Goal: Information Seeking & Learning: Compare options

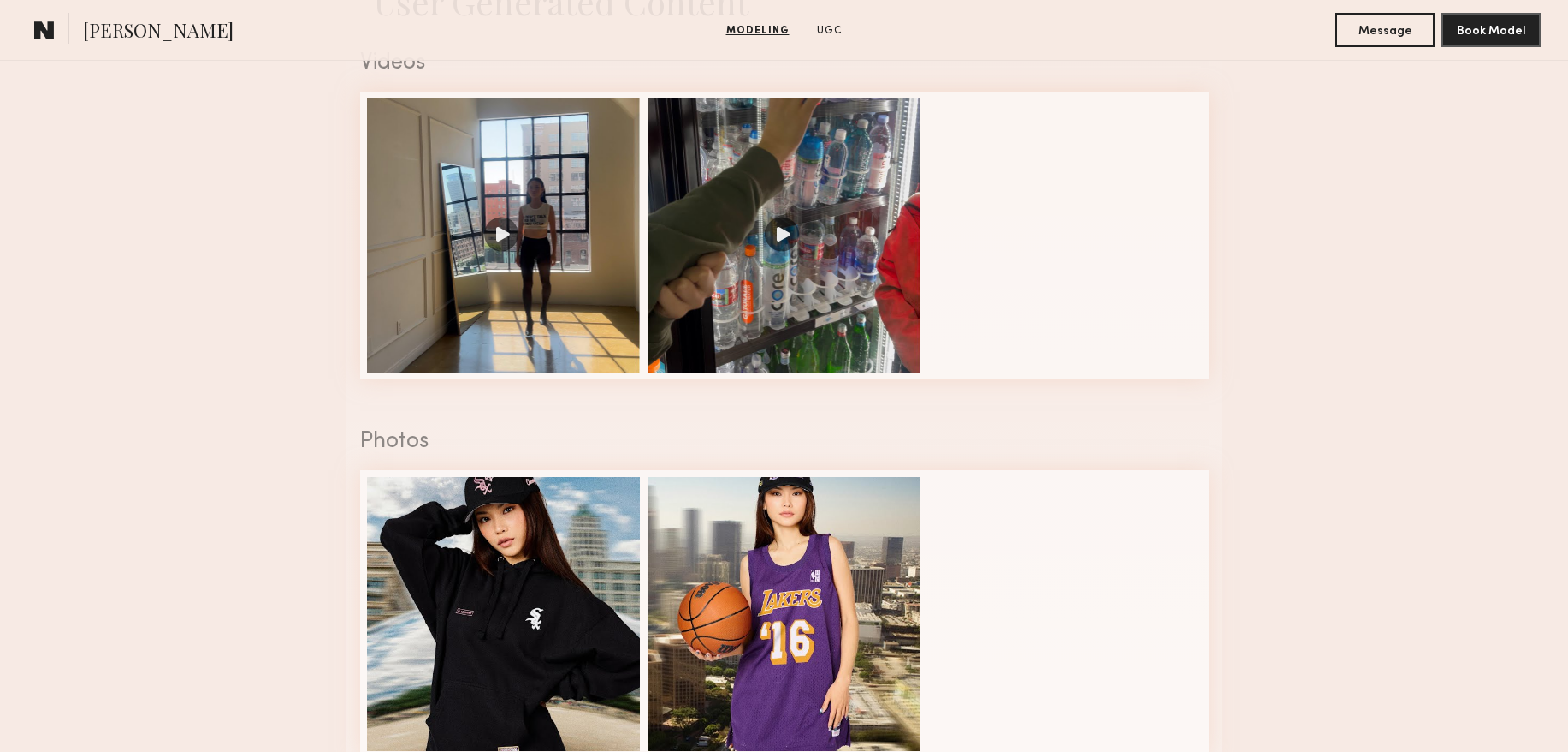
scroll to position [1891, 0]
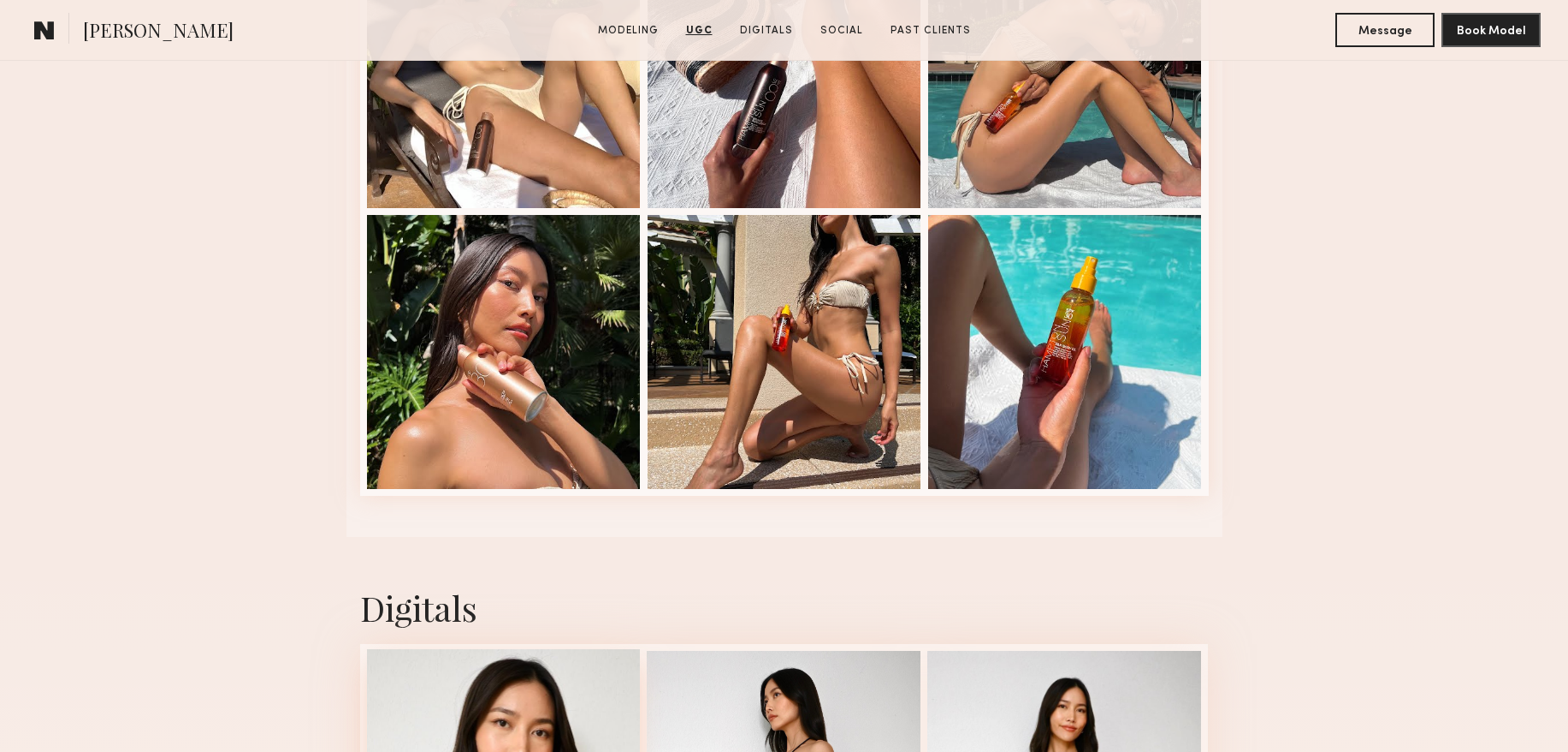
scroll to position [3709, 0]
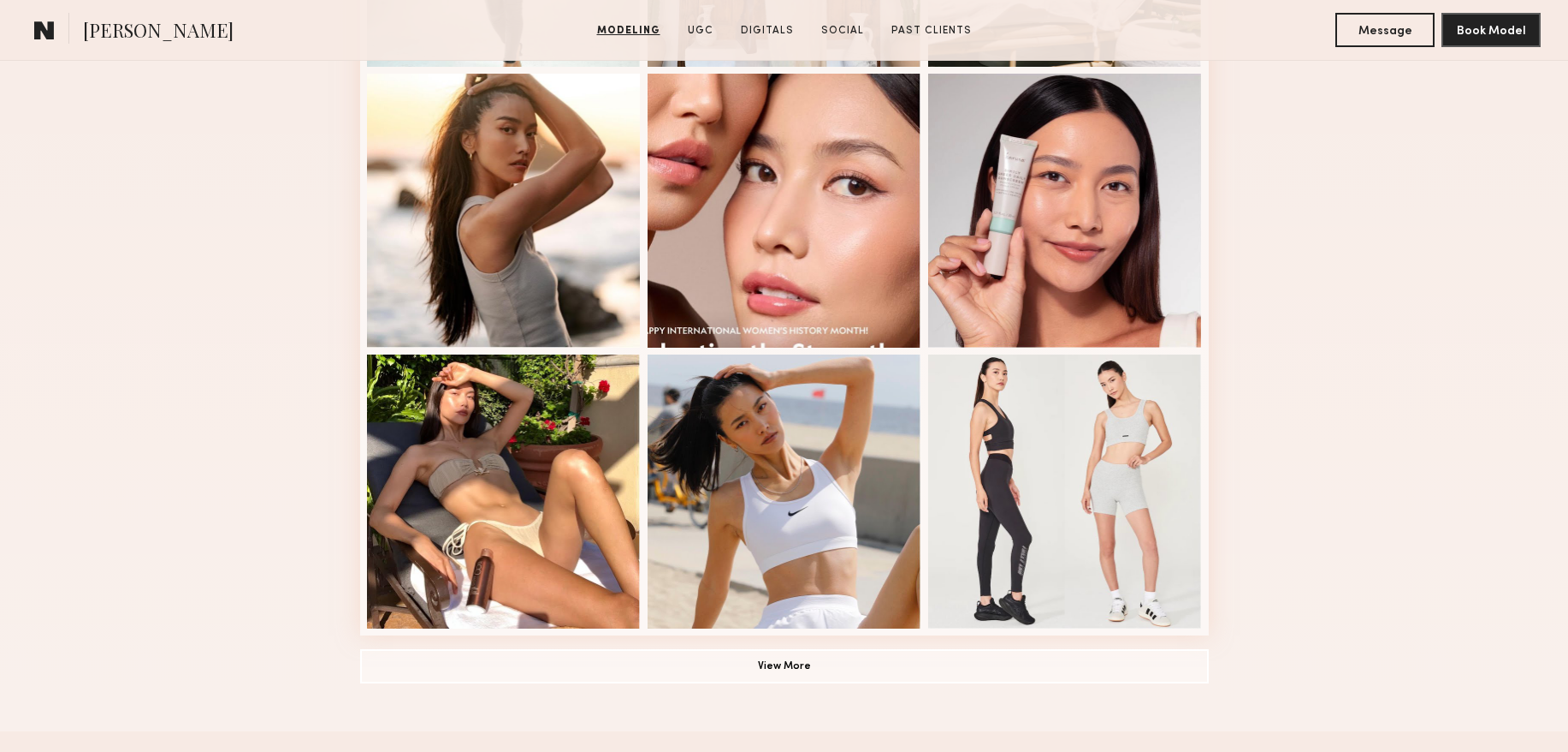
scroll to position [1108, 0]
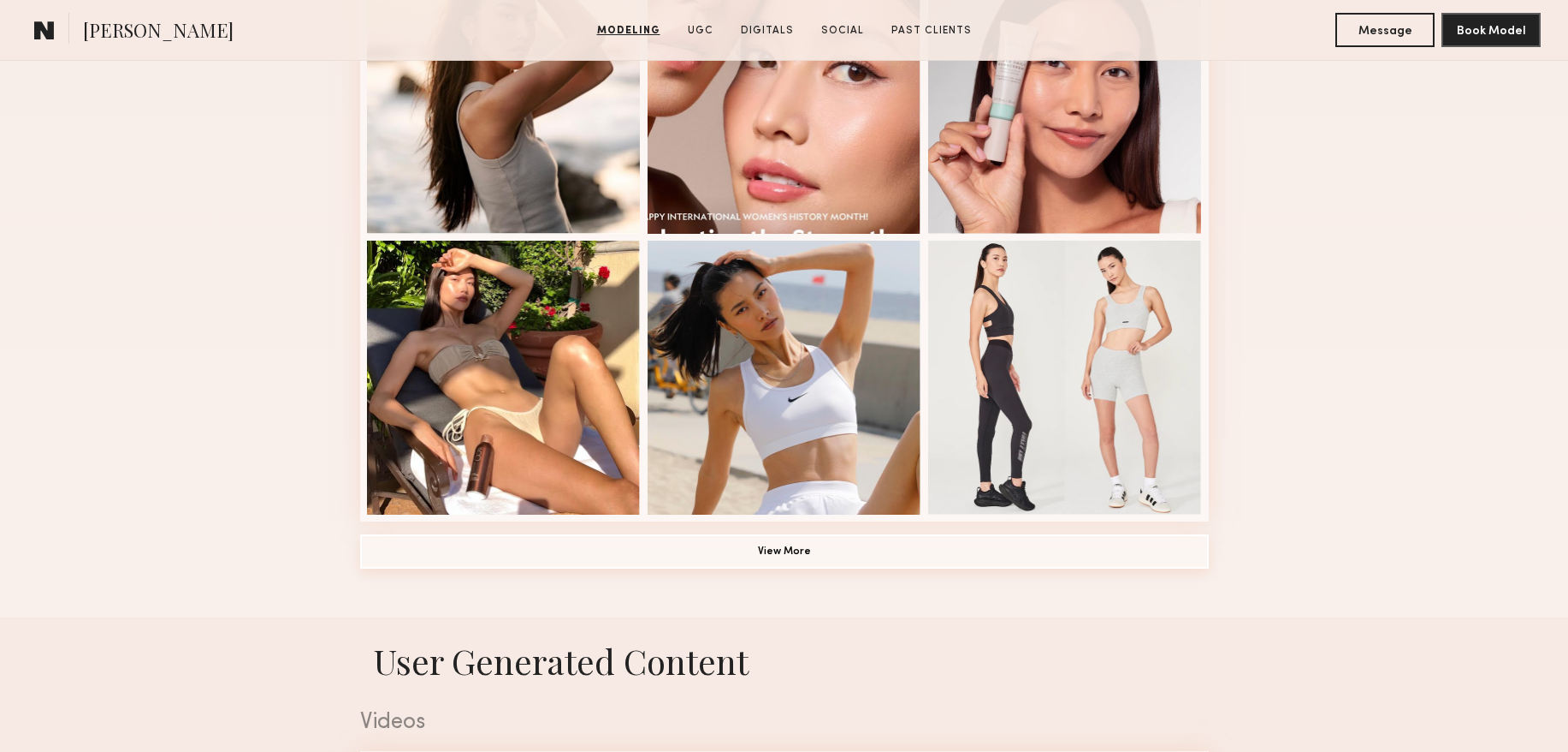
click at [776, 546] on button "View More" at bounding box center [784, 551] width 849 height 34
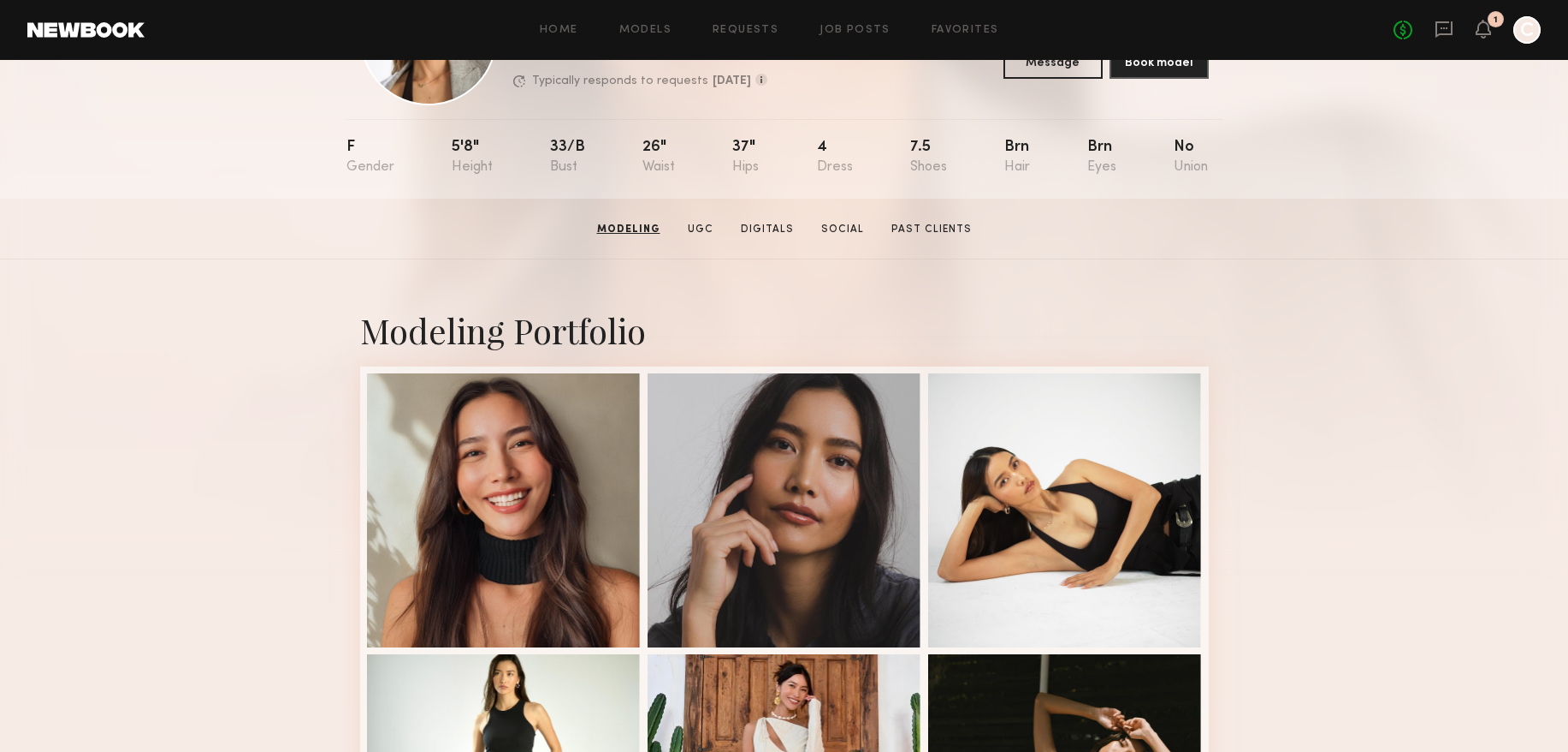
scroll to position [0, 0]
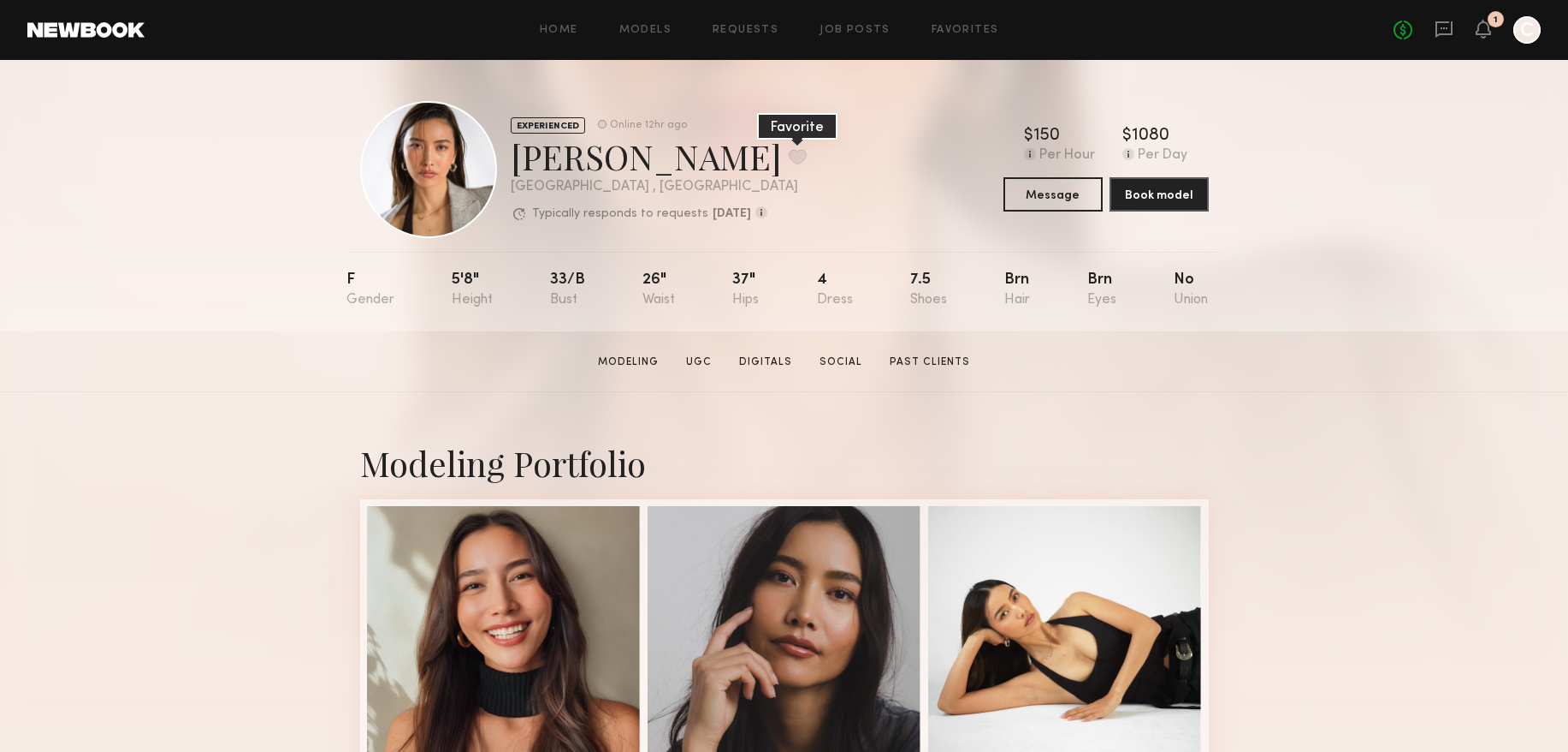
click at [788, 156] on button at bounding box center [797, 157] width 18 height 16
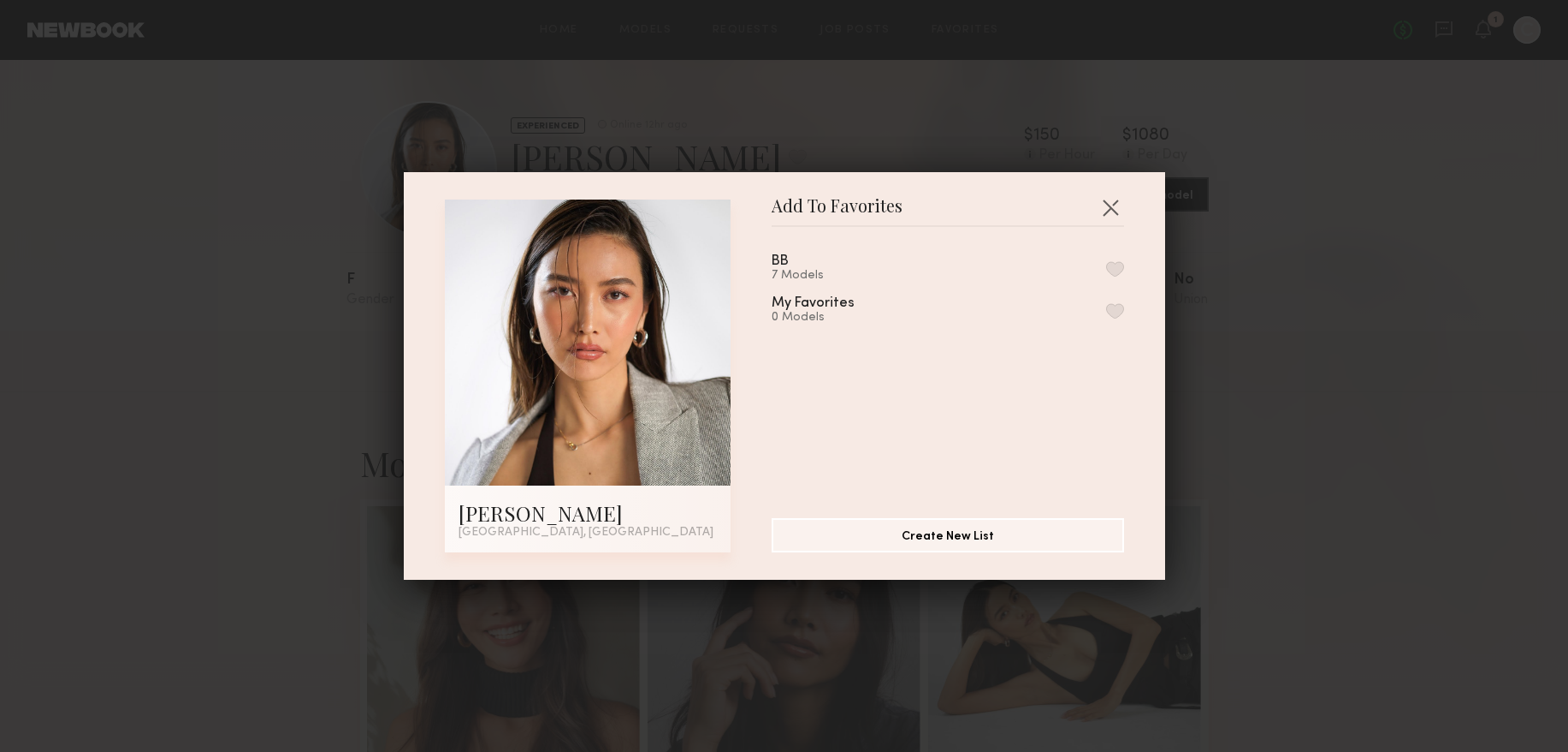
click at [796, 271] on div "7 Models" at bounding box center [801, 276] width 58 height 14
click at [1114, 261] on button "button" at bounding box center [1115, 269] width 18 height 16
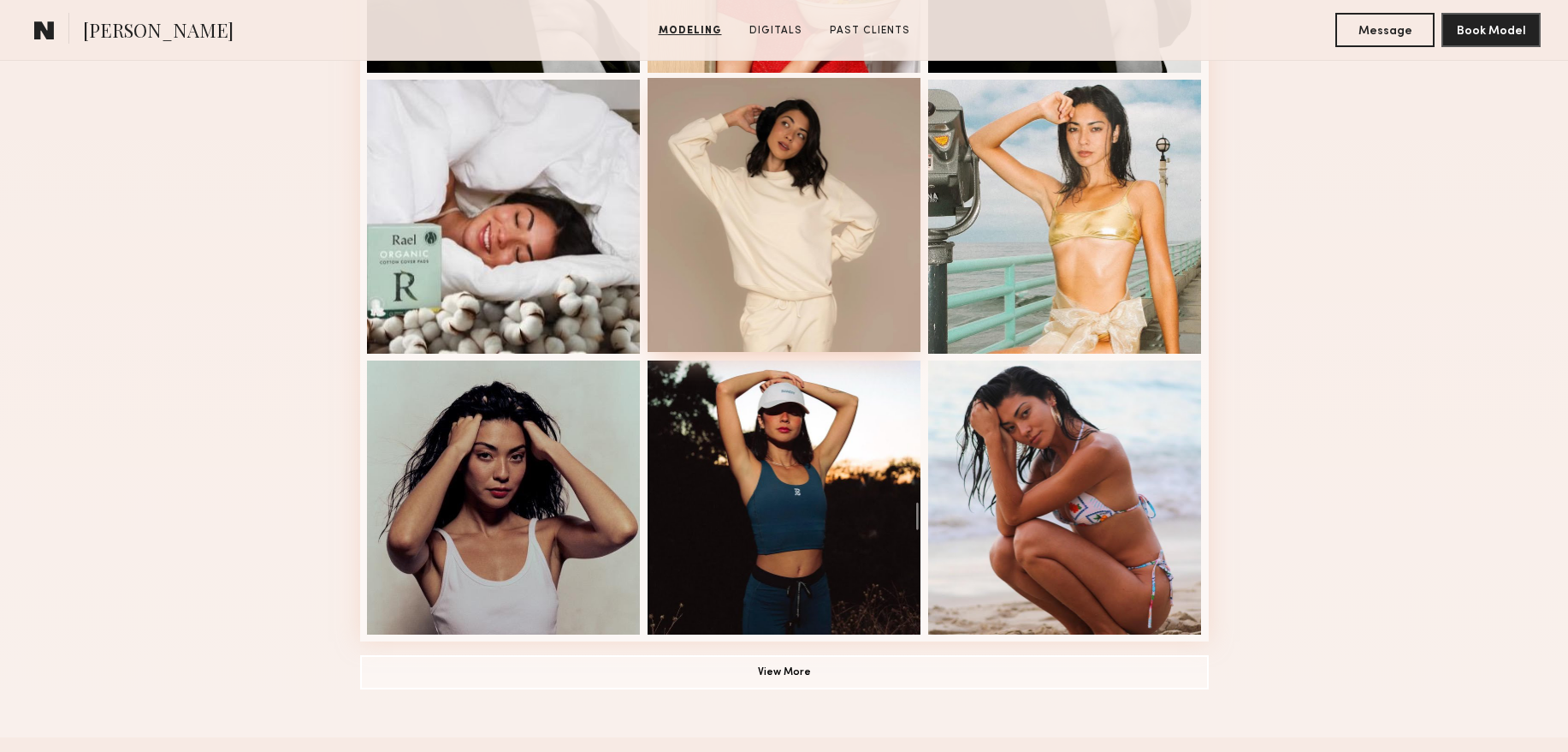
scroll to position [1051, 0]
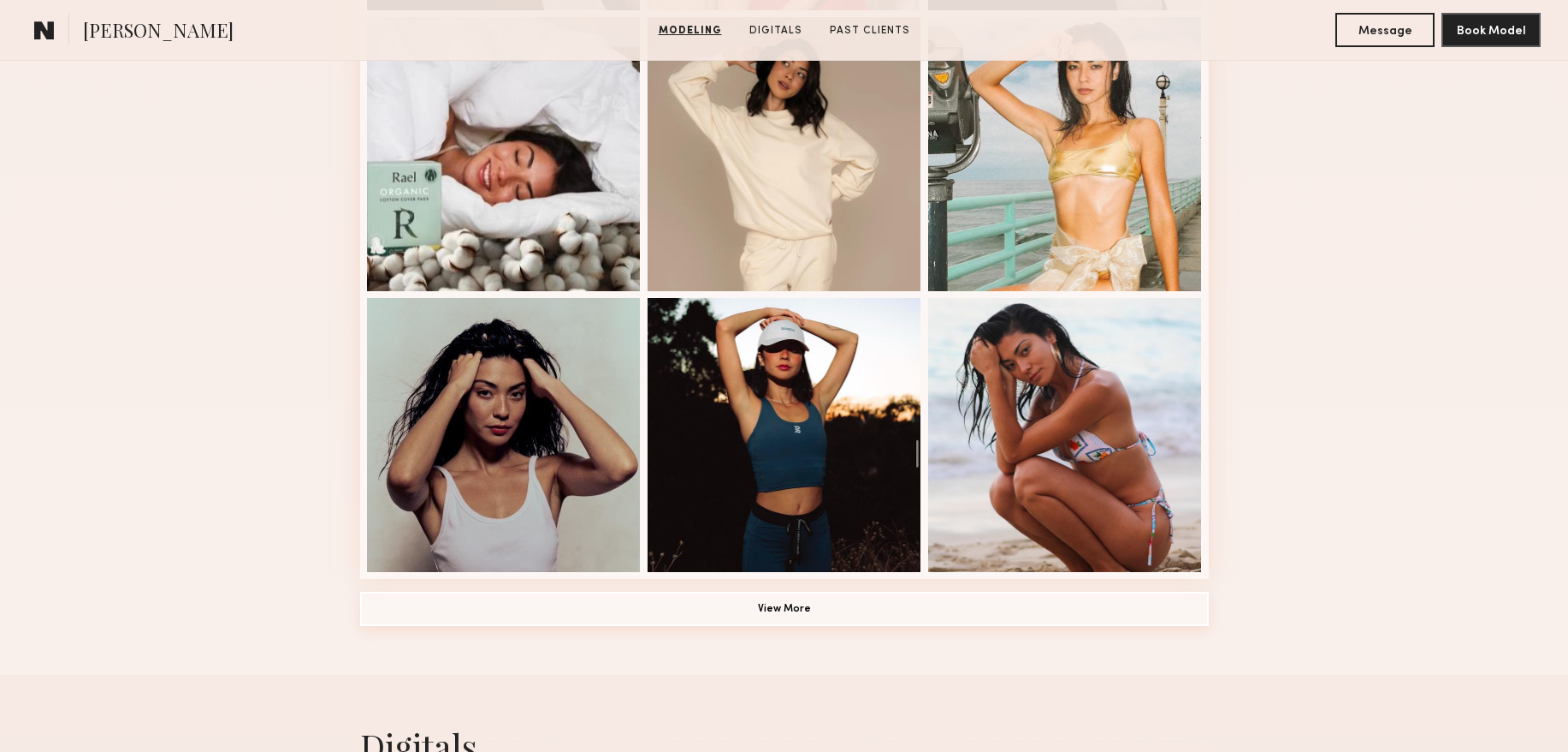
click at [800, 616] on button "View More" at bounding box center [784, 608] width 849 height 34
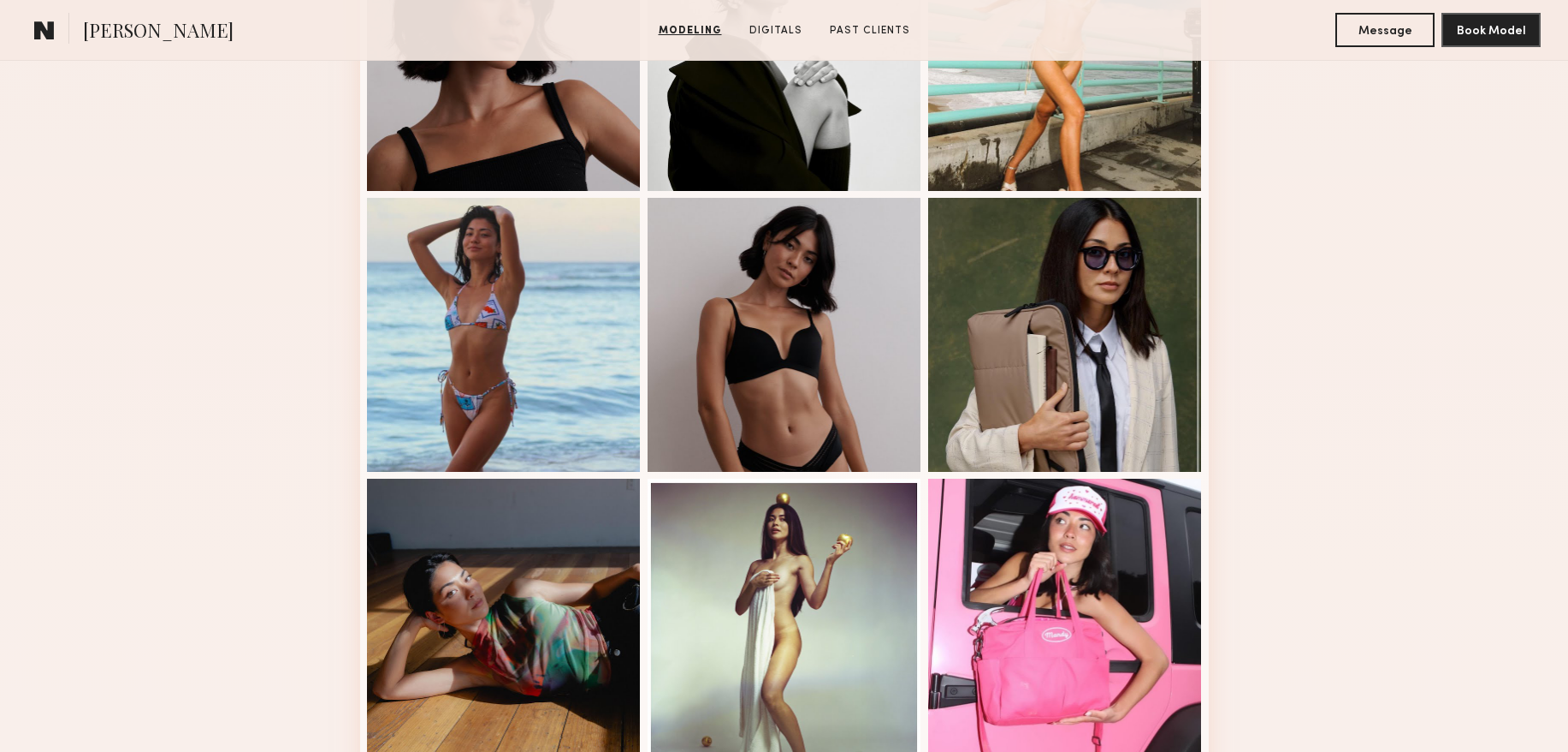
scroll to position [1666, 0]
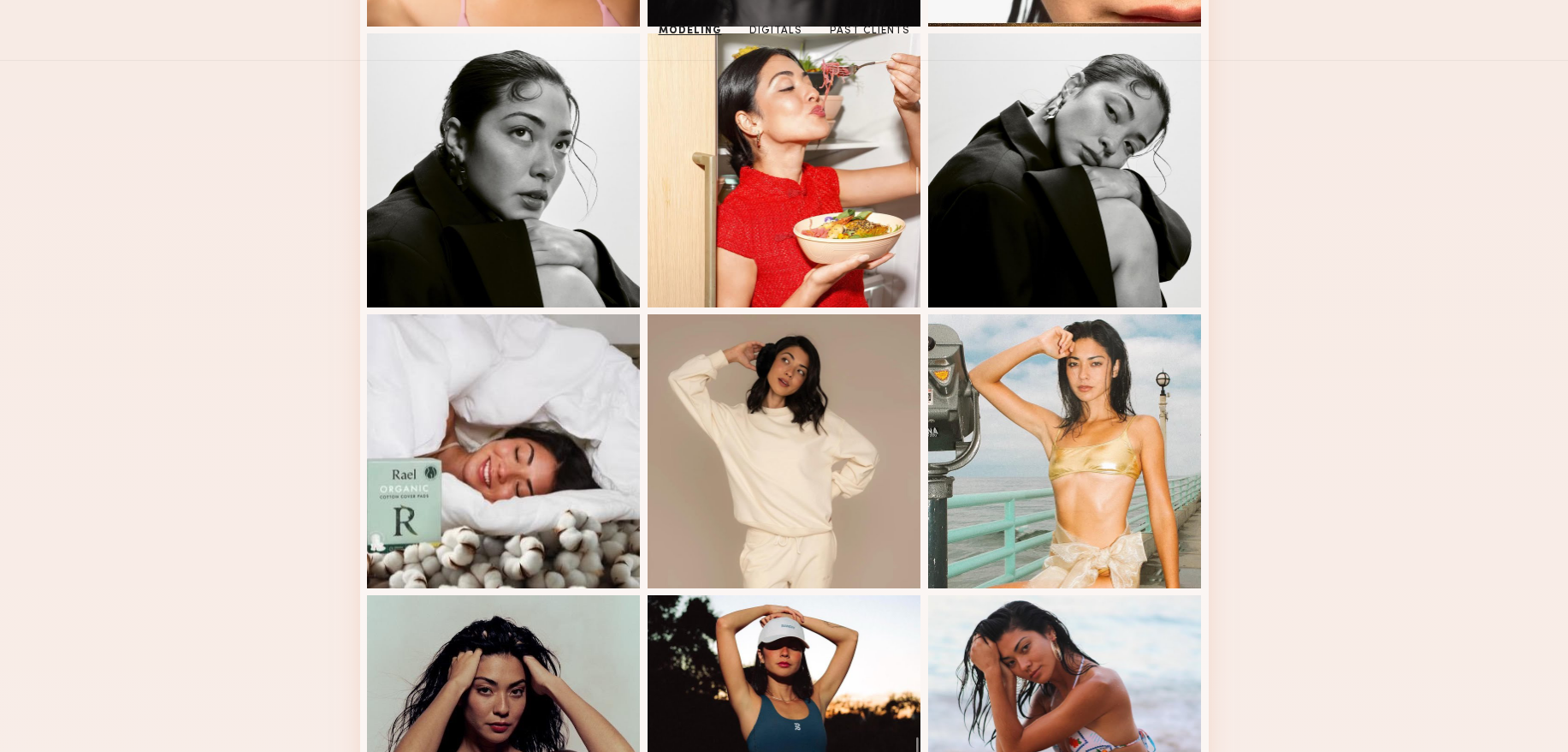
scroll to position [0, 0]
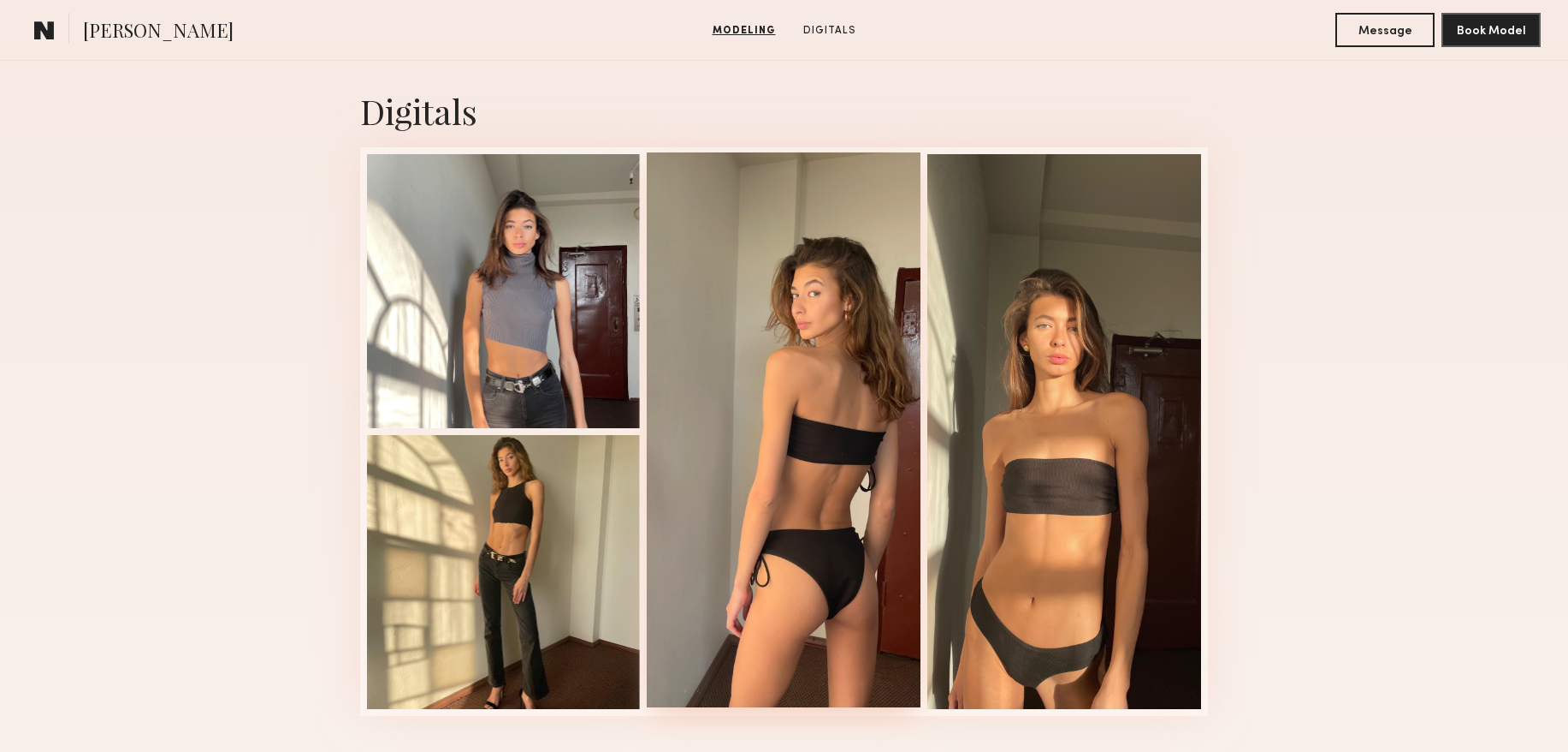
scroll to position [1687, 0]
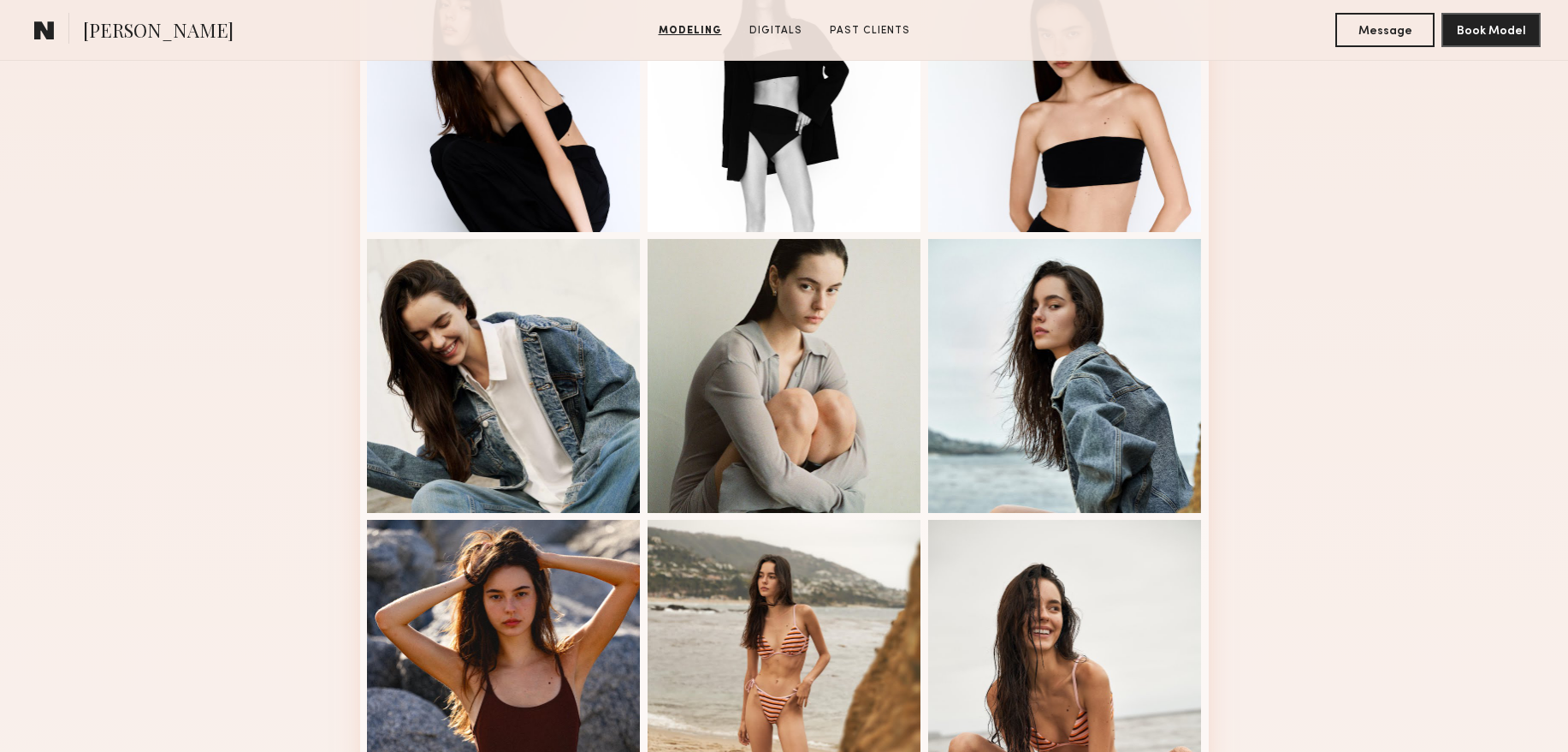
scroll to position [973, 0]
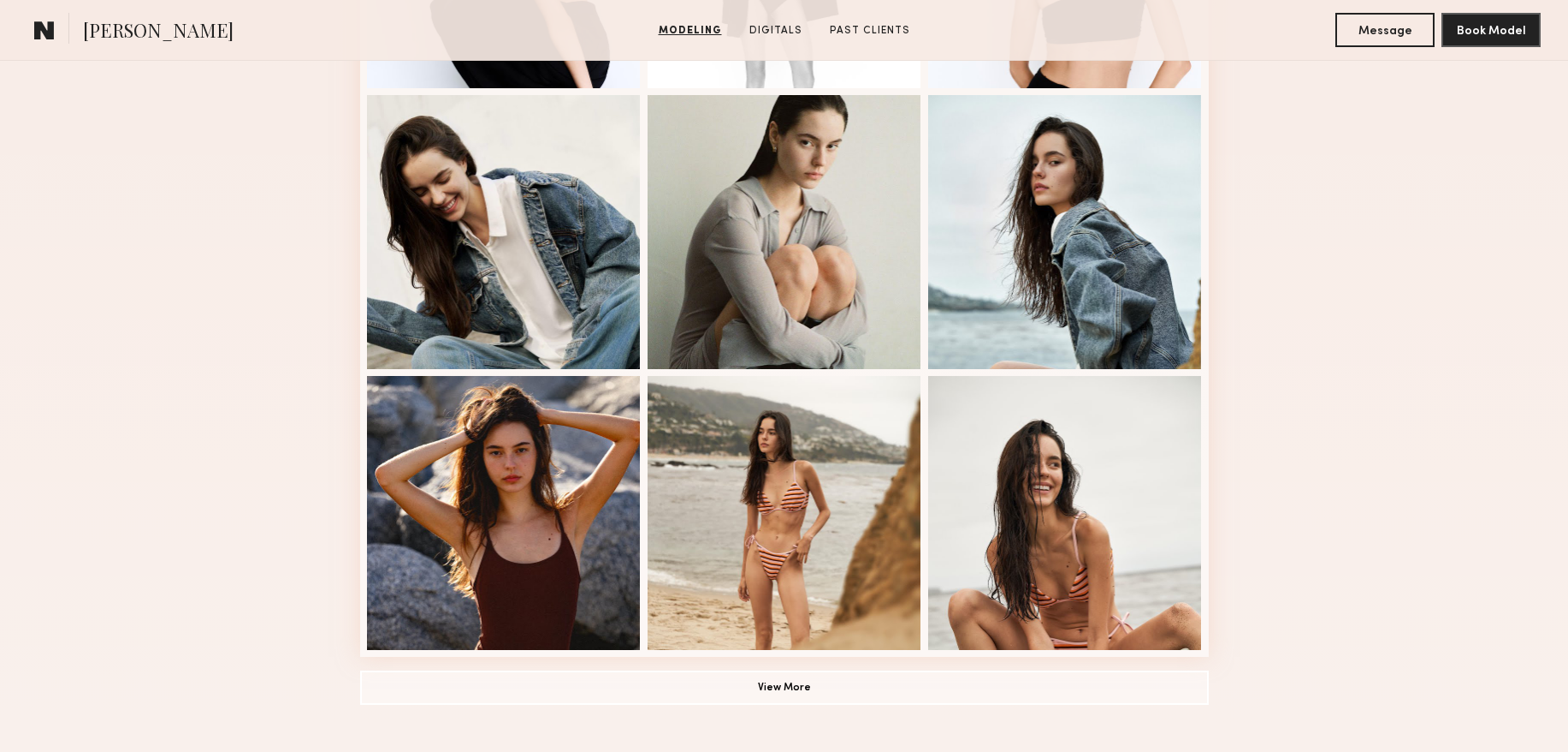
click at [860, 709] on div "Modeling Portfolio View More" at bounding box center [784, 85] width 849 height 1333
click at [832, 696] on button "View More" at bounding box center [784, 686] width 849 height 34
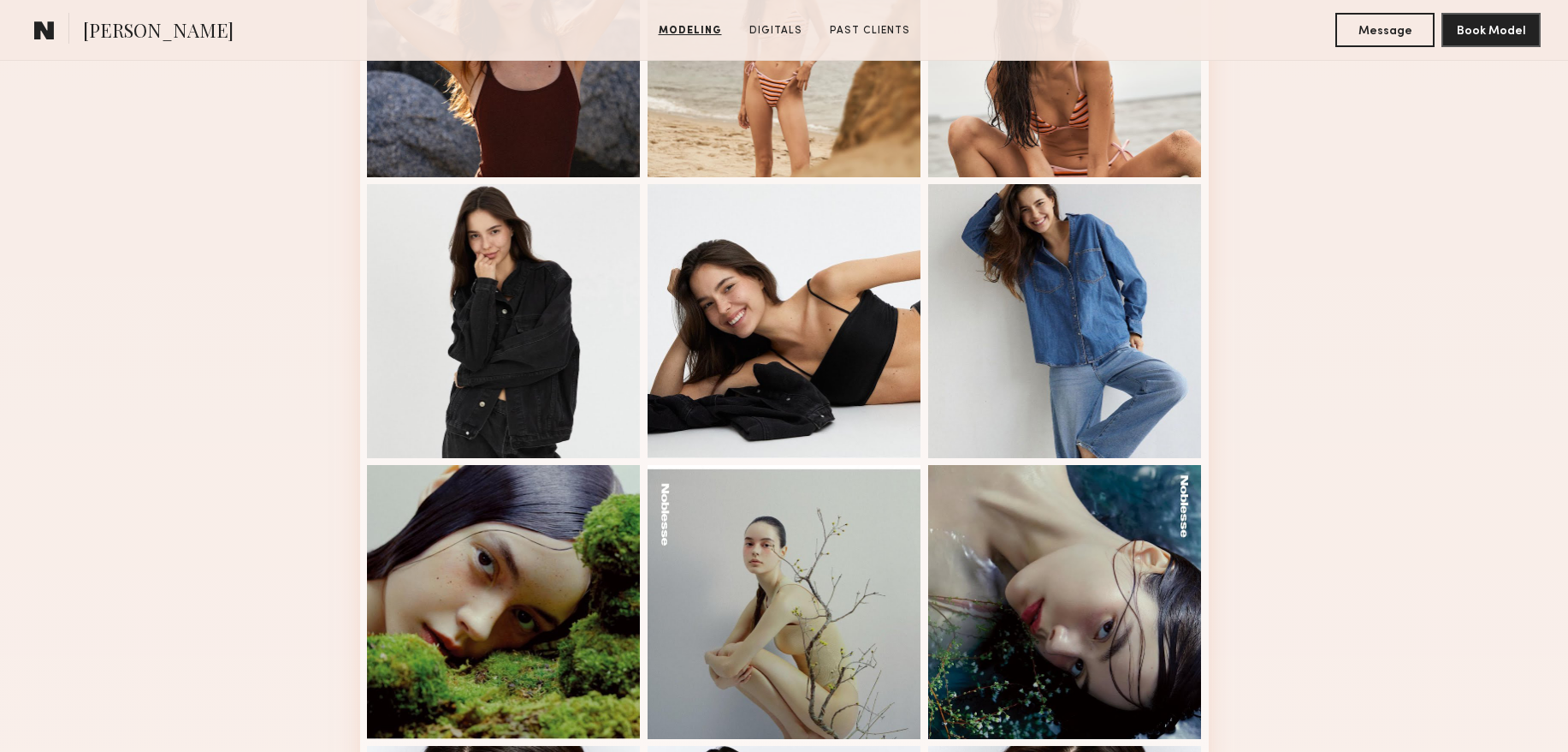
scroll to position [1556, 0]
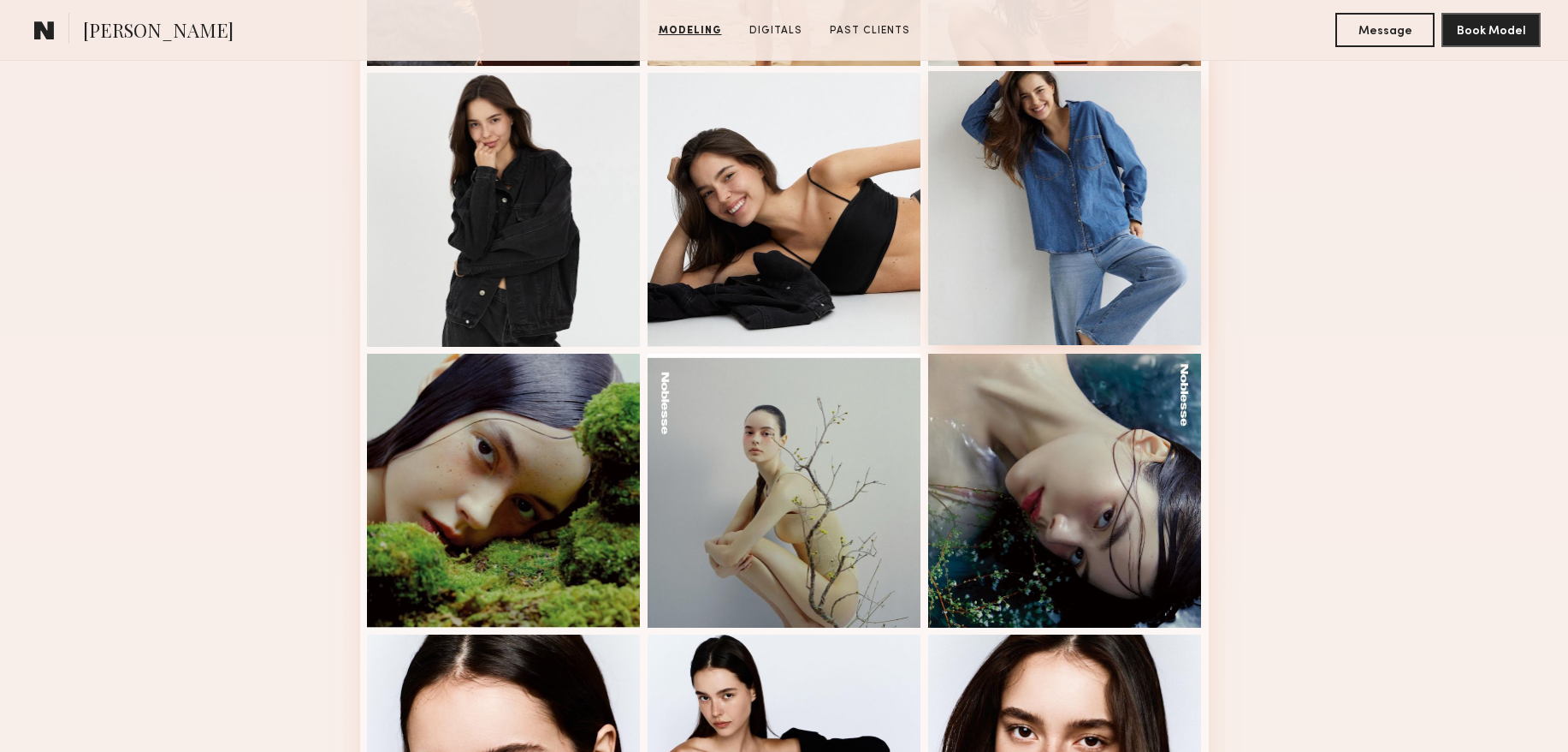
click at [1031, 134] on div at bounding box center [1065, 208] width 274 height 274
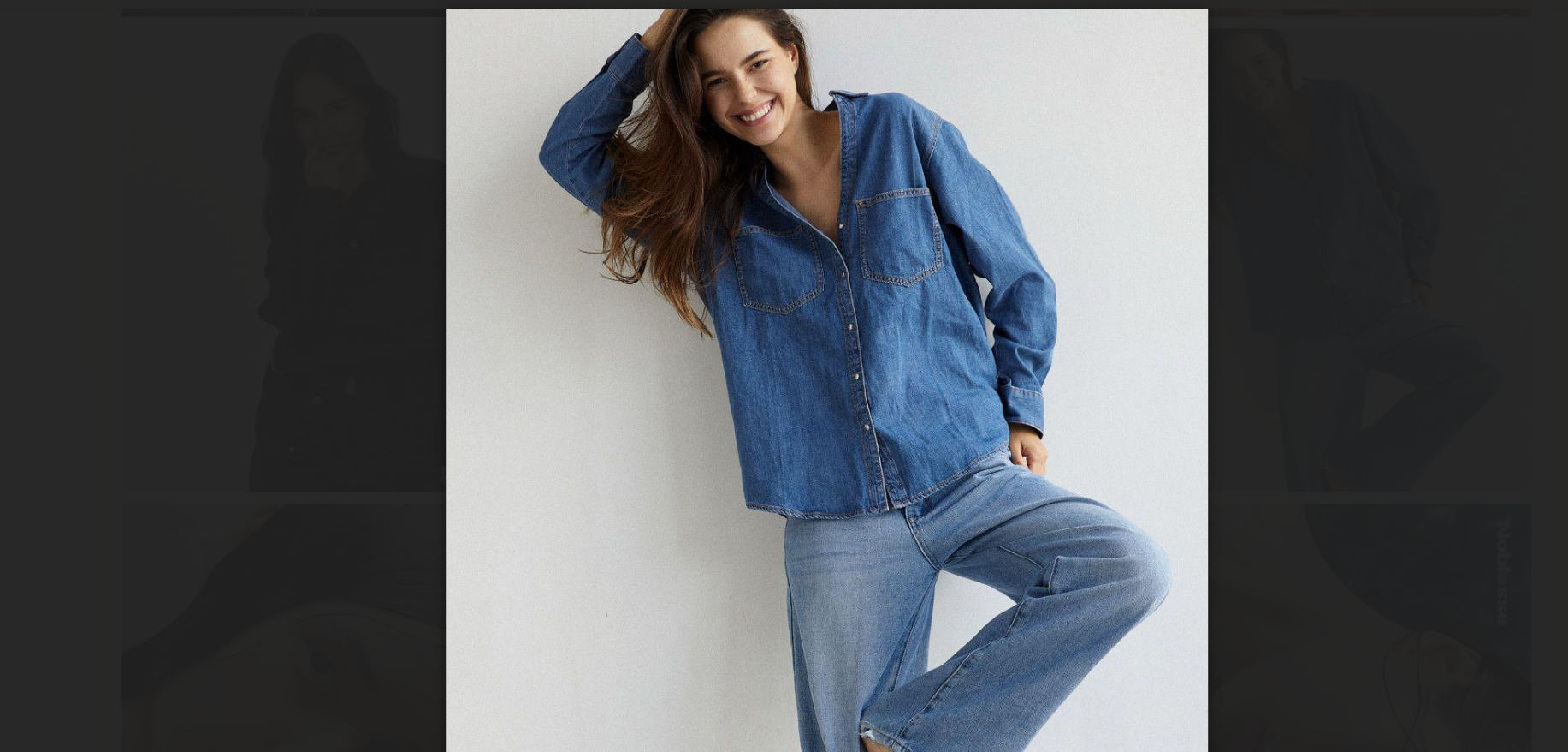
click at [451, 173] on div at bounding box center [784, 362] width 1568 height 669
click at [334, 119] on div at bounding box center [784, 362] width 1568 height 669
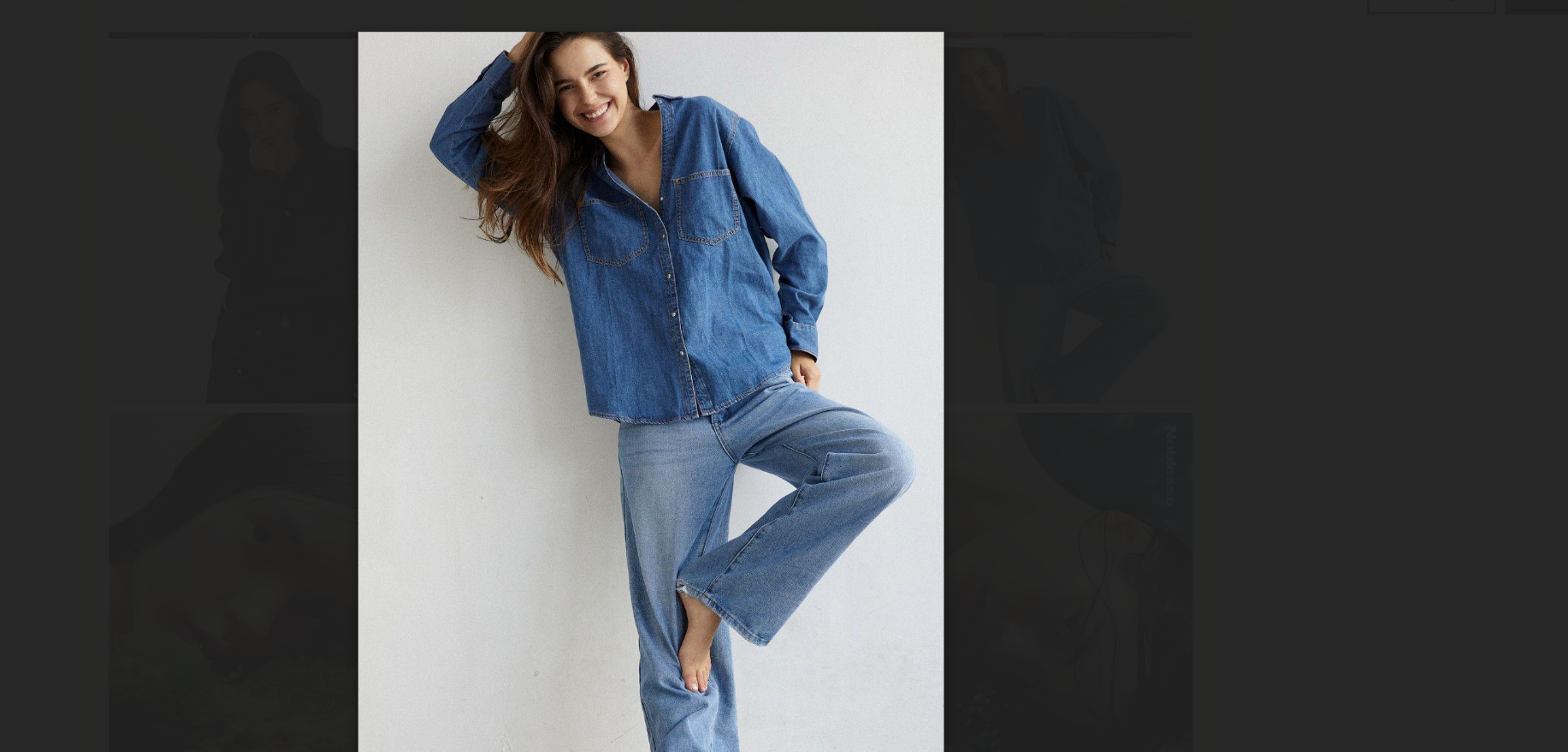
click at [334, 119] on div at bounding box center [784, 362] width 1568 height 669
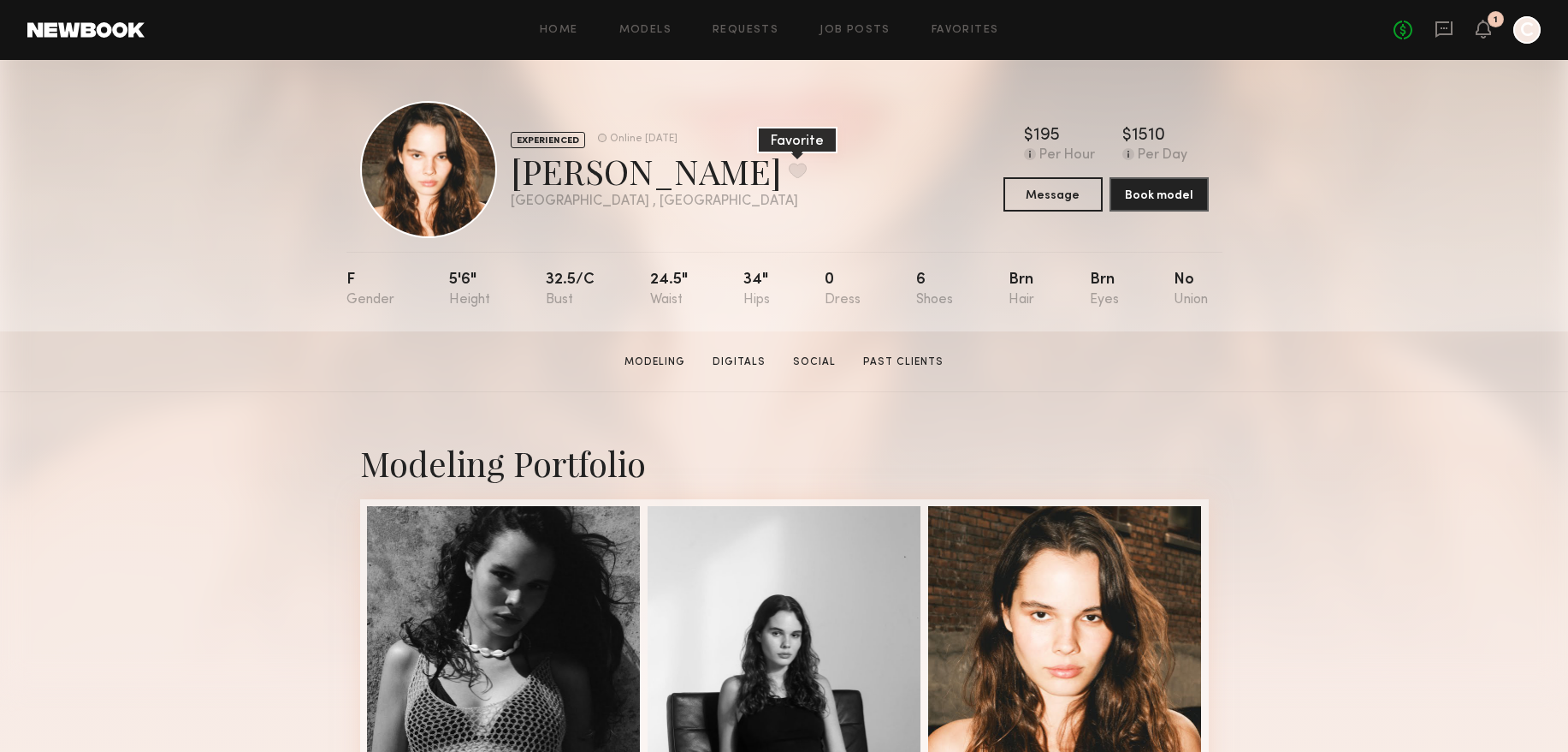
click at [788, 173] on button at bounding box center [797, 170] width 18 height 16
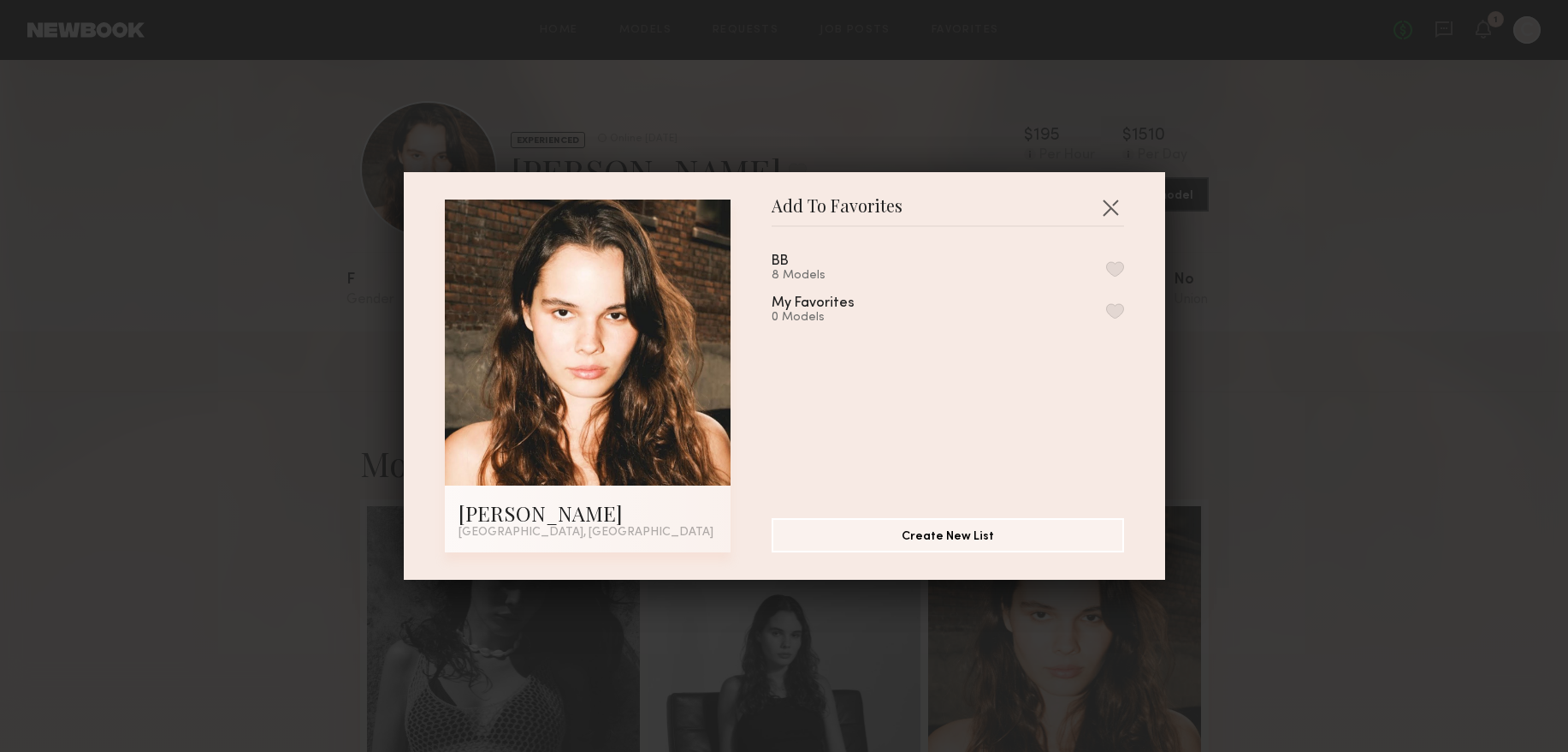
click at [1114, 268] on button "button" at bounding box center [1115, 269] width 18 height 16
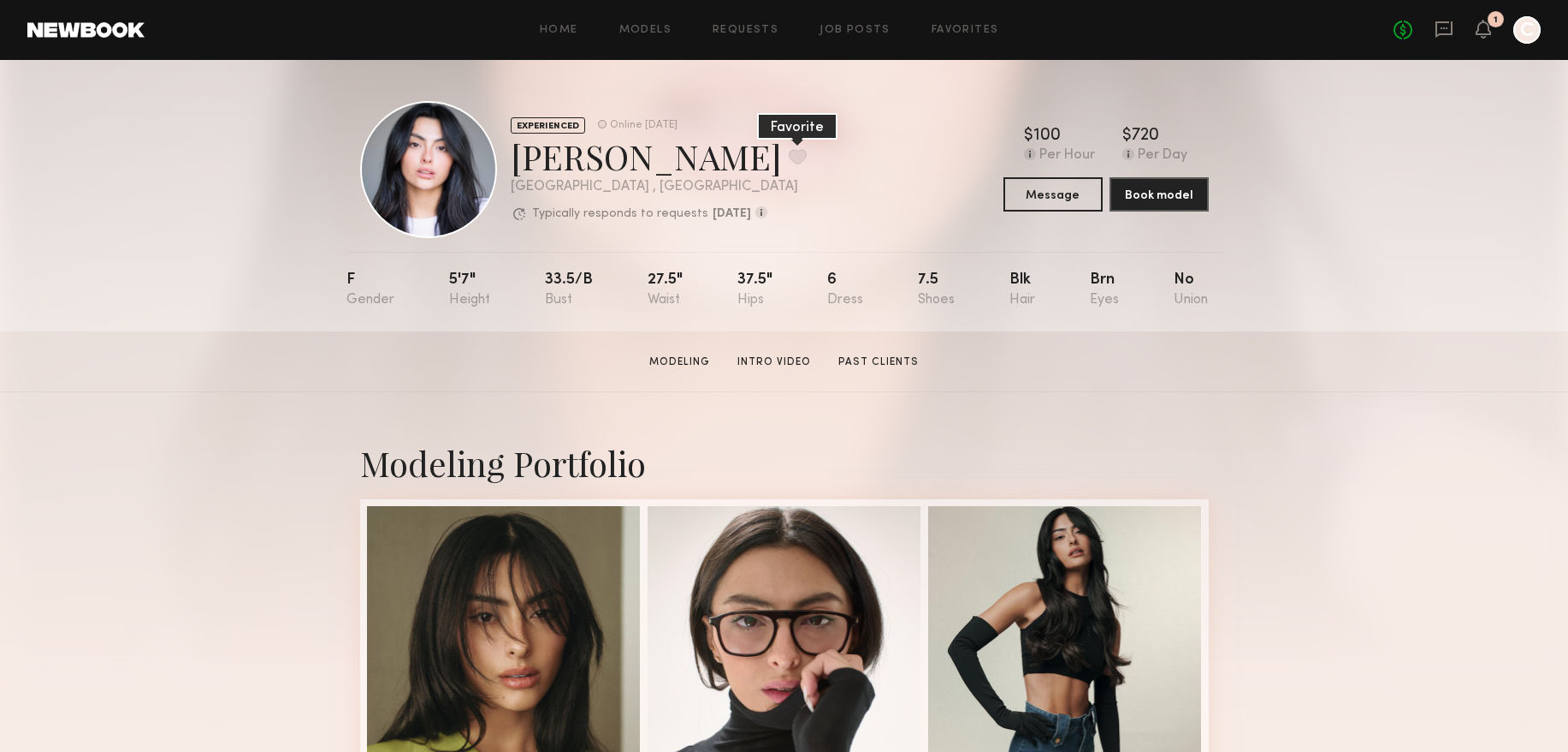
click at [788, 155] on button at bounding box center [797, 157] width 18 height 16
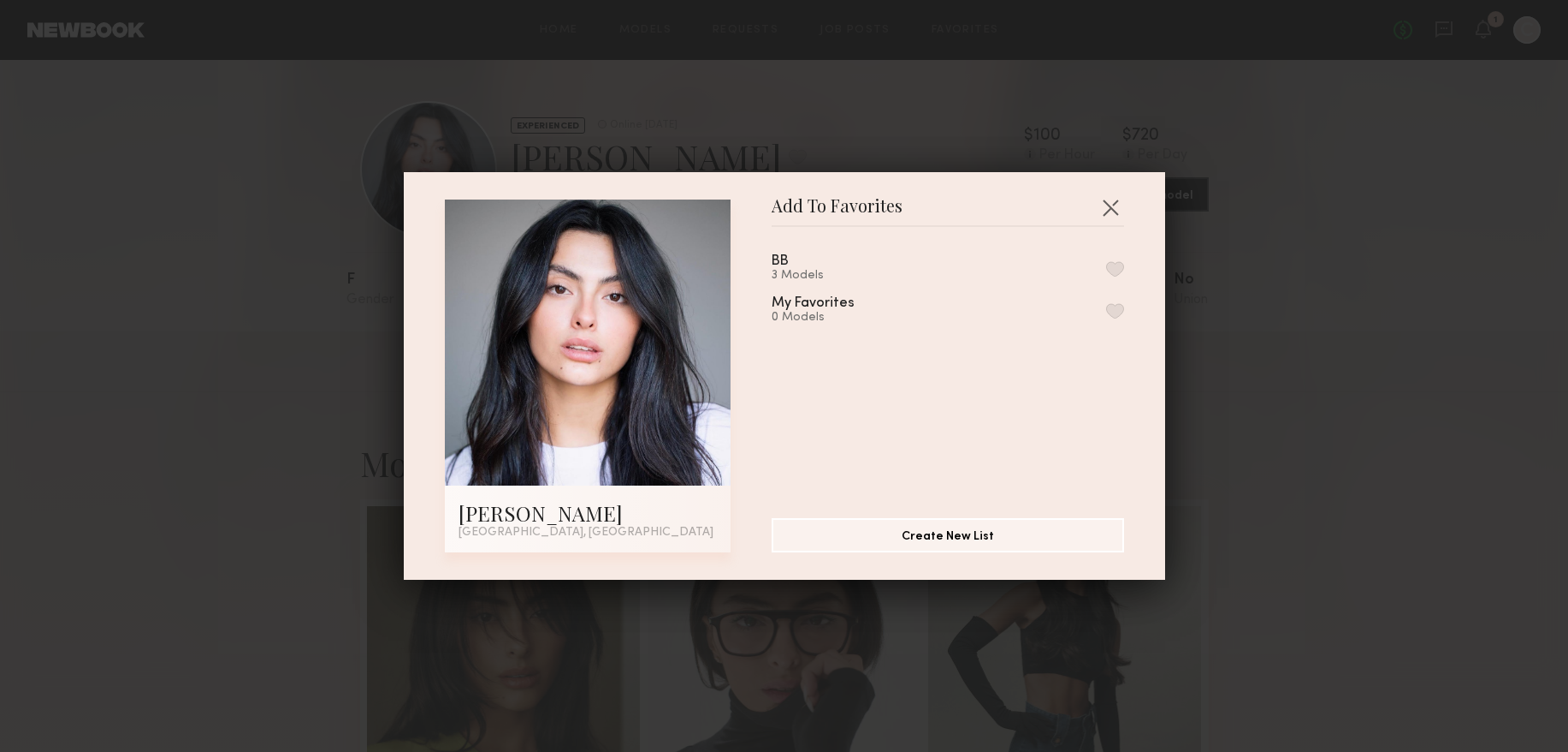
click at [876, 276] on div "BB 3 Models" at bounding box center [947, 268] width 352 height 28
click at [781, 274] on div "3 Models" at bounding box center [801, 276] width 58 height 14
click at [1107, 272] on button "button" at bounding box center [1115, 269] width 18 height 16
click at [1116, 198] on button "button" at bounding box center [1110, 206] width 27 height 27
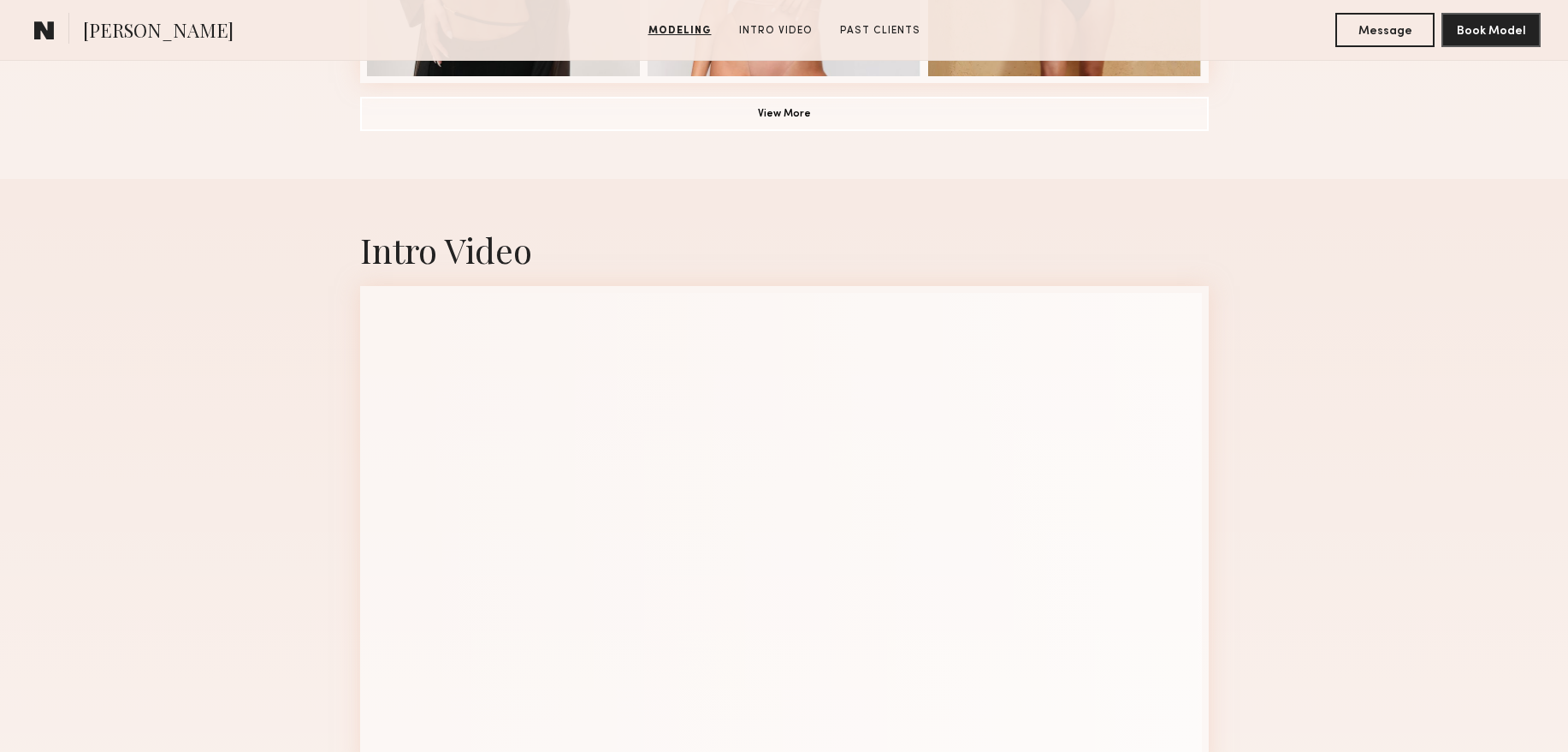
scroll to position [1781, 0]
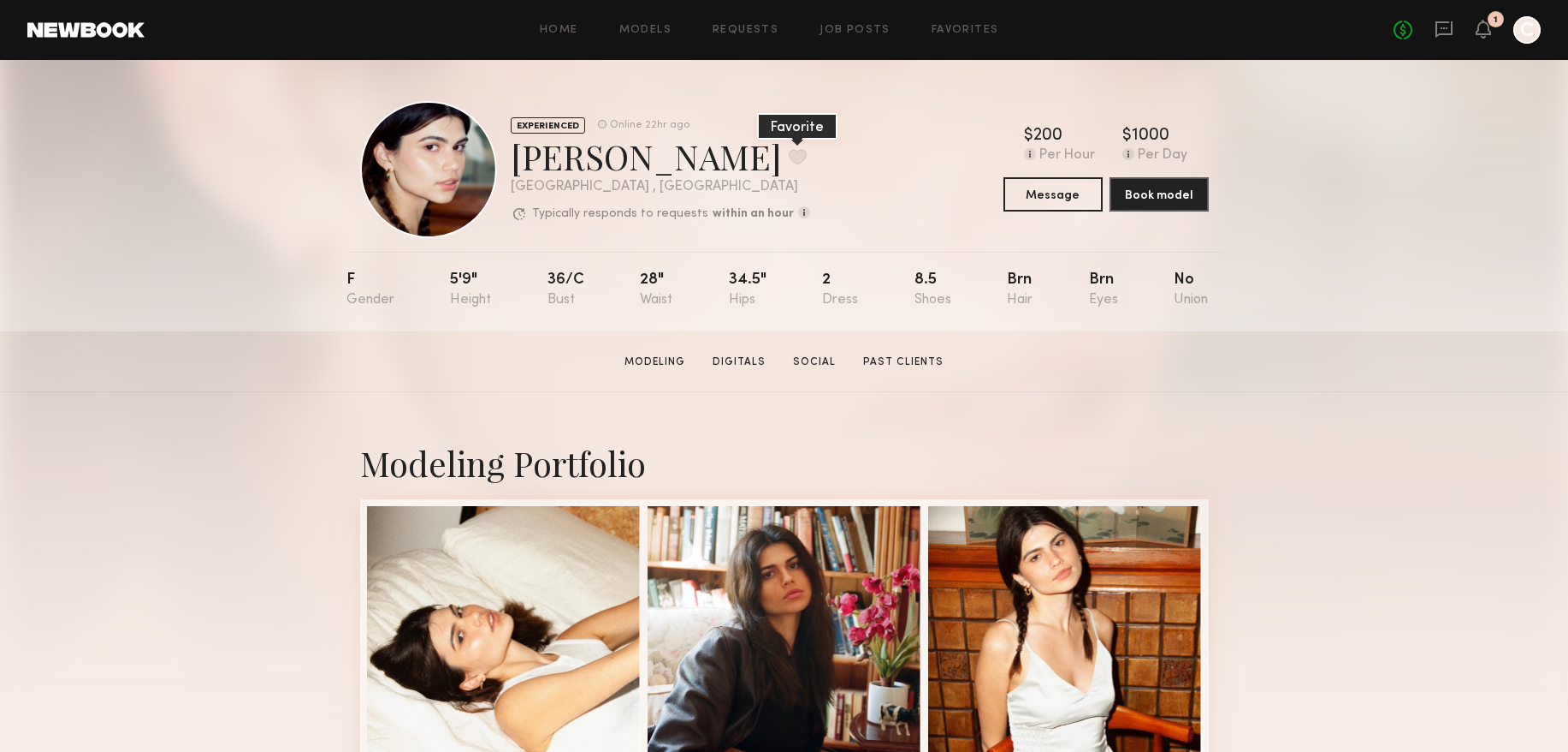
click at [788, 155] on button at bounding box center [797, 157] width 18 height 16
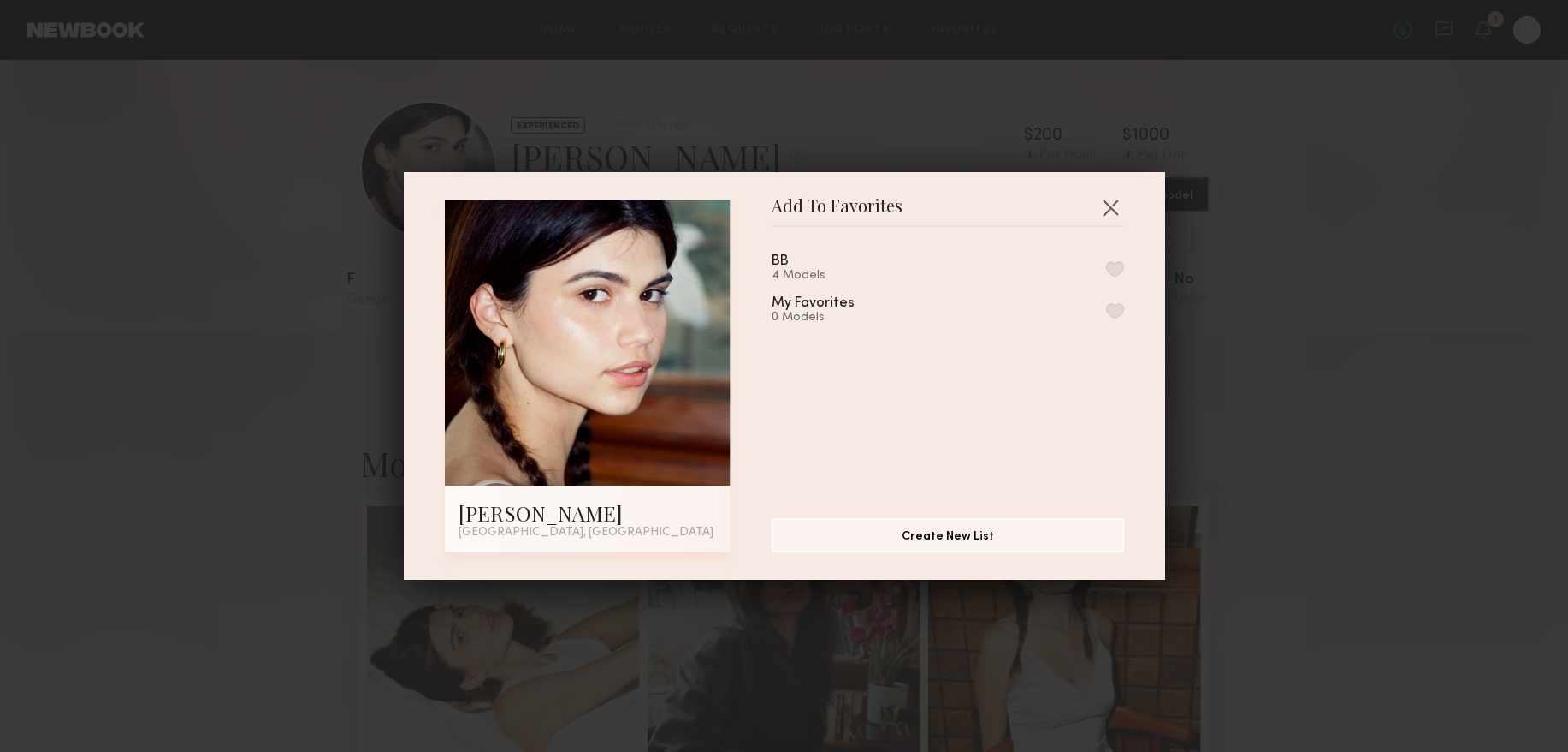
click at [786, 270] on div "4 Models" at bounding box center [801, 276] width 58 height 14
click at [1116, 264] on button "button" at bounding box center [1115, 269] width 18 height 16
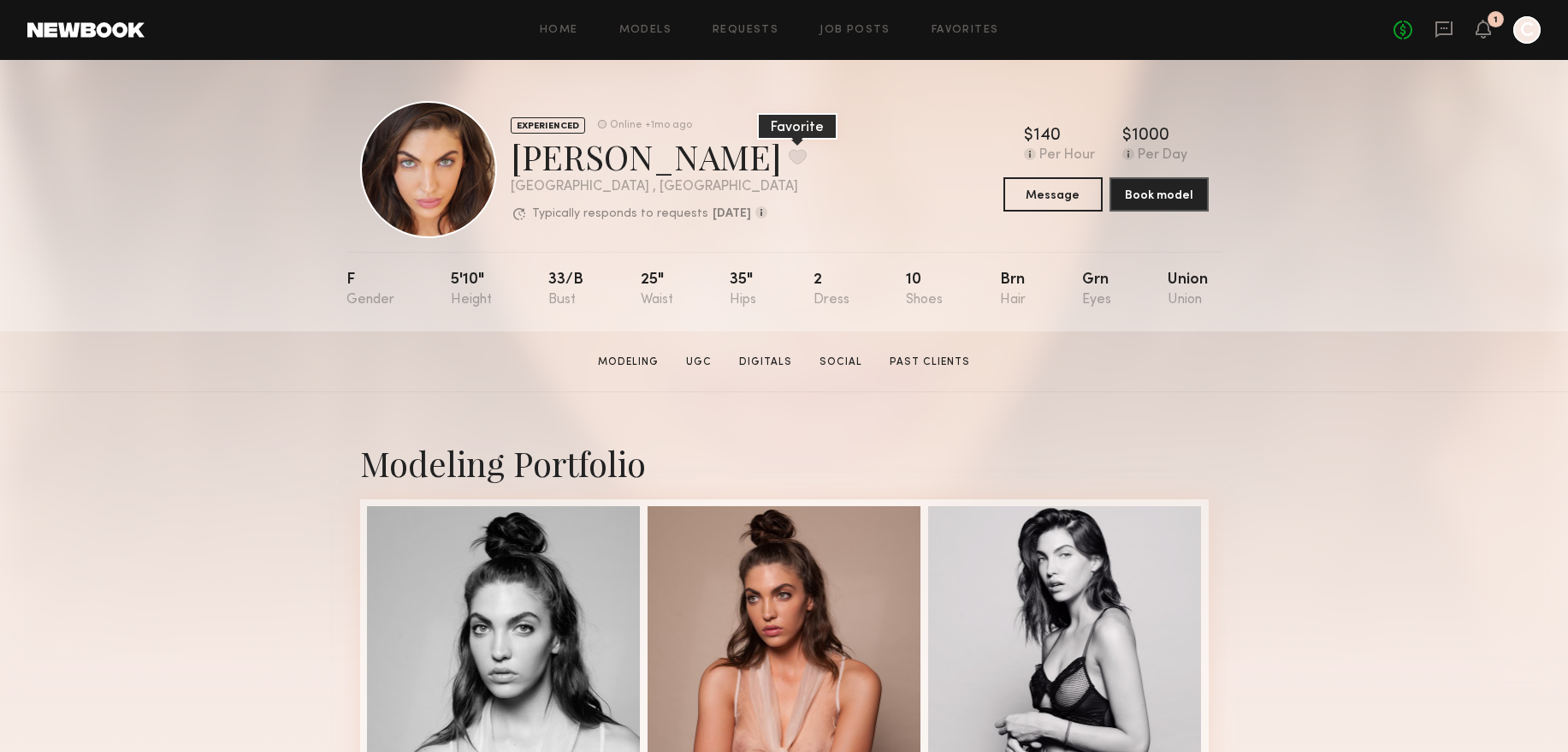
click at [788, 149] on button at bounding box center [797, 157] width 18 height 16
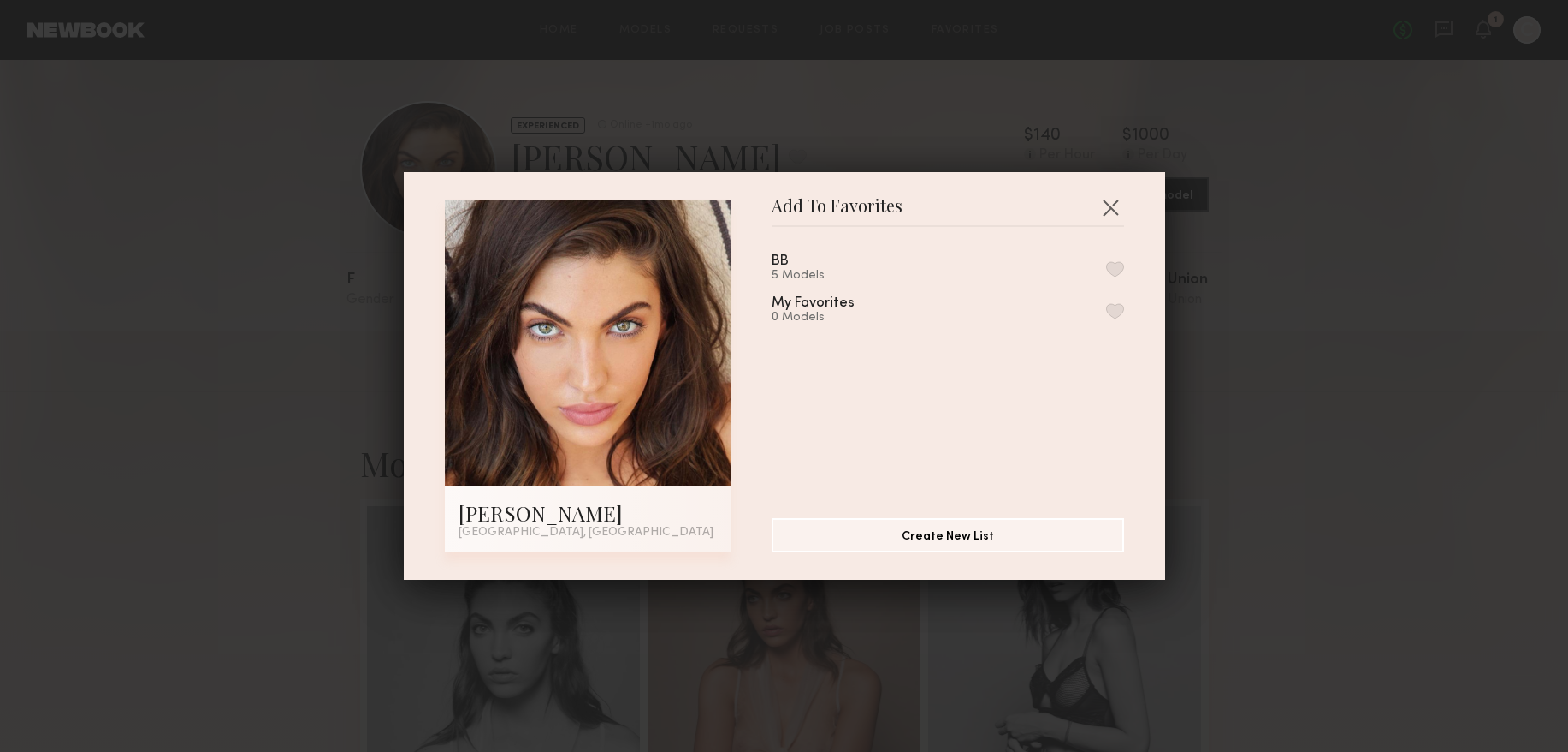
click at [1115, 267] on button "button" at bounding box center [1115, 269] width 18 height 16
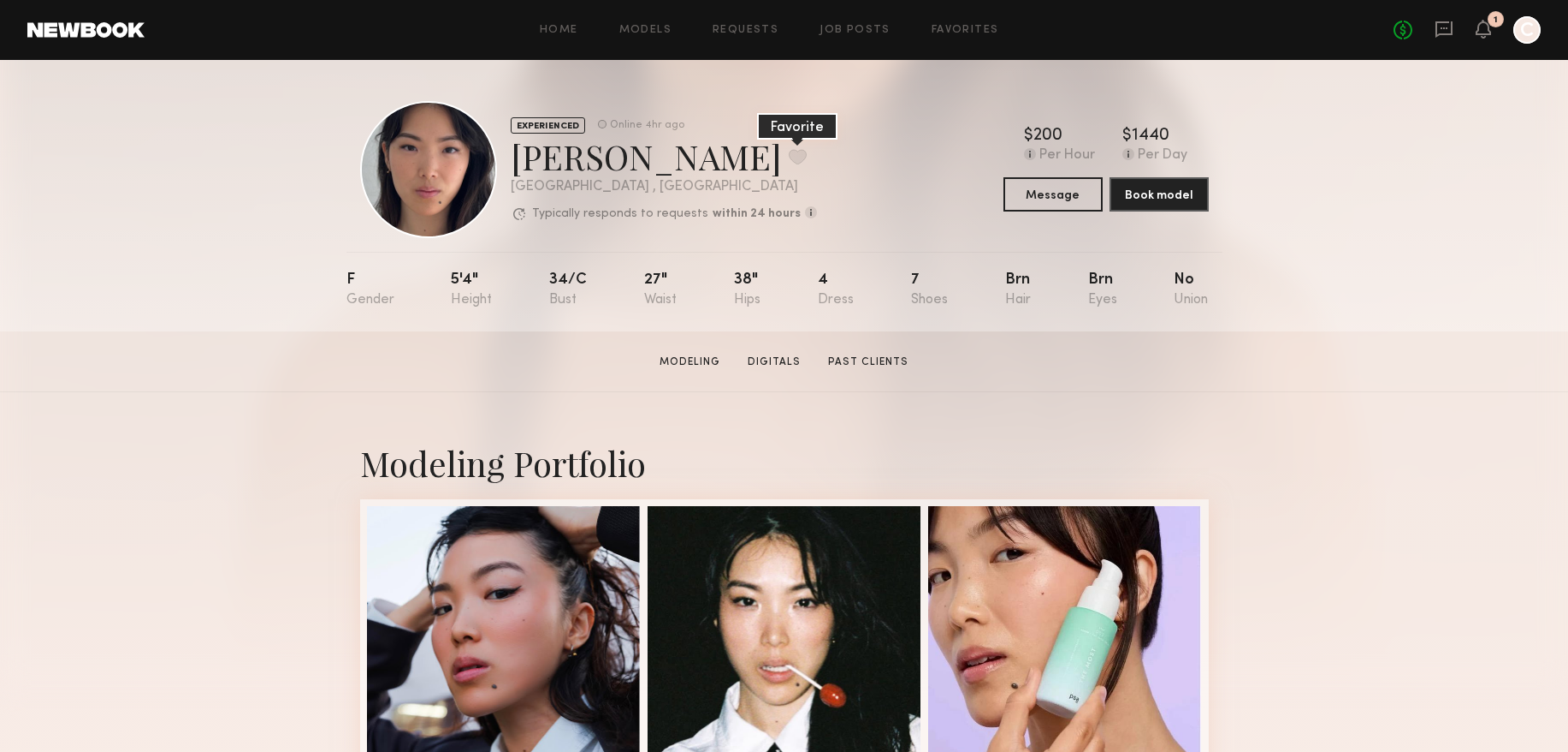
click at [788, 150] on button at bounding box center [797, 157] width 18 height 16
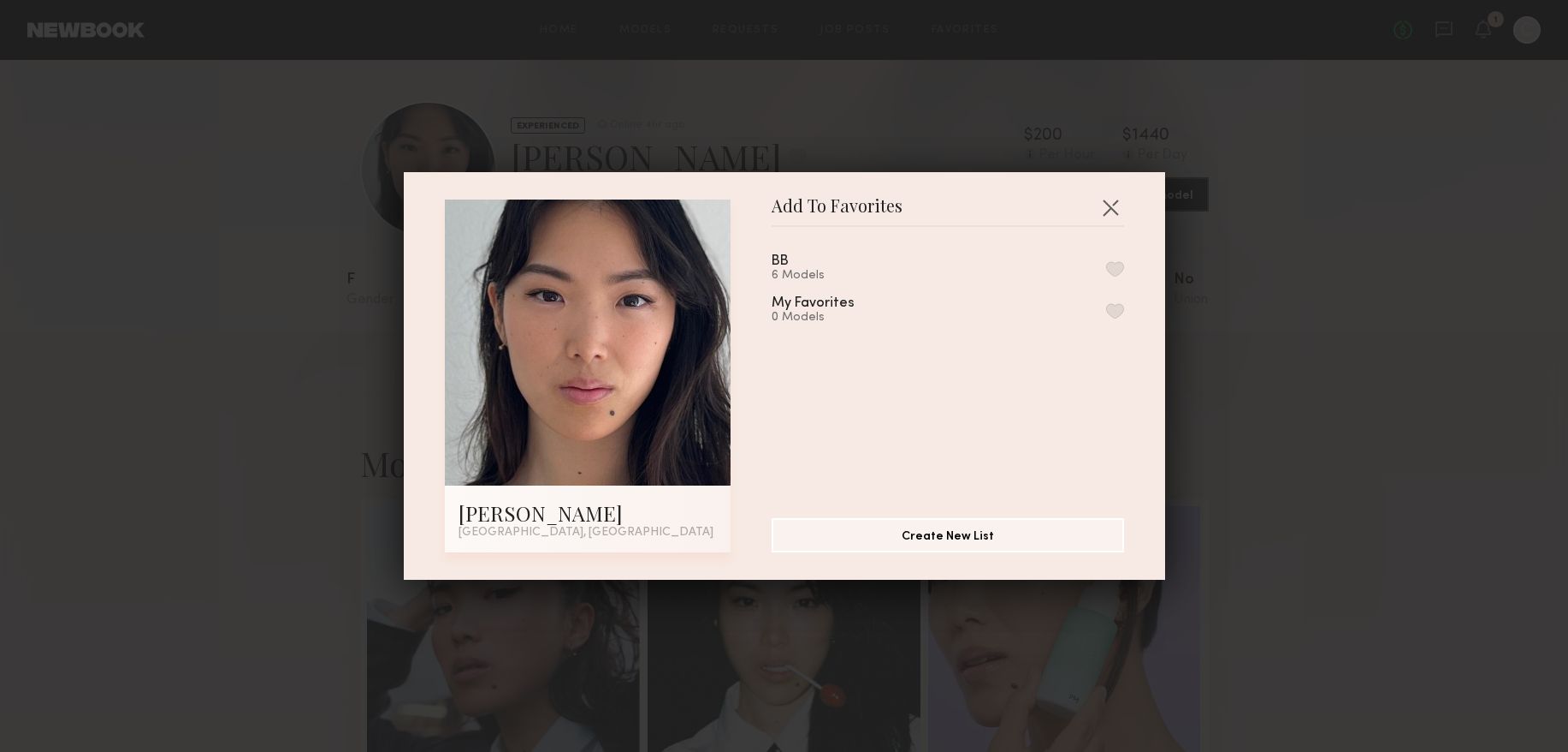
click at [1121, 261] on button "button" at bounding box center [1115, 269] width 18 height 16
click at [1112, 209] on button "button" at bounding box center [1110, 206] width 27 height 27
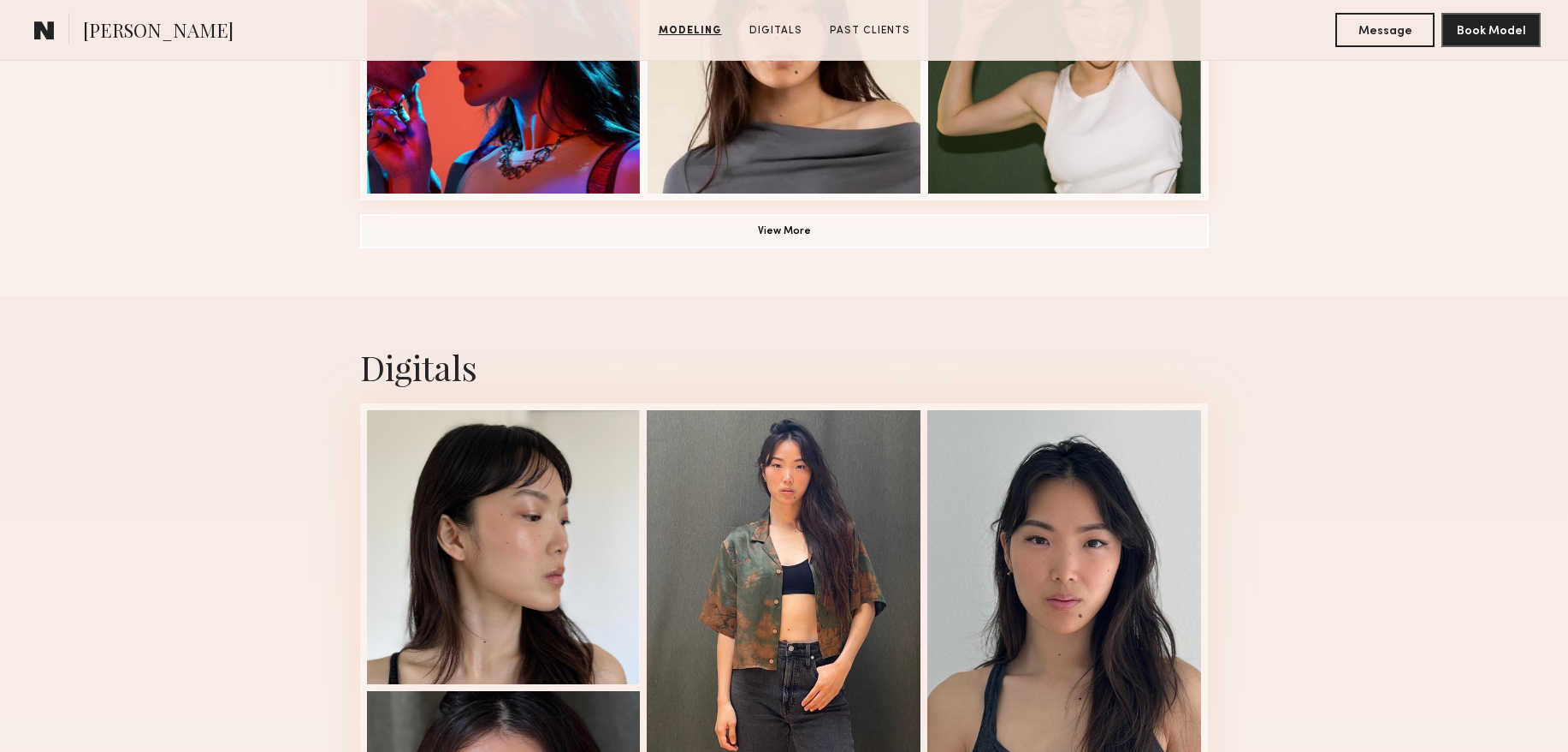
scroll to position [1552, 0]
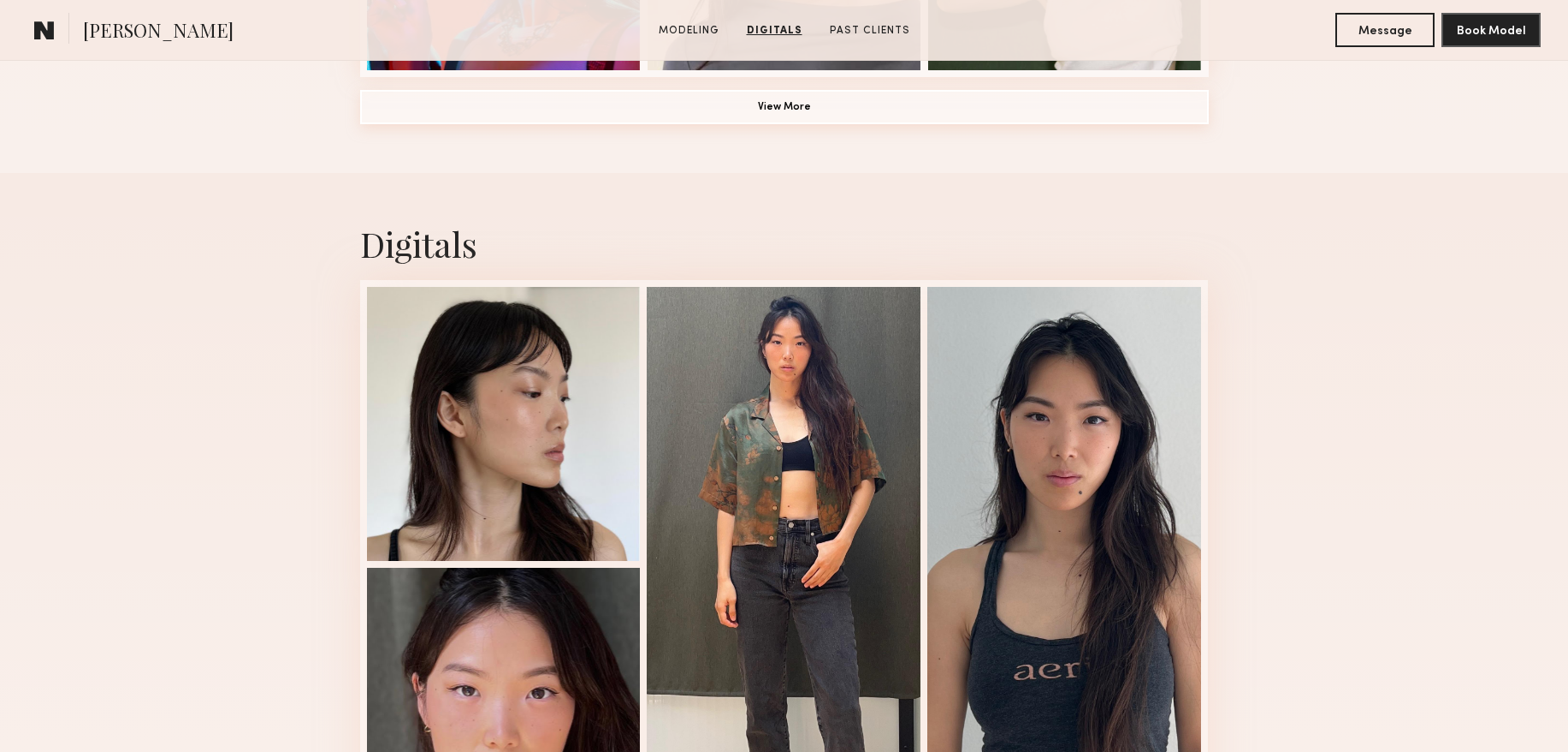
click at [808, 107] on button "View More" at bounding box center [784, 106] width 849 height 34
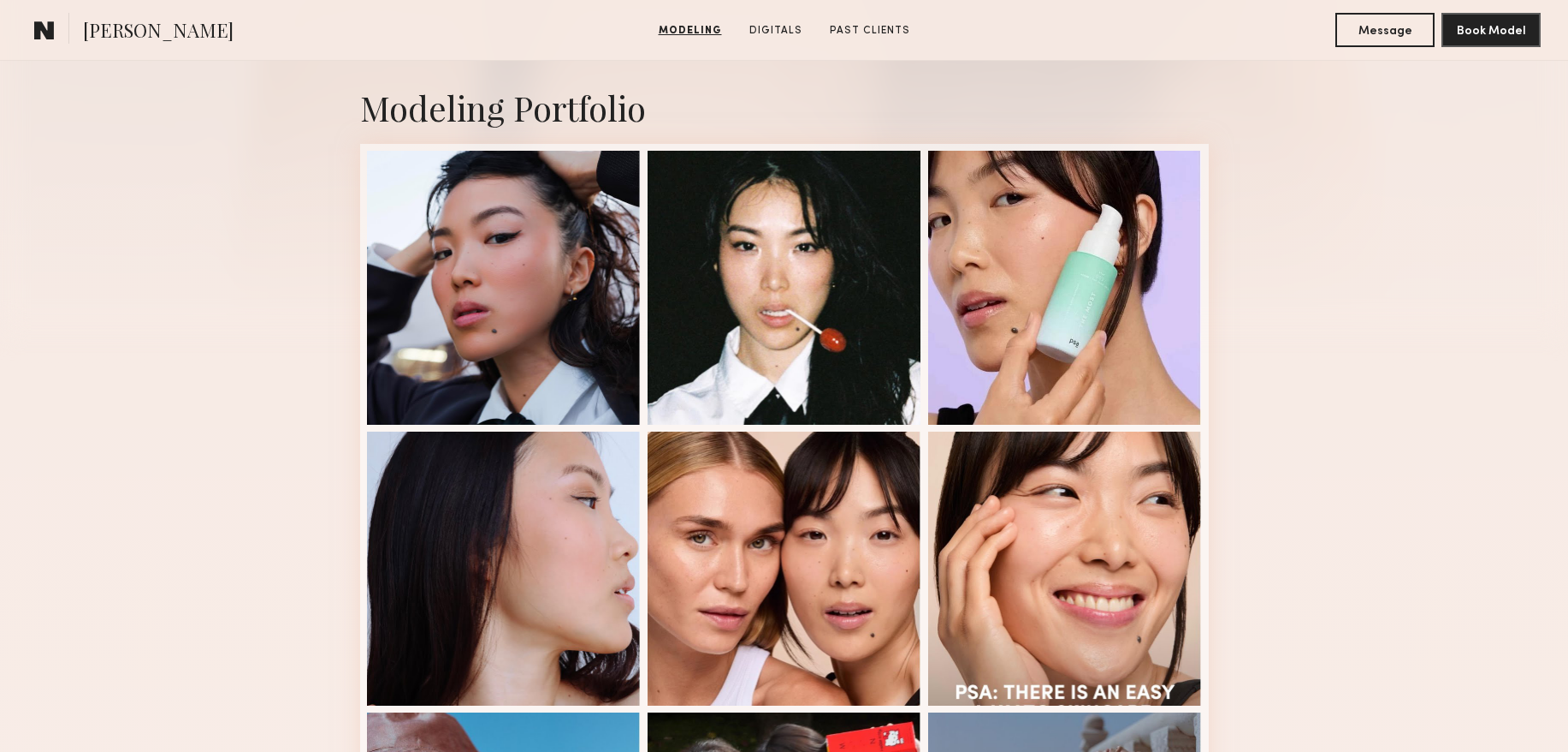
scroll to position [330, 0]
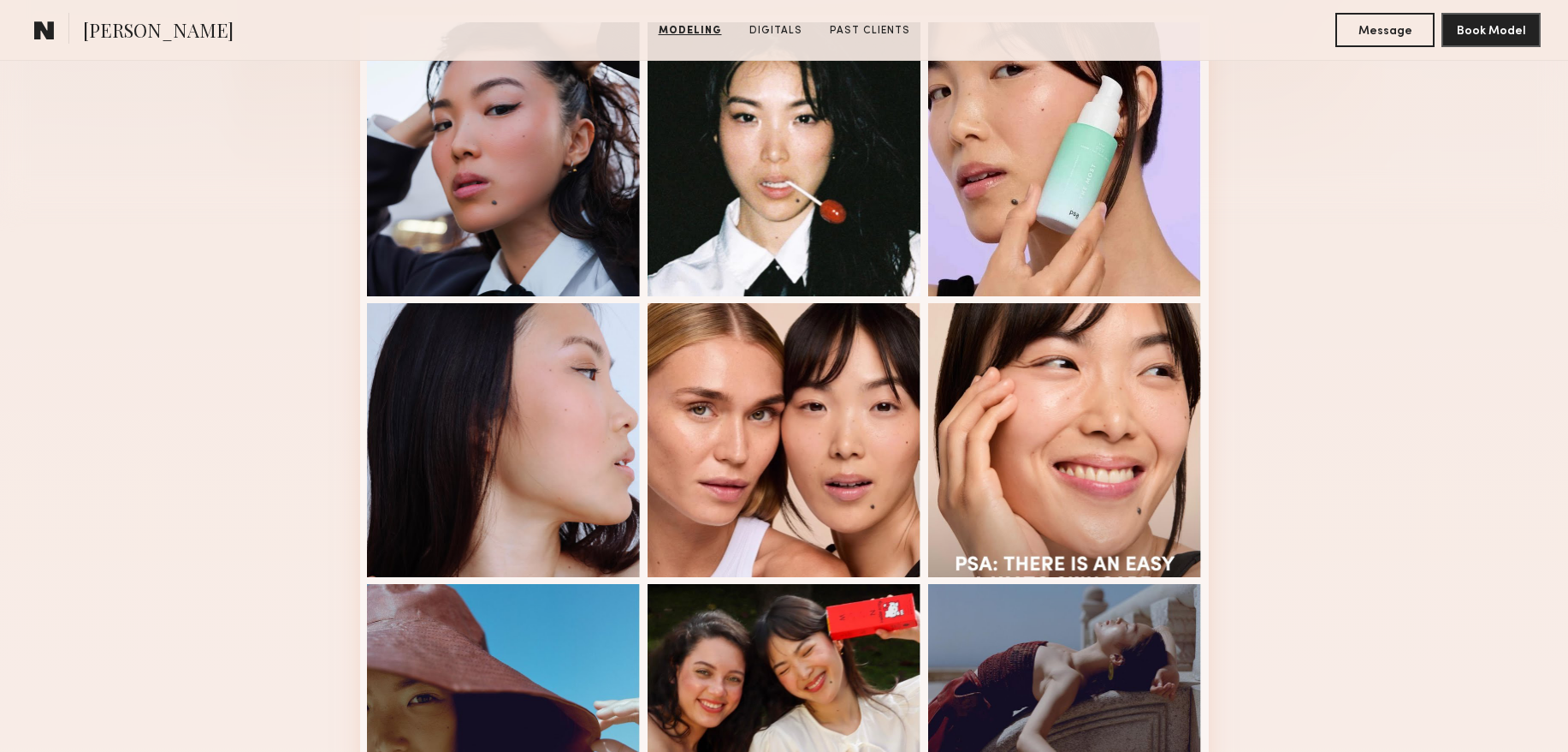
scroll to position [499, 0]
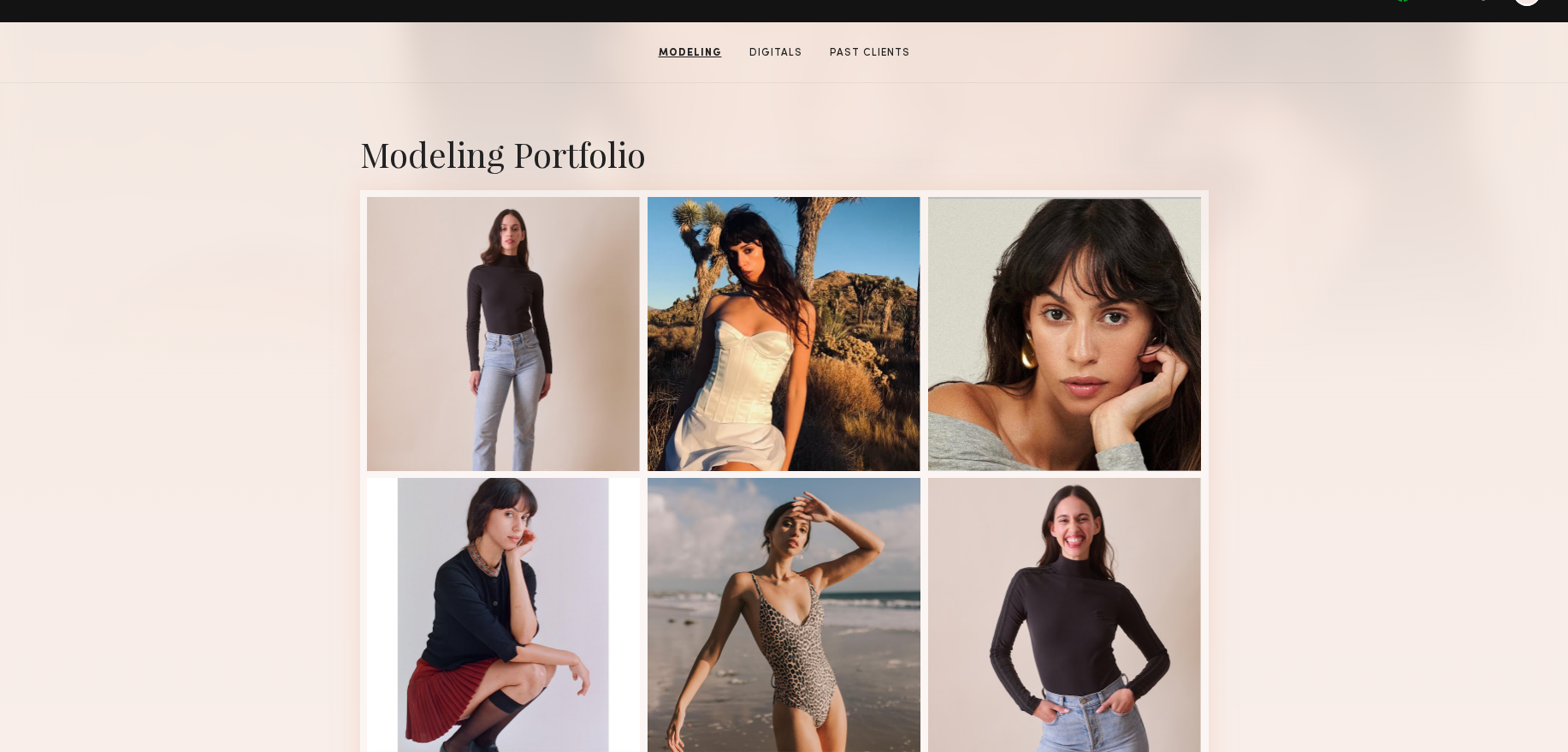
scroll to position [294, 0]
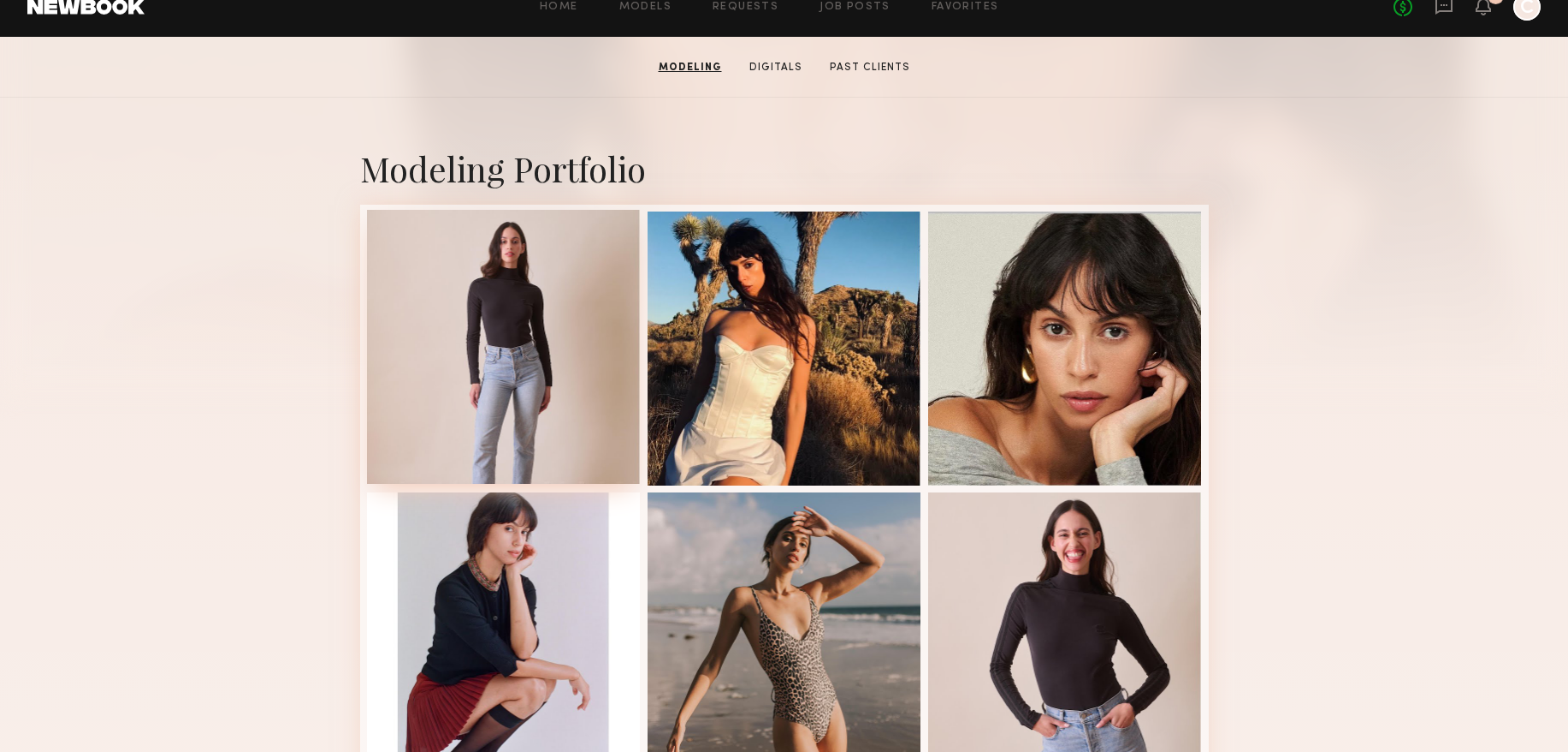
click at [464, 320] on div at bounding box center [504, 347] width 274 height 274
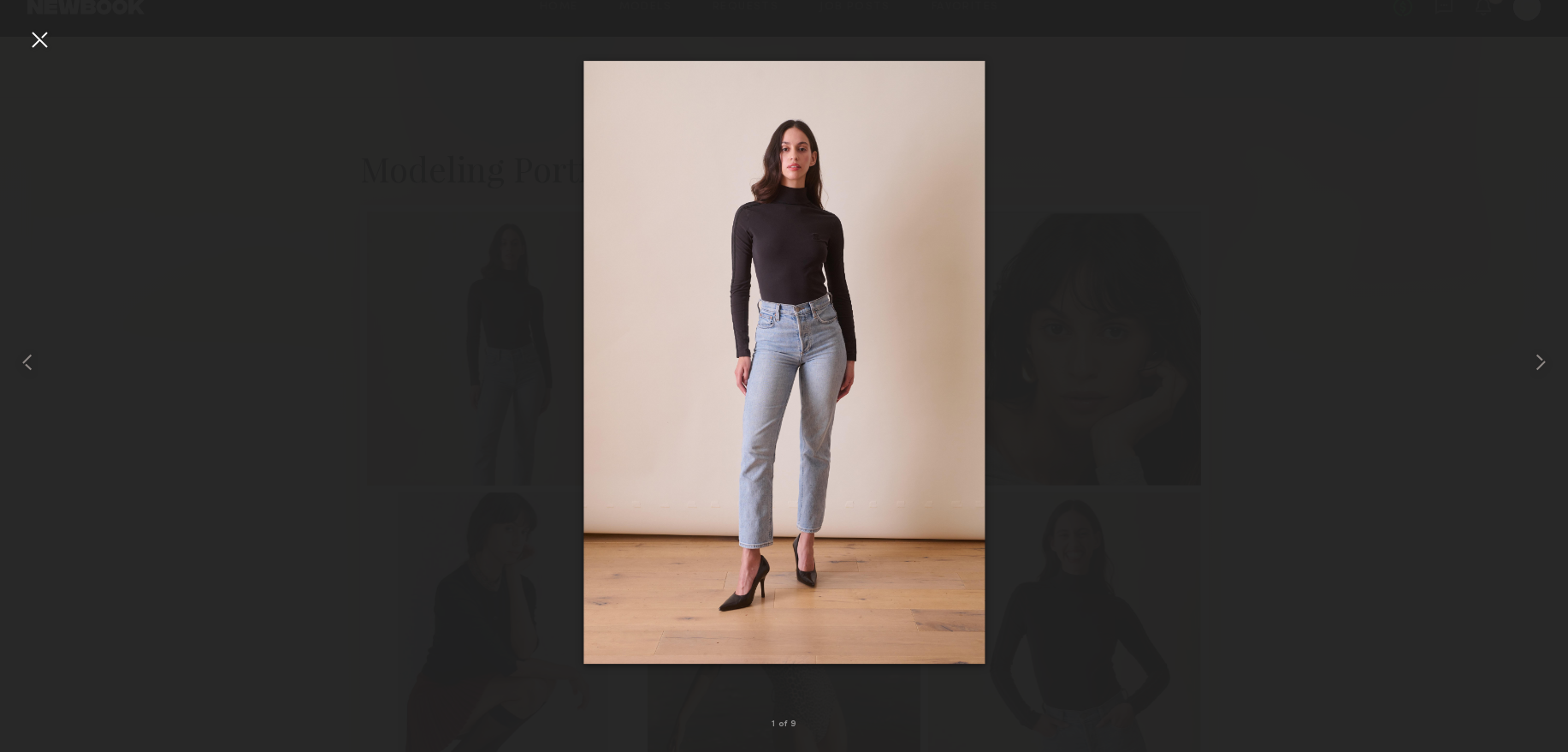
click at [507, 262] on div at bounding box center [784, 362] width 1568 height 669
click at [349, 193] on div at bounding box center [784, 362] width 1568 height 669
click at [43, 36] on div at bounding box center [39, 39] width 27 height 27
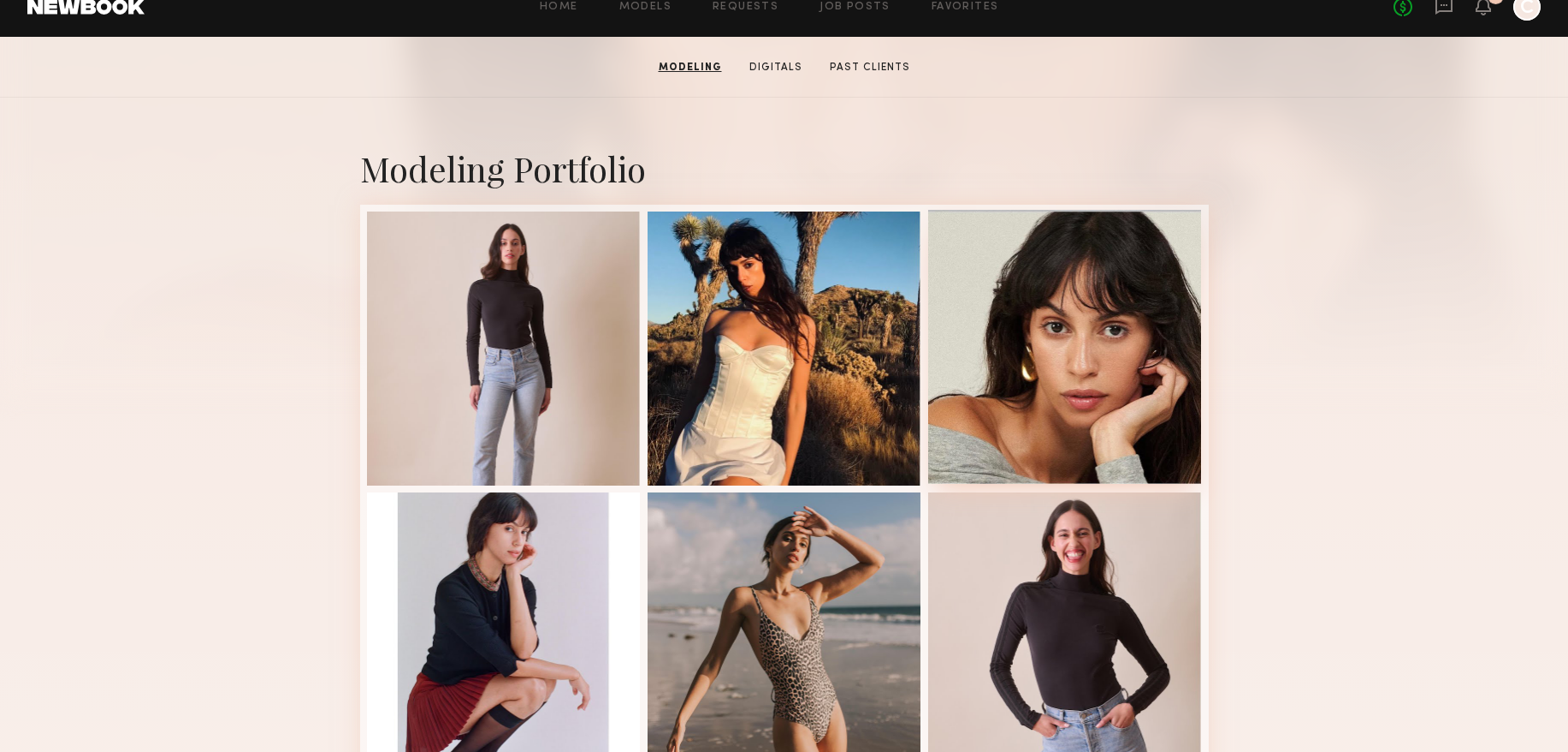
scroll to position [0, 0]
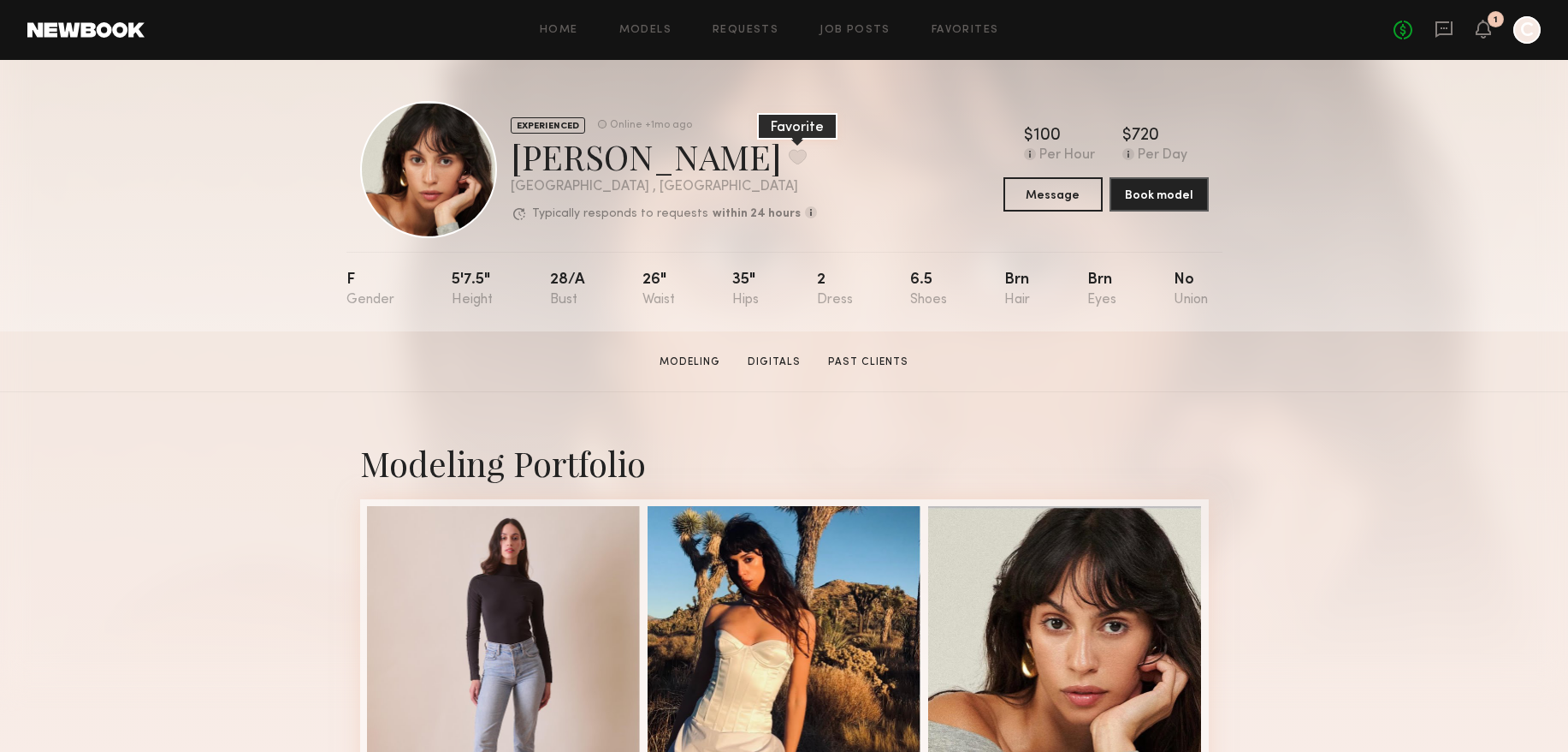
click at [788, 154] on button at bounding box center [797, 157] width 18 height 16
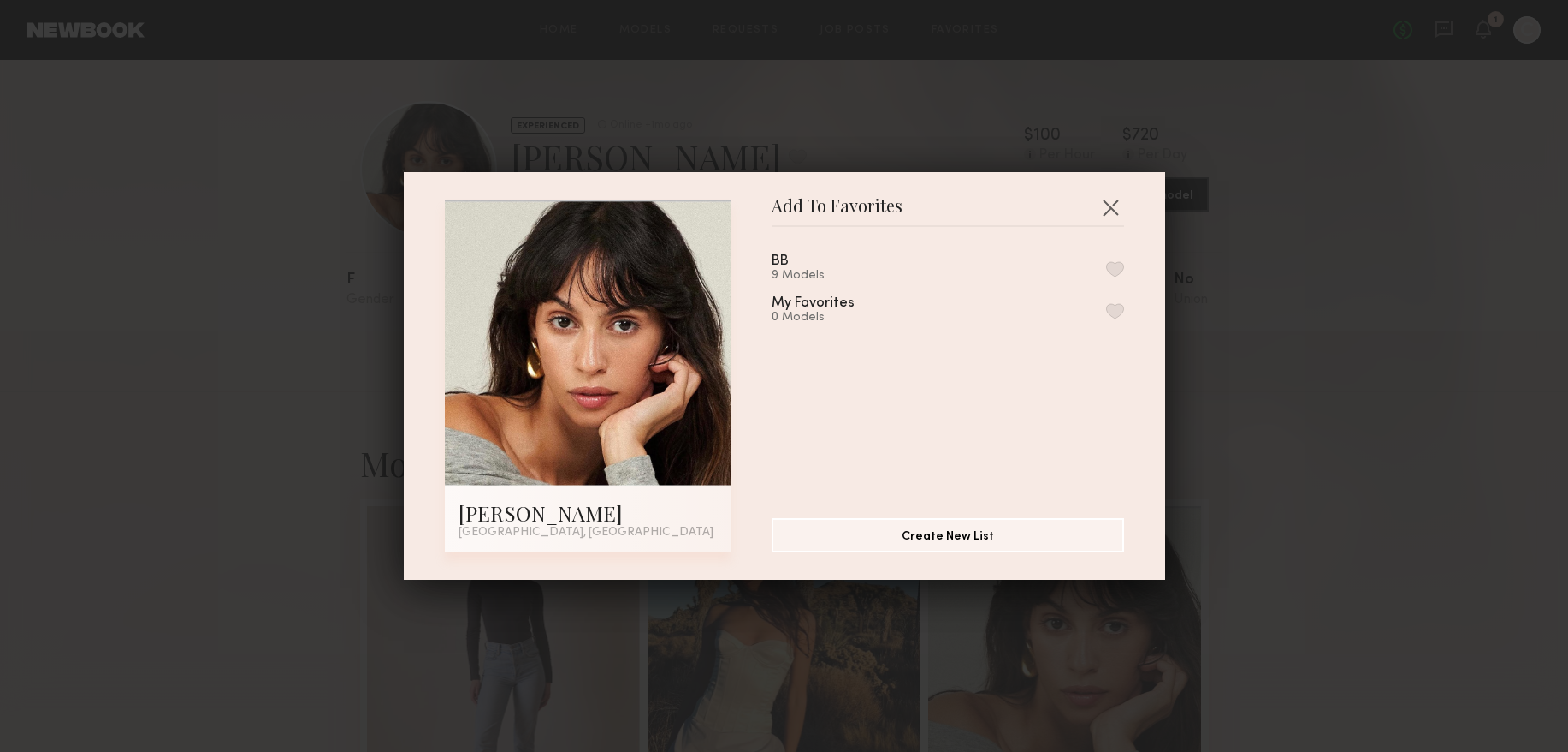
click at [1112, 264] on button "button" at bounding box center [1115, 269] width 18 height 16
click at [1357, 371] on div "Add To Favorites Taina M. Los Angeles, CA Add To Favorites BB 10 Models Remove …" at bounding box center [784, 376] width 1568 height 752
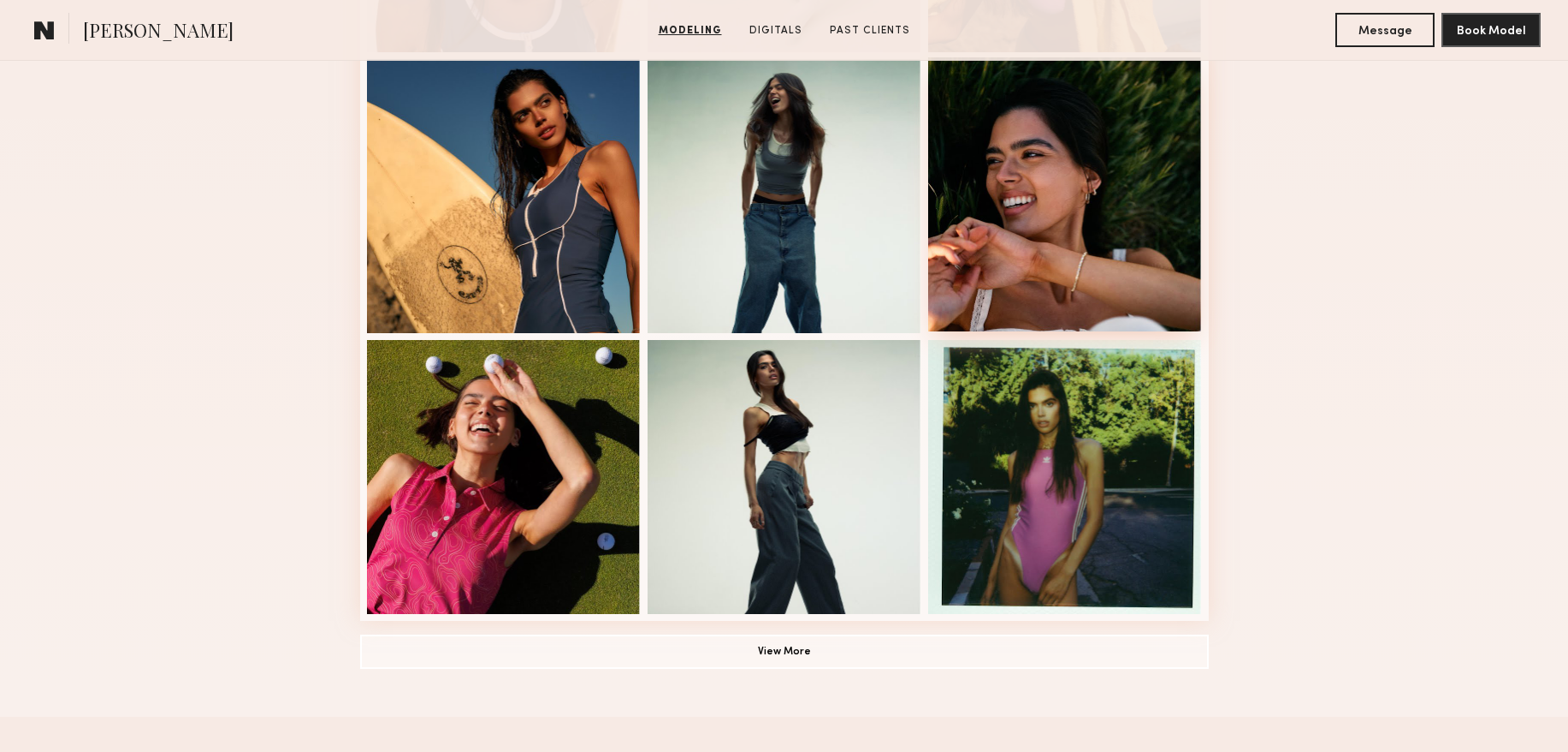
scroll to position [1131, 0]
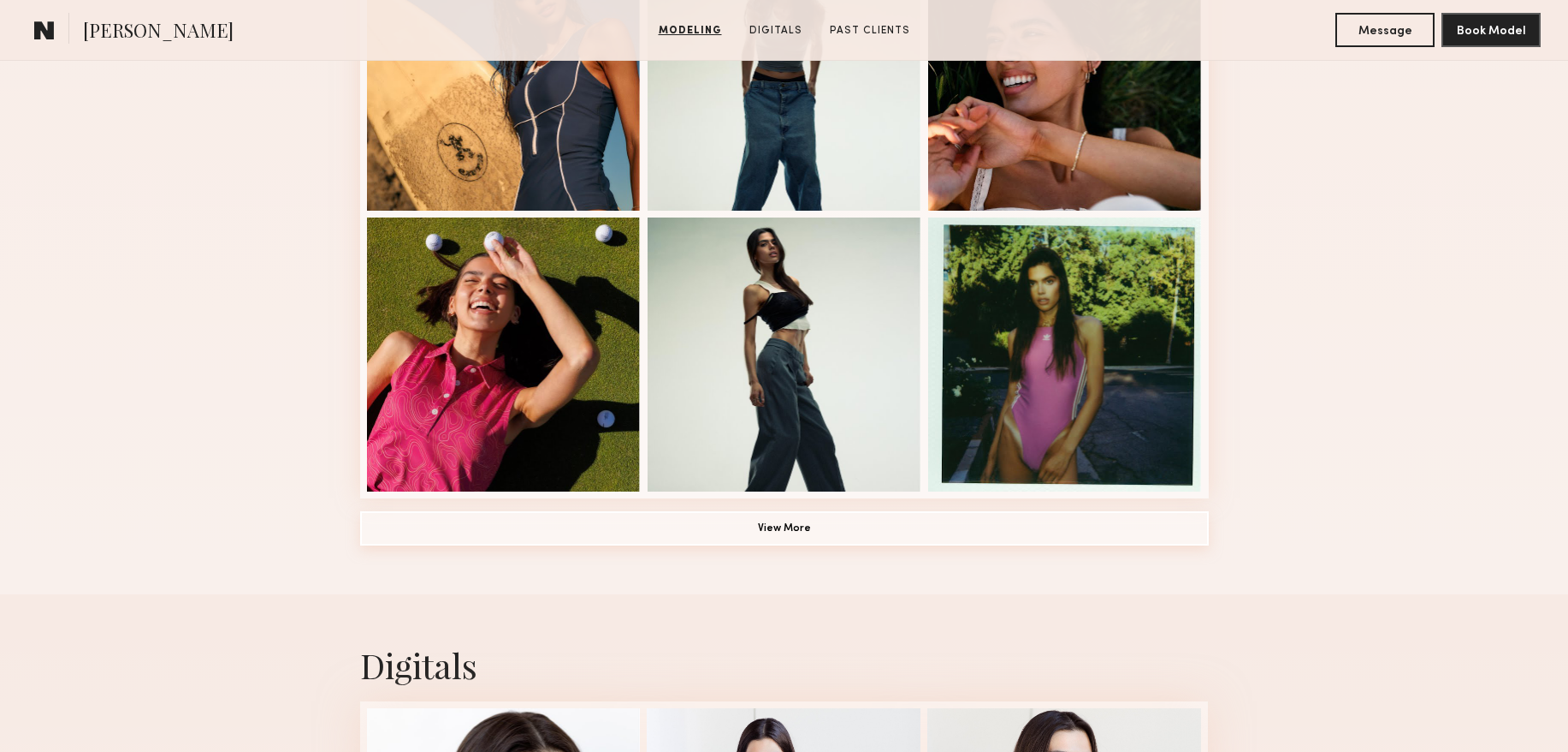
click at [802, 531] on button "View More" at bounding box center [784, 528] width 849 height 34
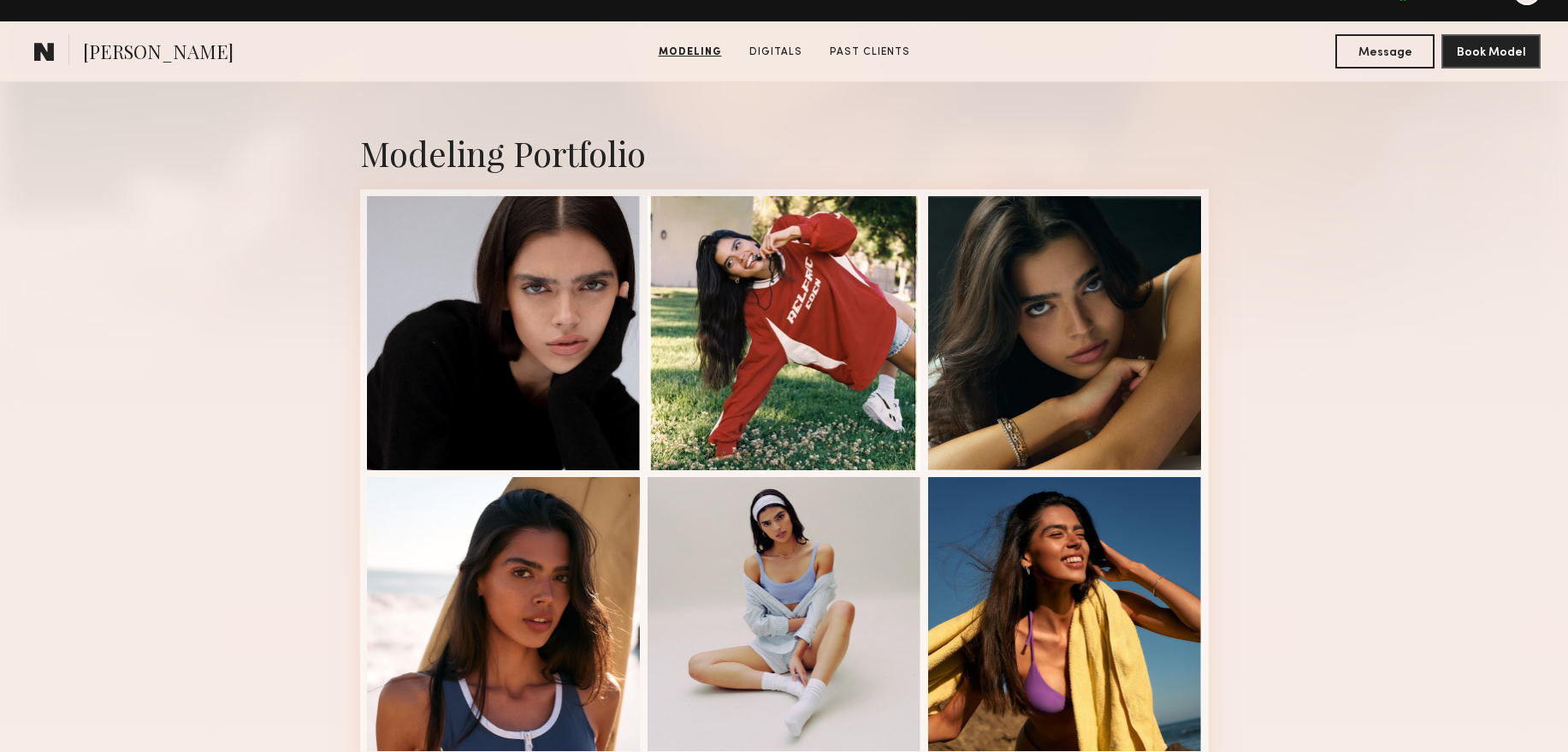
scroll to position [0, 0]
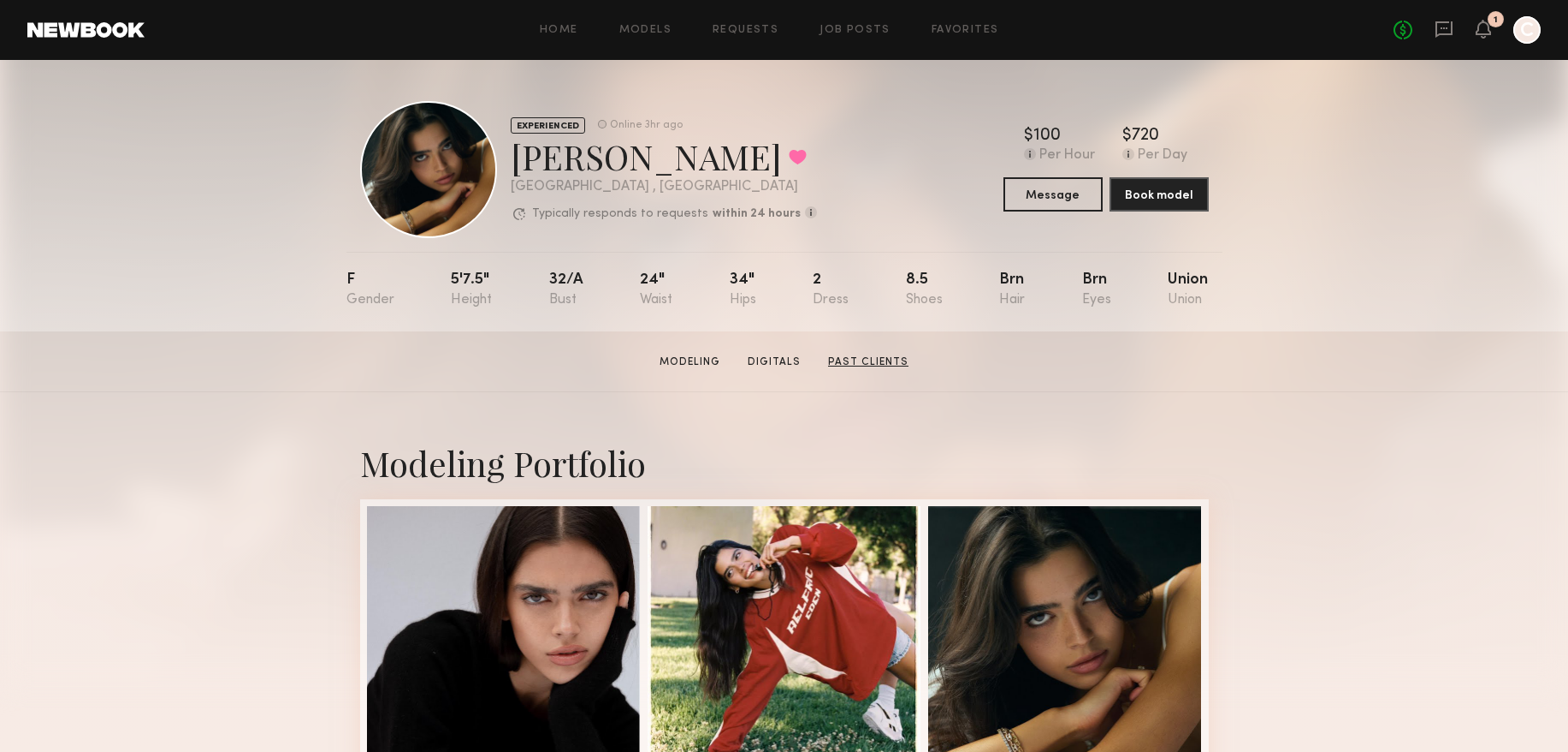
click at [881, 360] on link "Past Clients" at bounding box center [867, 362] width 94 height 16
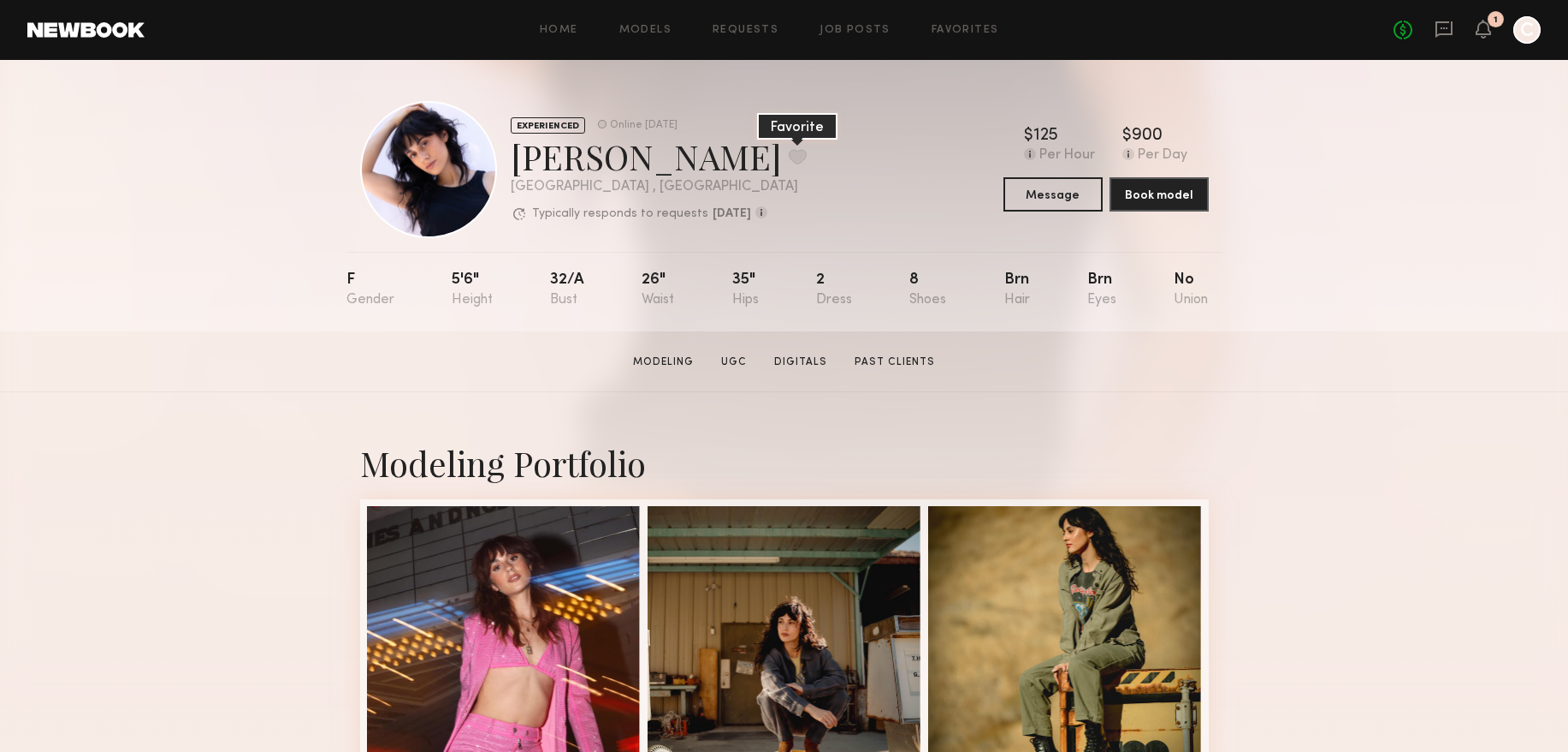
click at [788, 157] on button at bounding box center [797, 157] width 18 height 16
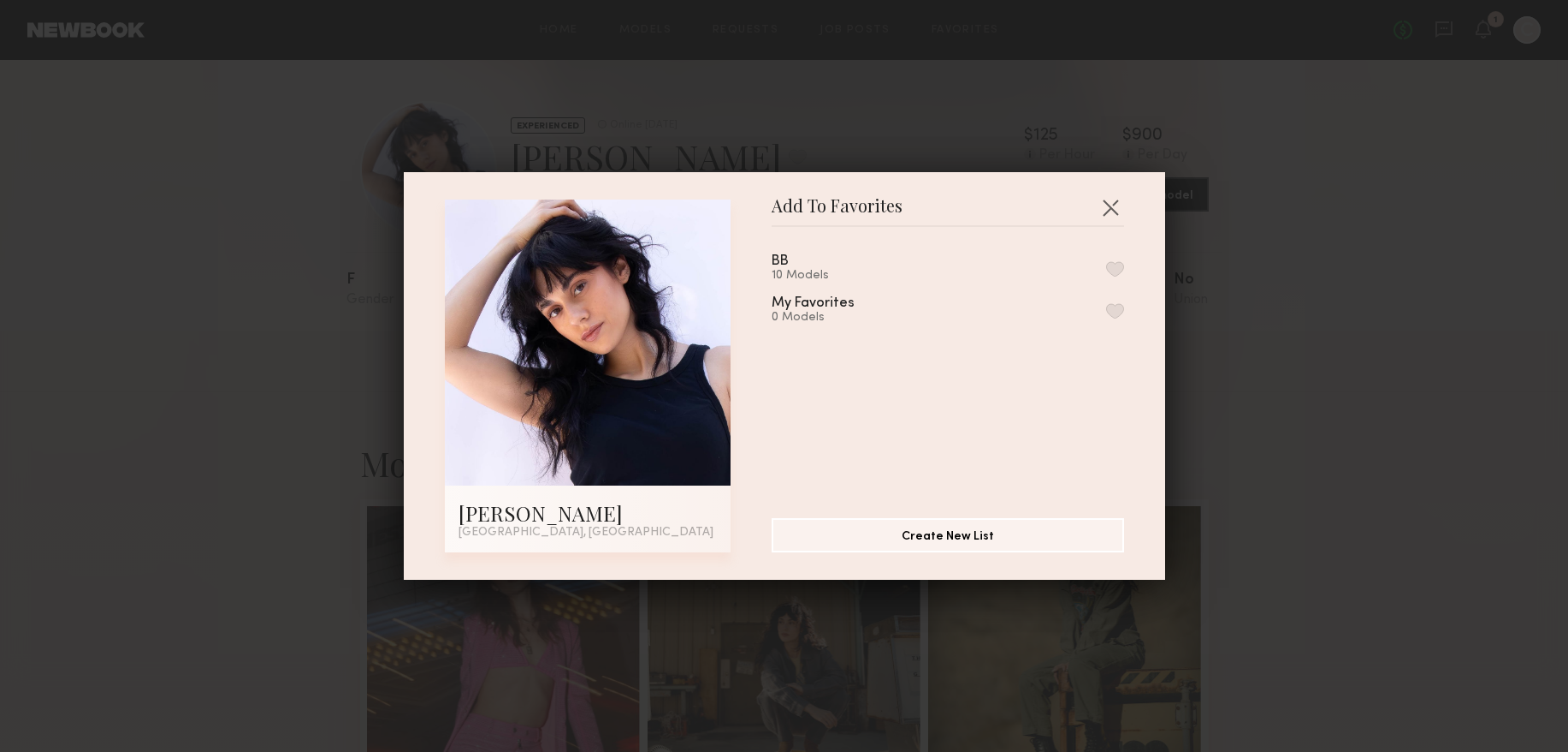
click at [1122, 267] on button "button" at bounding box center [1115, 269] width 18 height 16
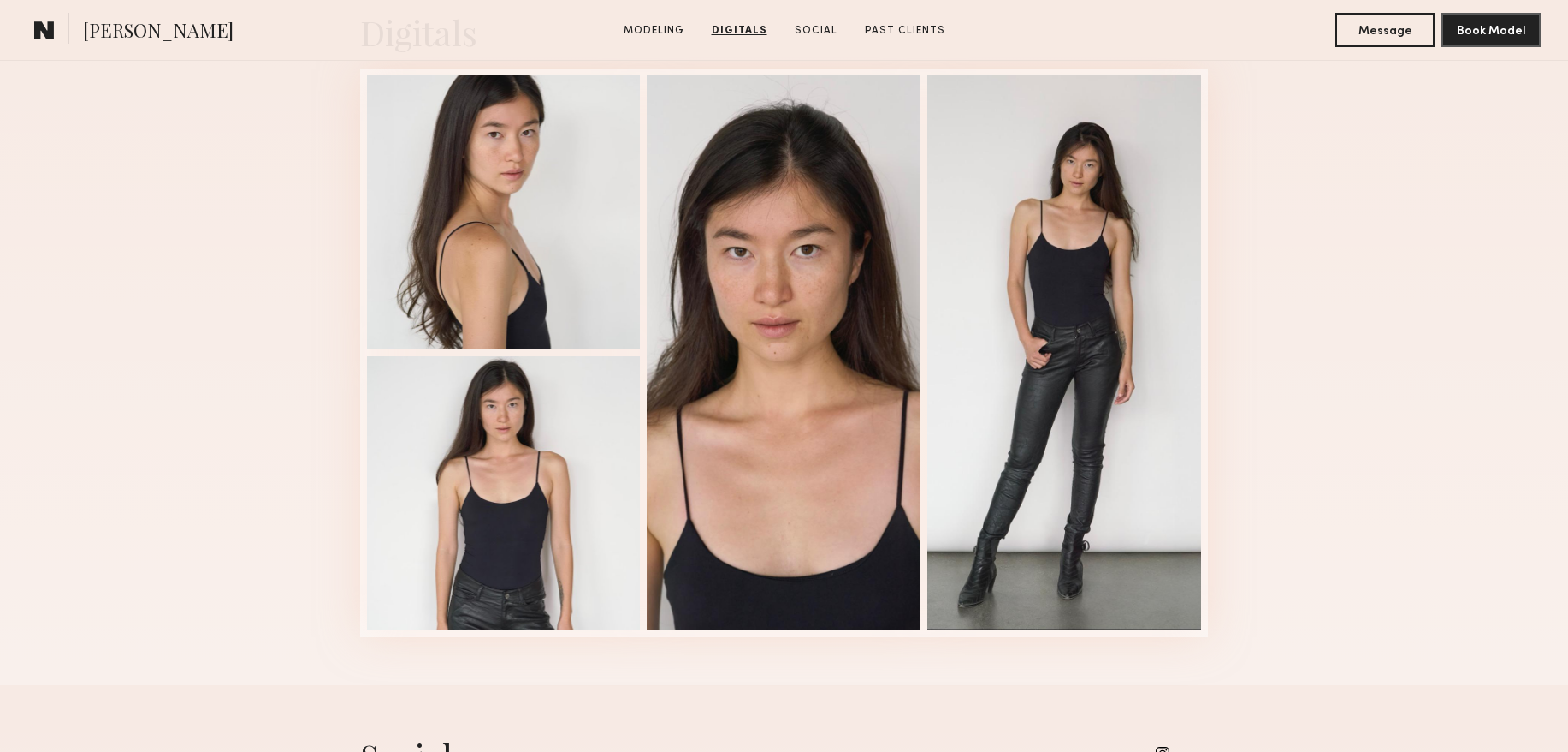
scroll to position [1846, 0]
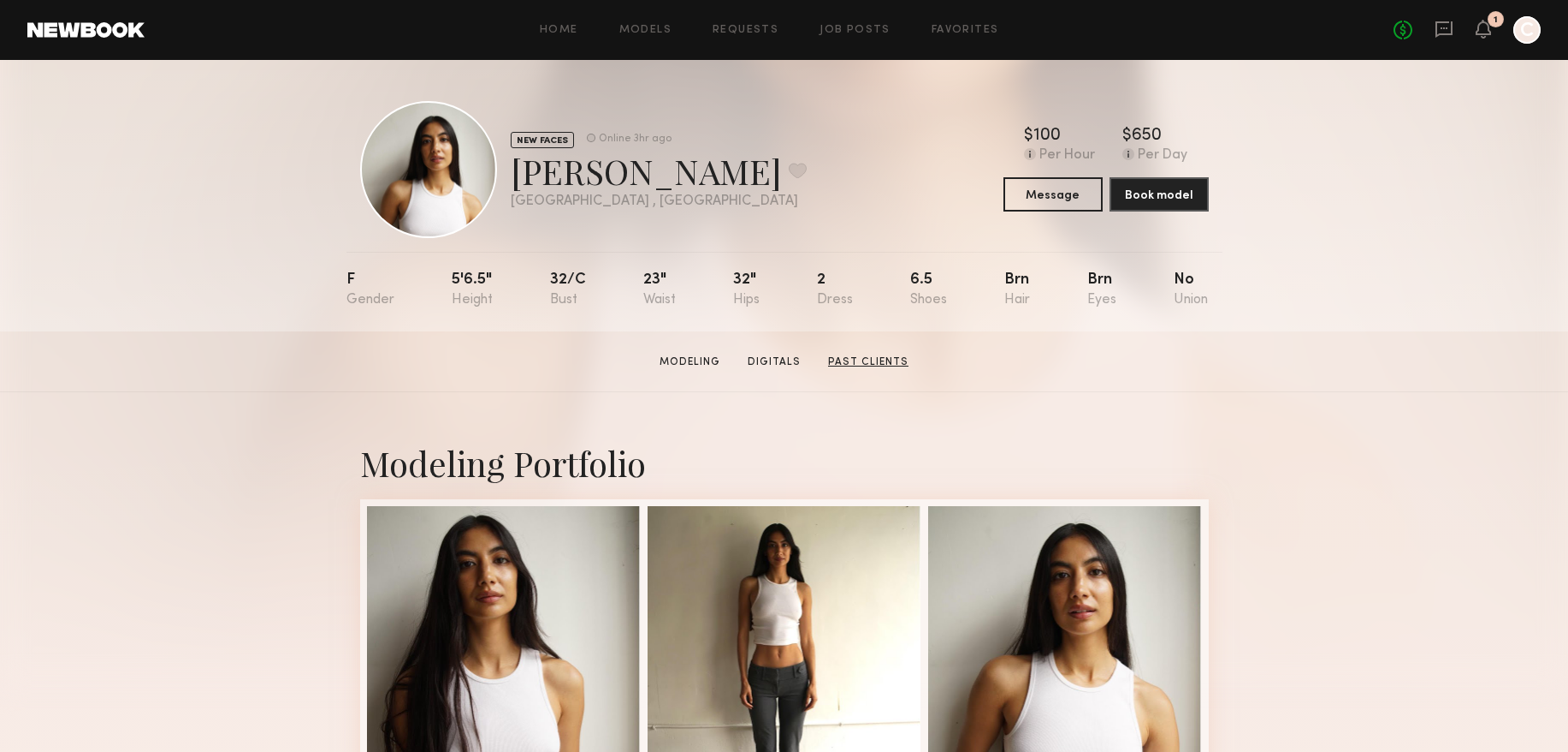
click at [879, 359] on link "Past Clients" at bounding box center [867, 362] width 94 height 16
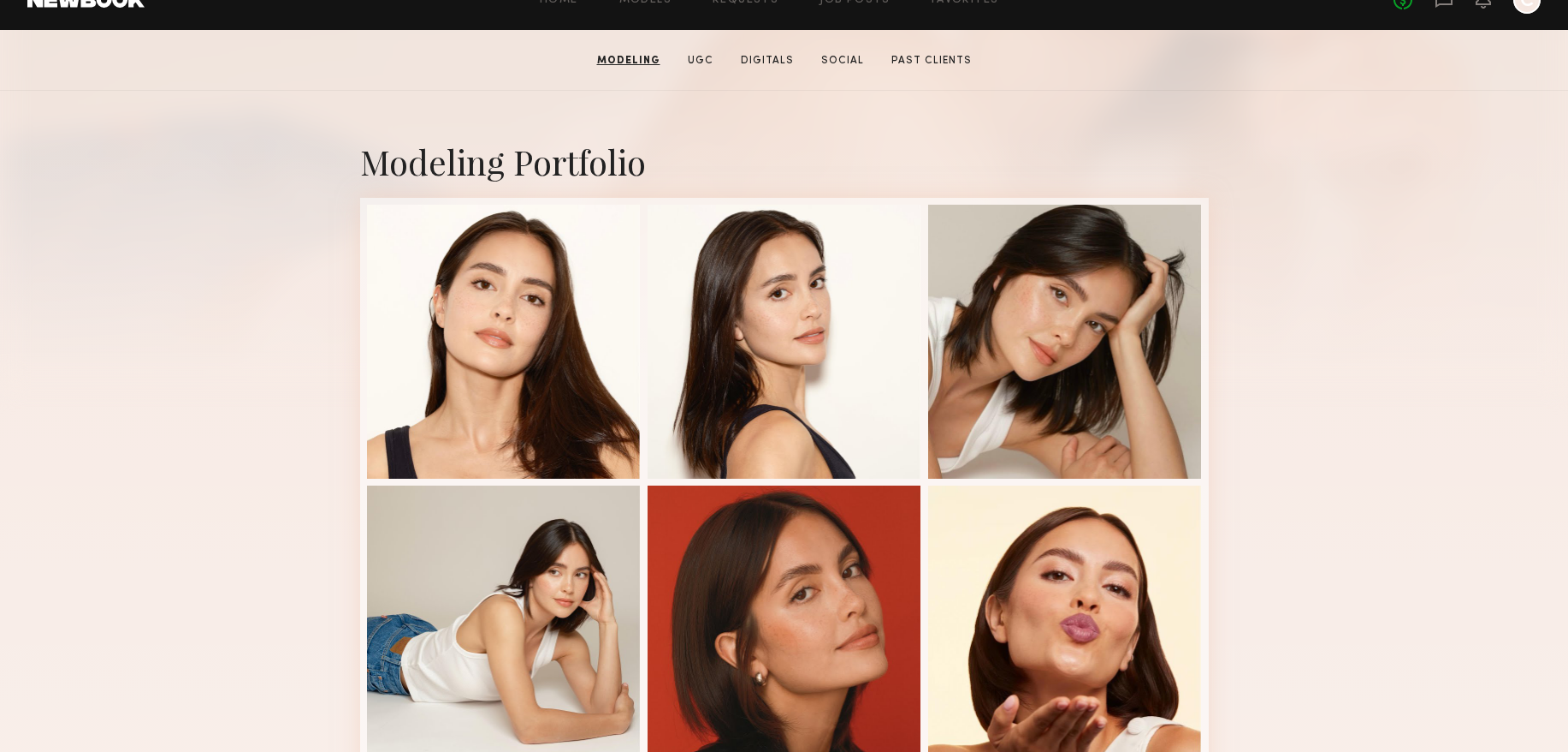
scroll to position [223, 0]
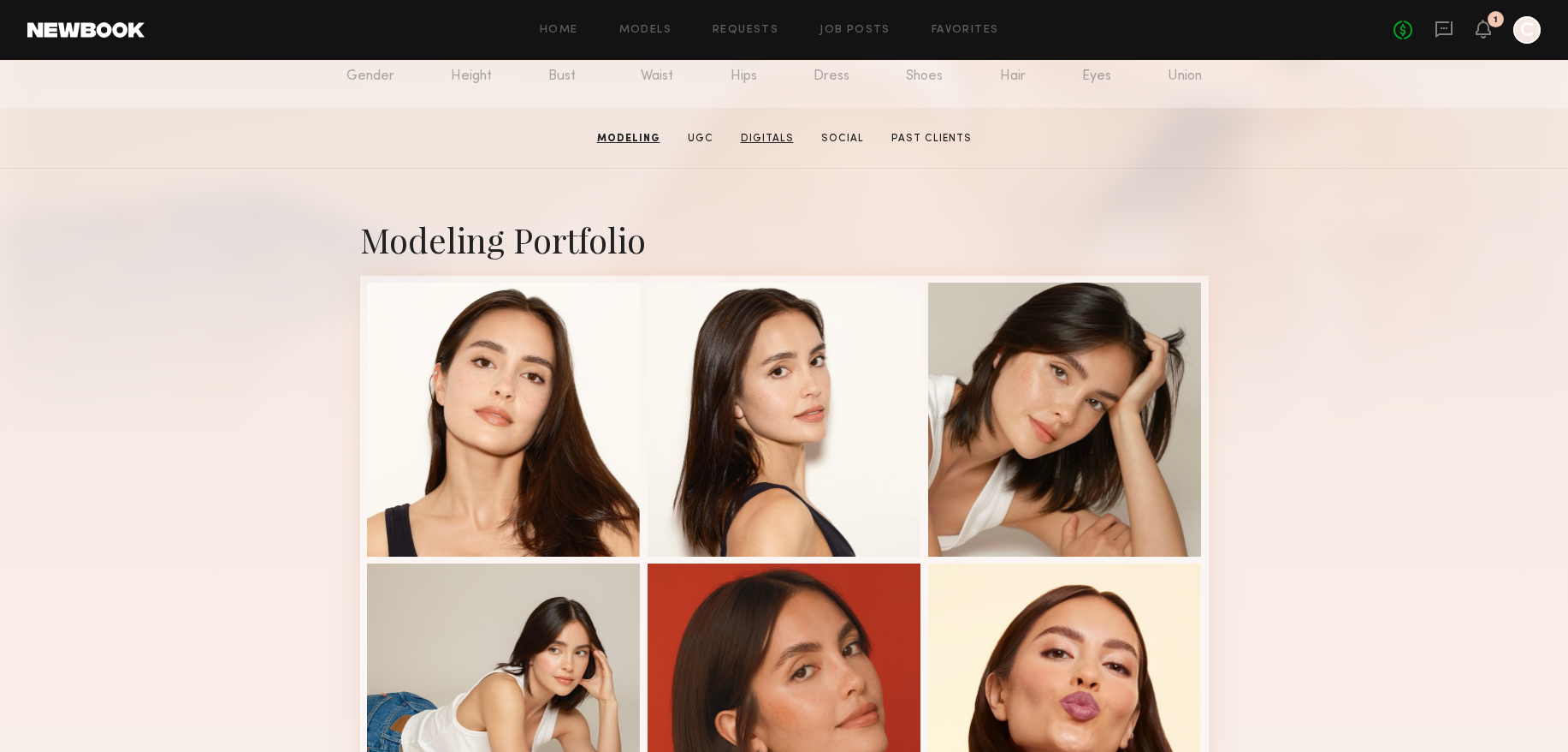
click at [773, 135] on link "Digitals" at bounding box center [767, 139] width 67 height 16
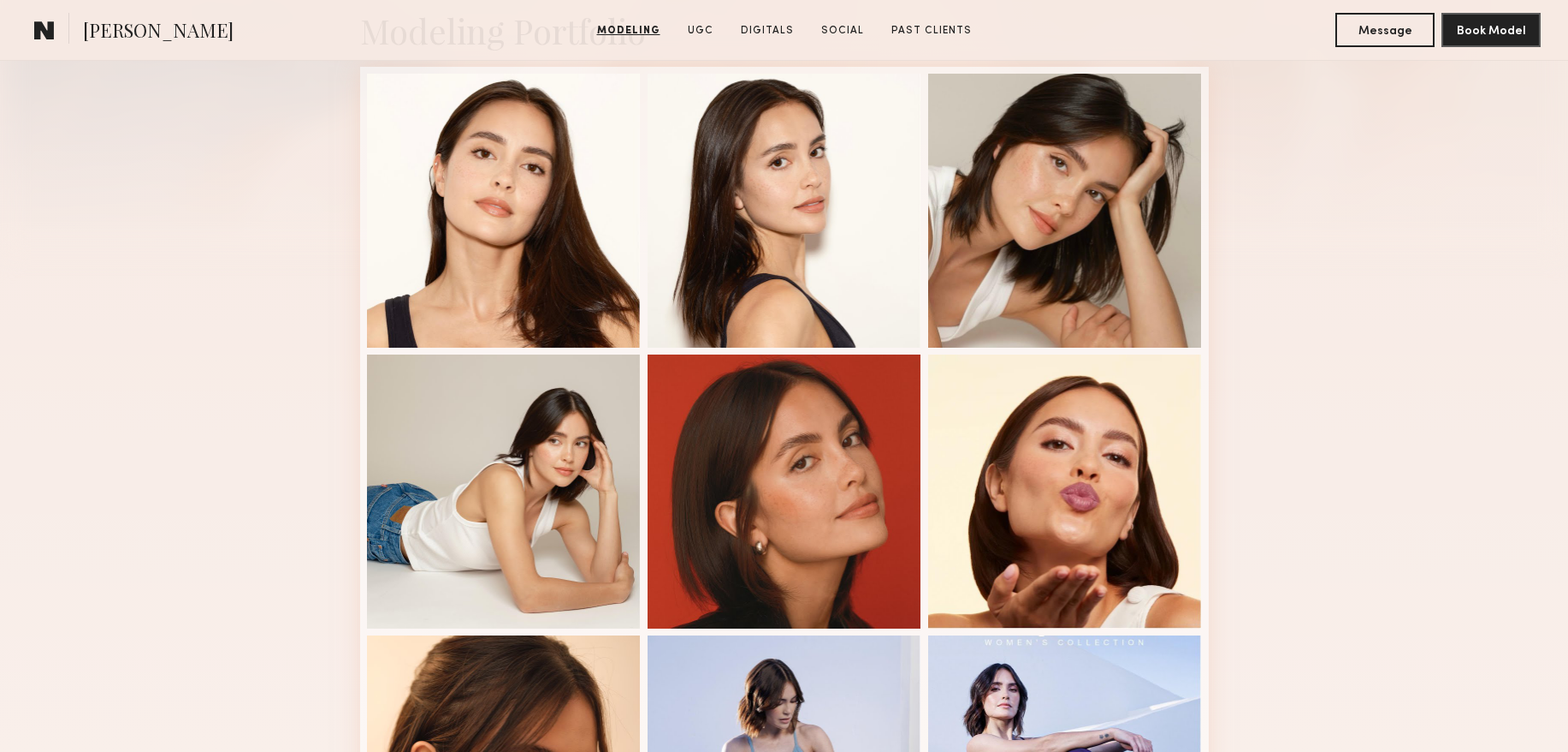
scroll to position [417, 0]
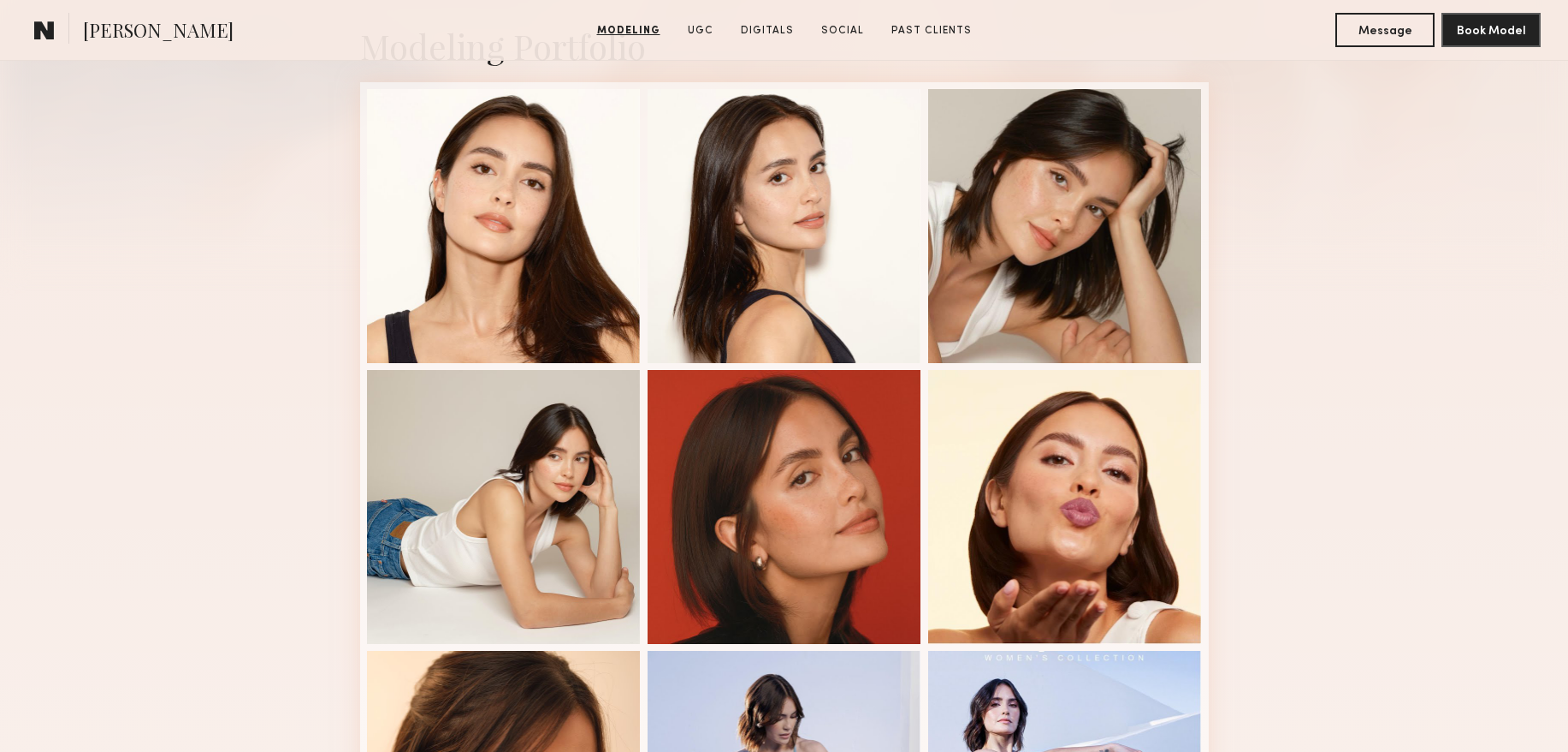
click at [291, 339] on div "Modeling Portfolio" at bounding box center [784, 477] width 1568 height 1004
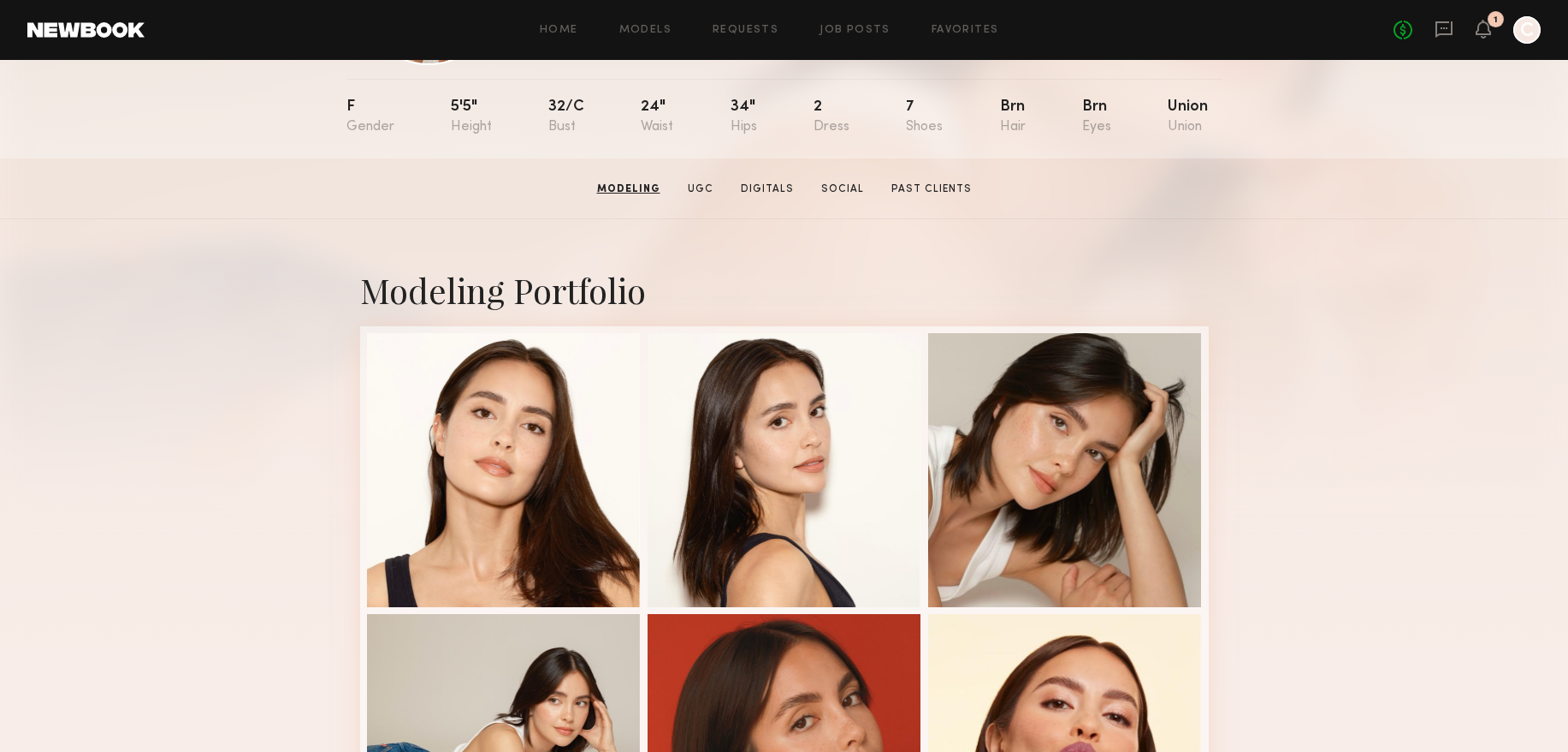
scroll to position [0, 0]
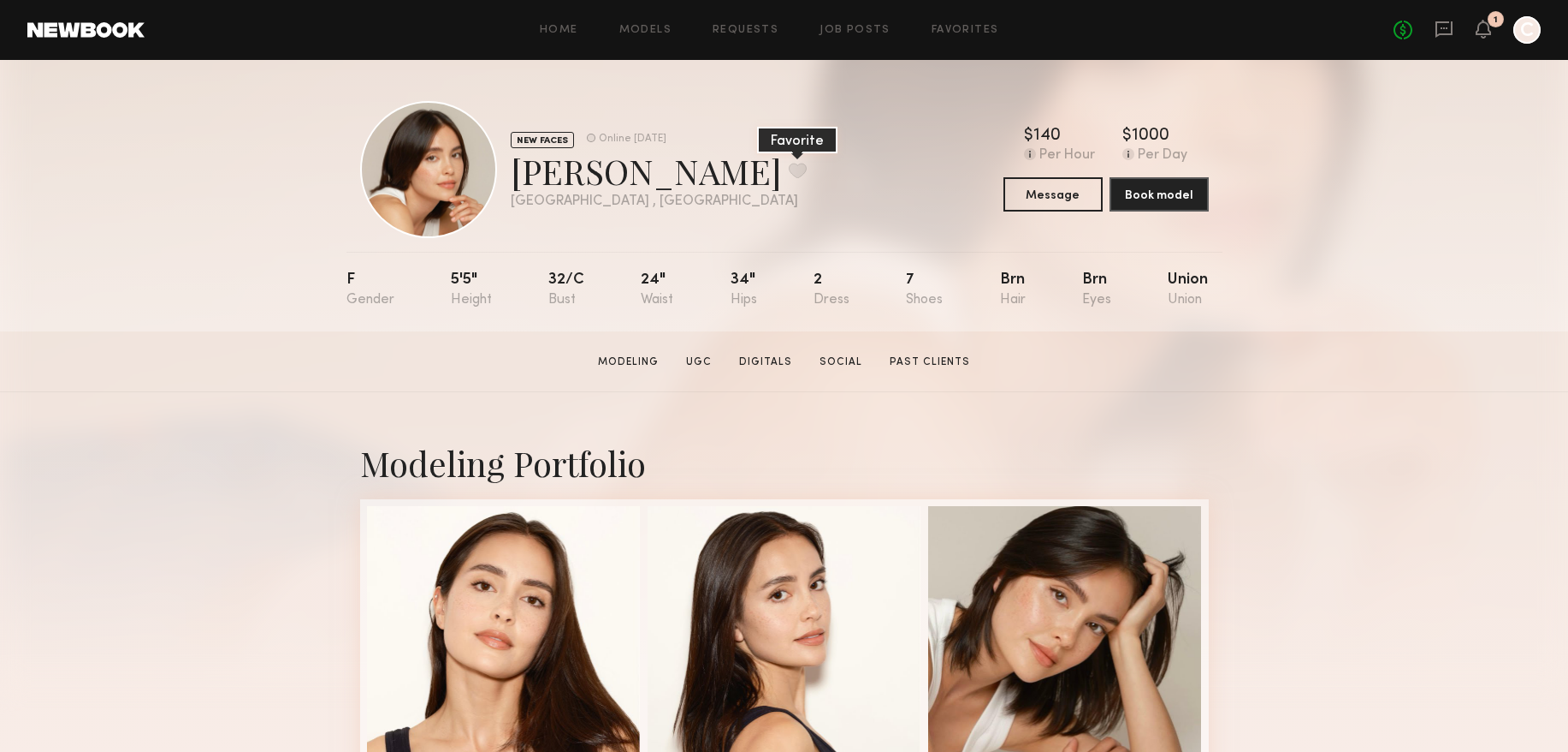
click at [788, 178] on button at bounding box center [797, 170] width 18 height 16
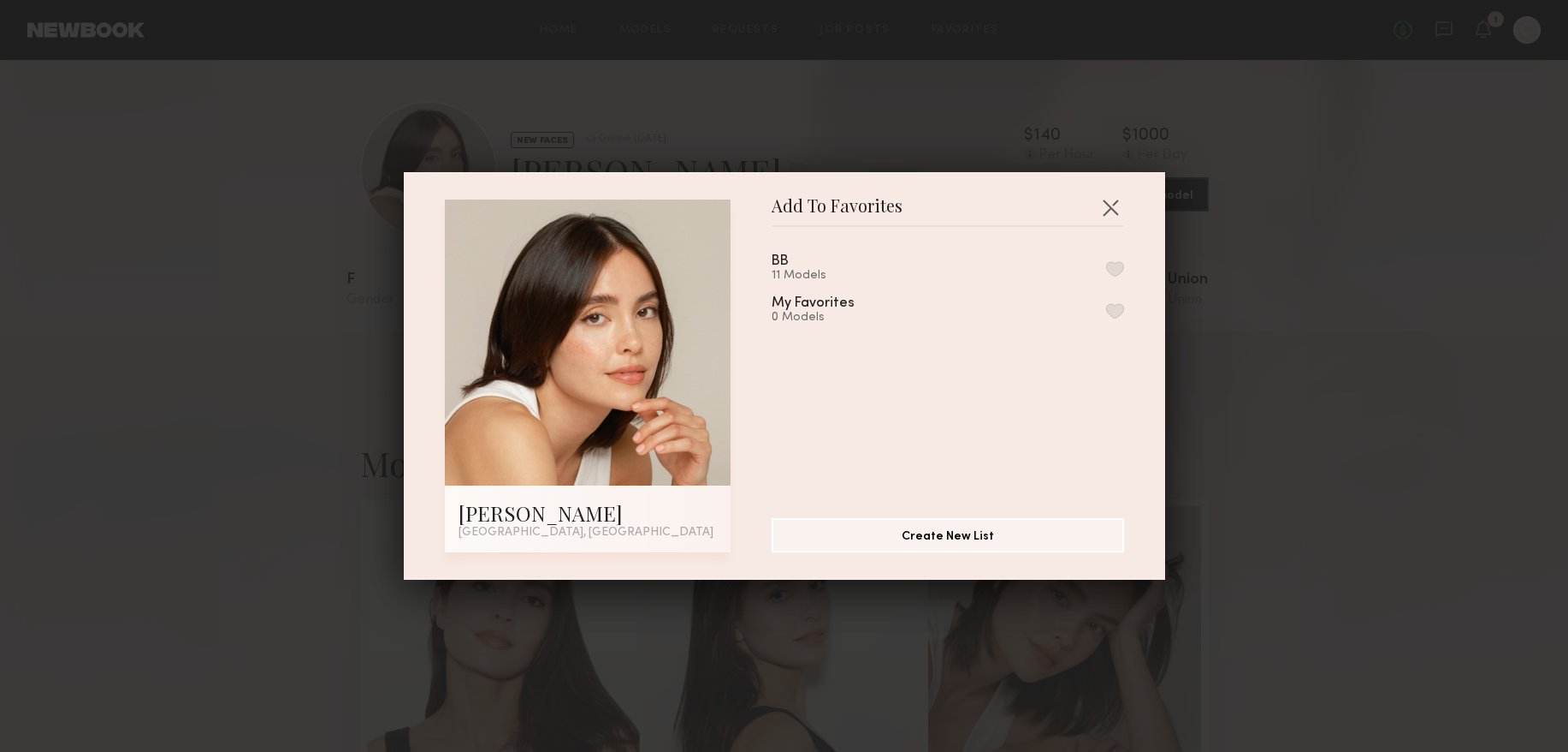
click at [1117, 266] on button "button" at bounding box center [1115, 269] width 18 height 16
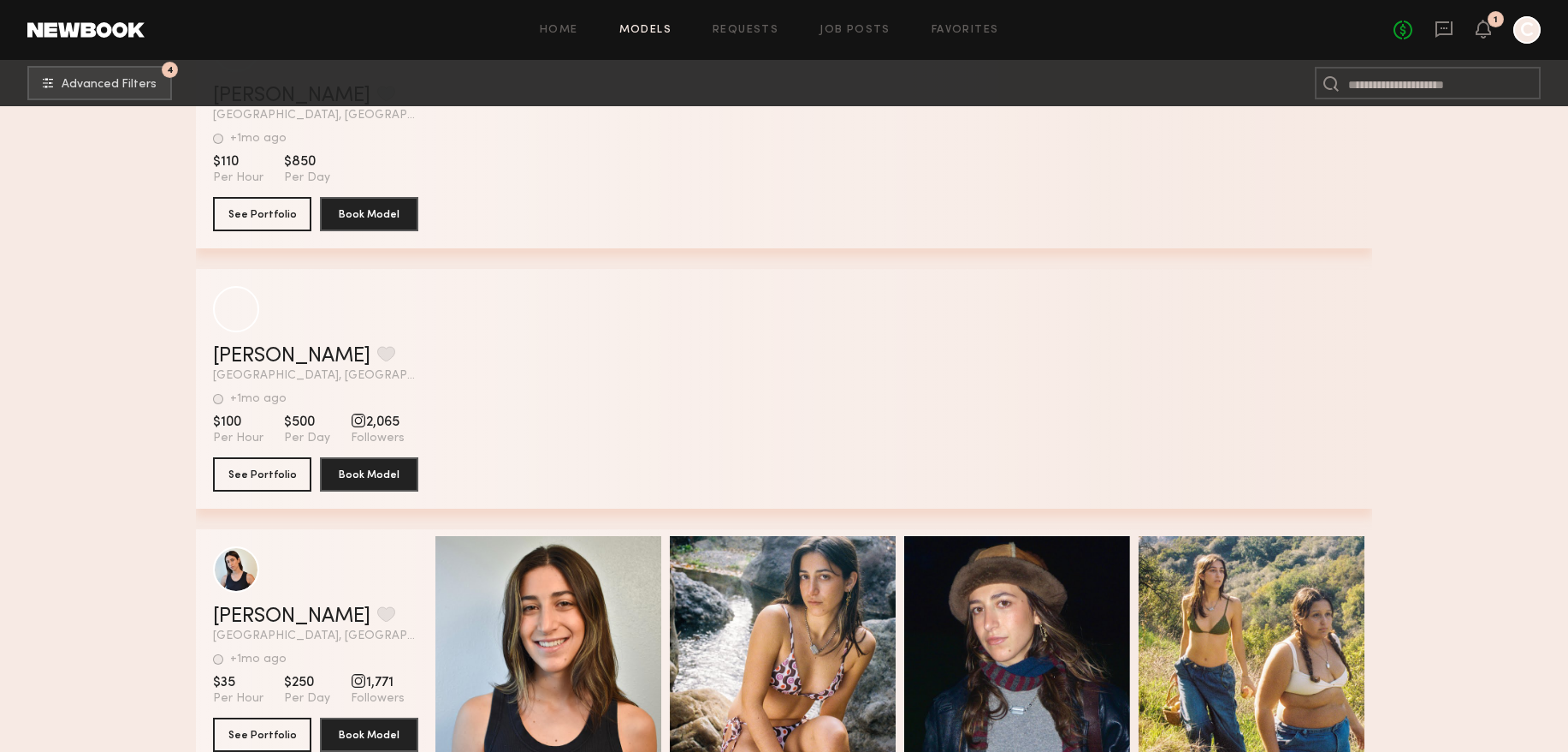
scroll to position [93680, 0]
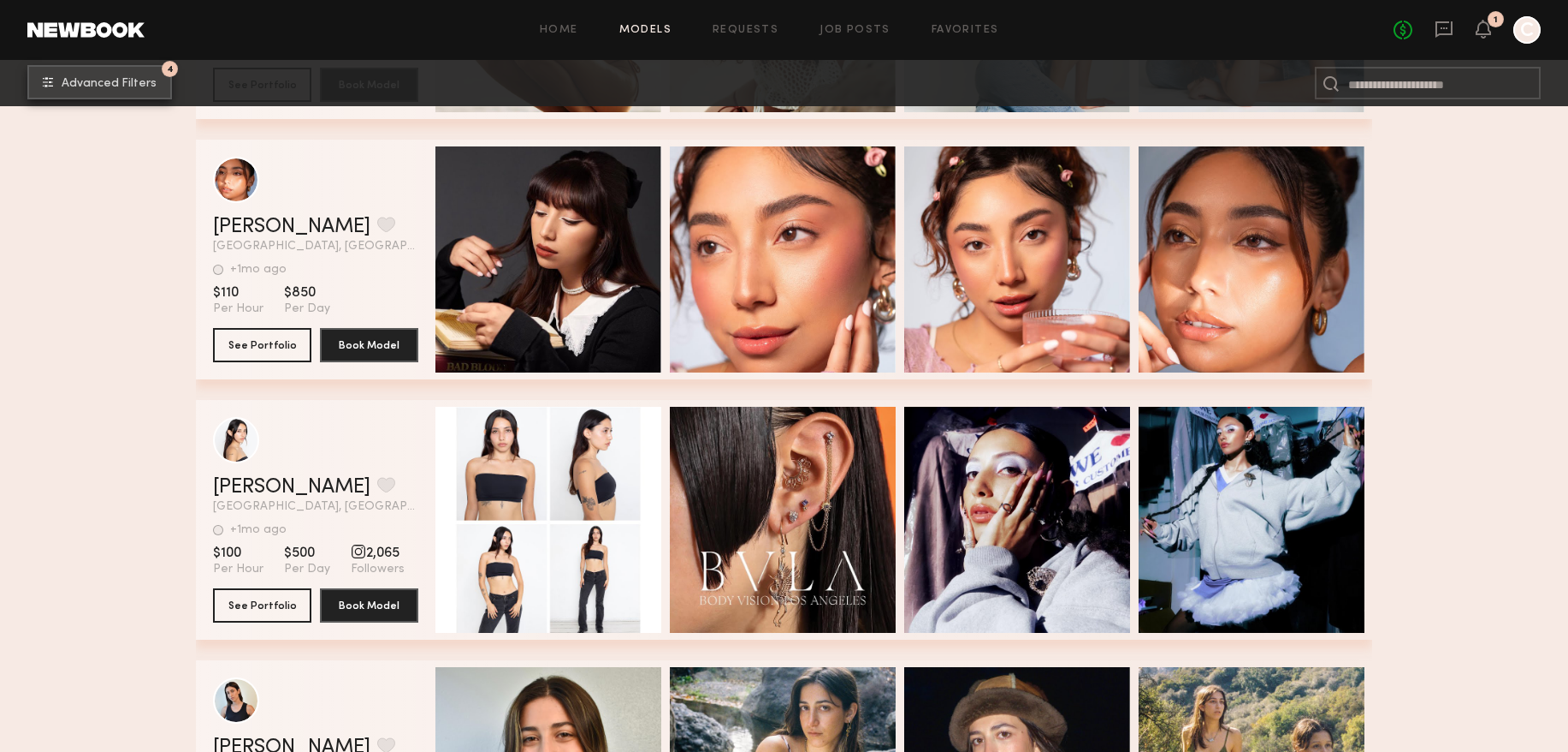
click at [78, 74] on button "4 Advanced Filters" at bounding box center [99, 82] width 145 height 34
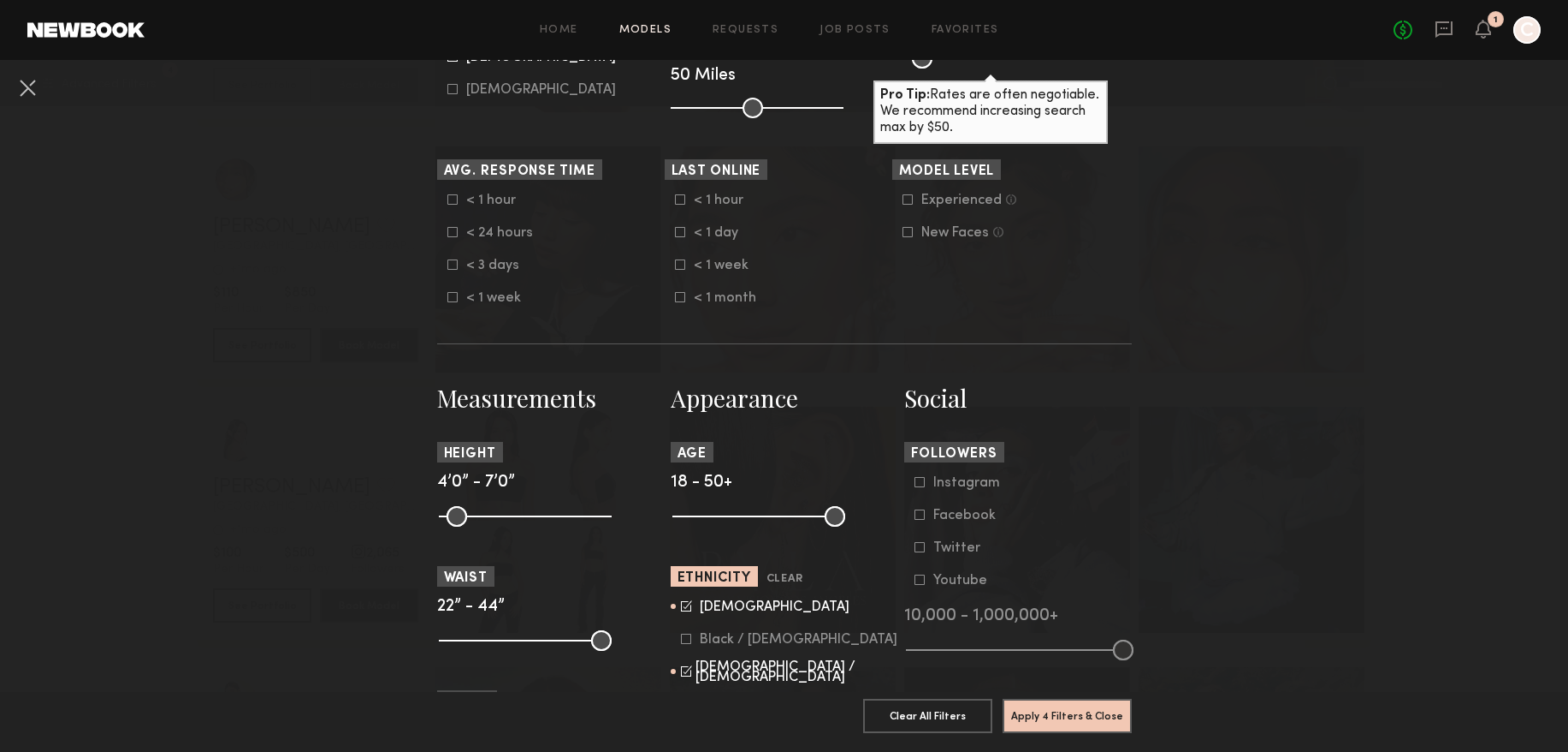
scroll to position [729, 0]
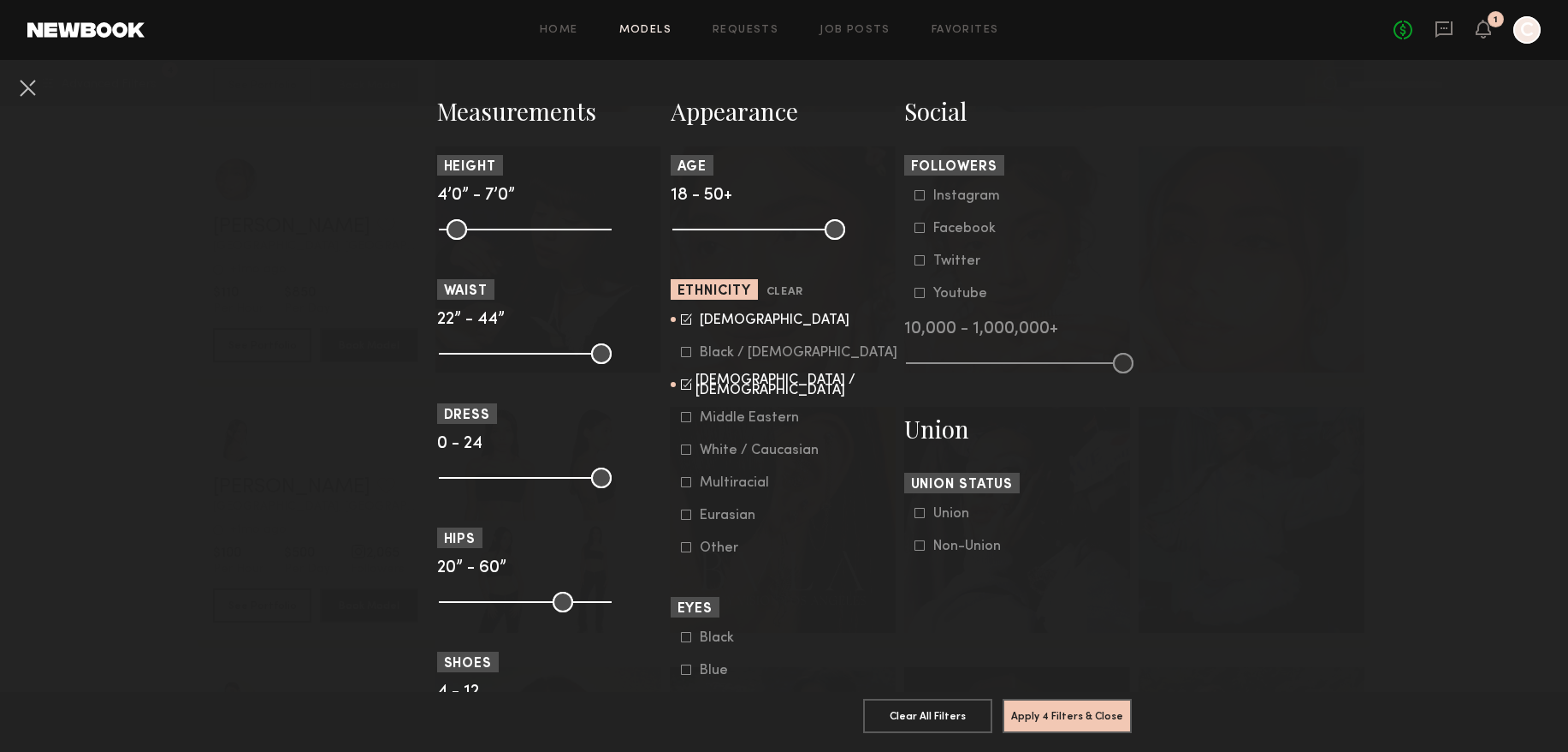
click at [684, 389] on icon at bounding box center [687, 384] width 11 height 11
click at [1097, 716] on button "Apply 4 Filters & Close" at bounding box center [1067, 714] width 129 height 34
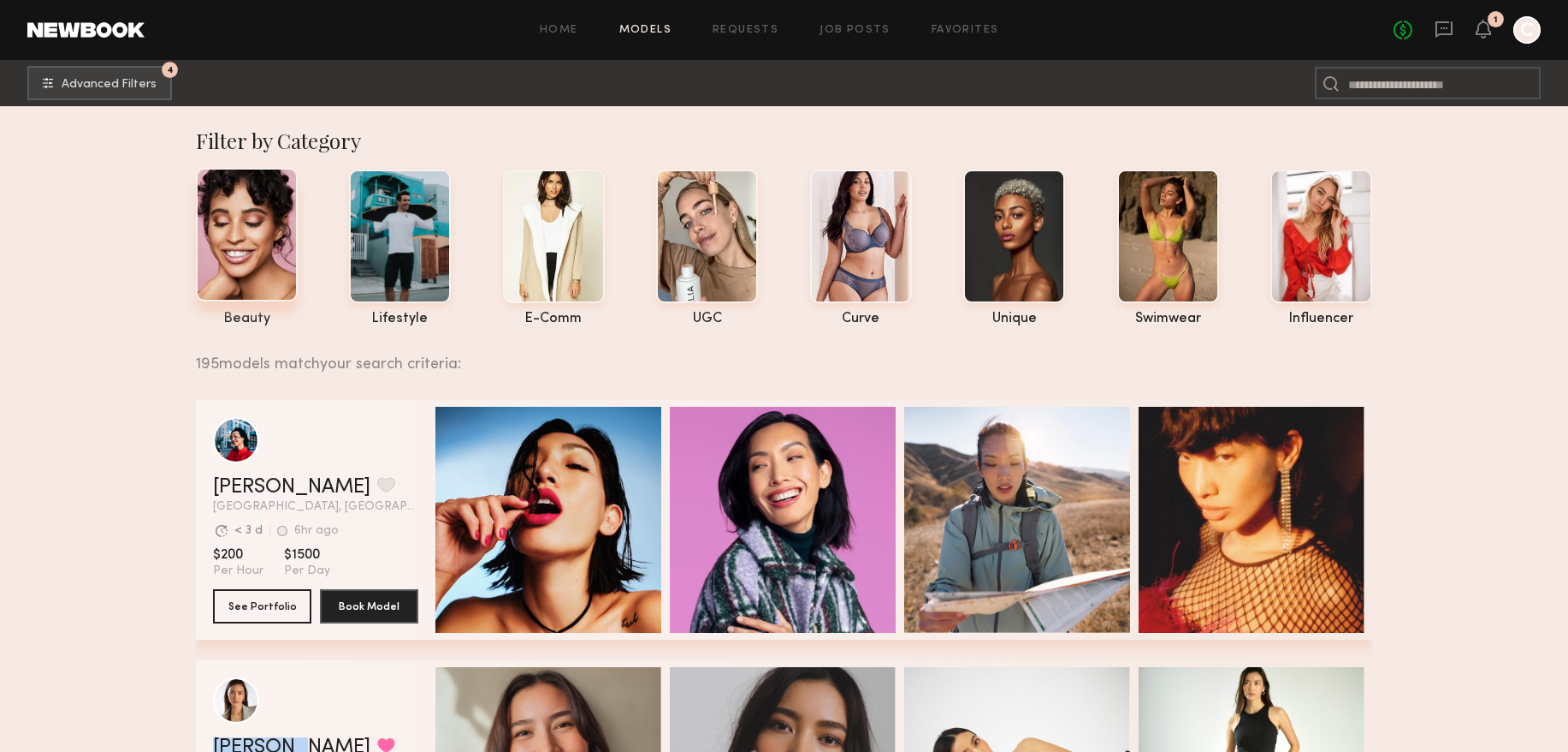
click at [277, 257] on div at bounding box center [247, 235] width 102 height 134
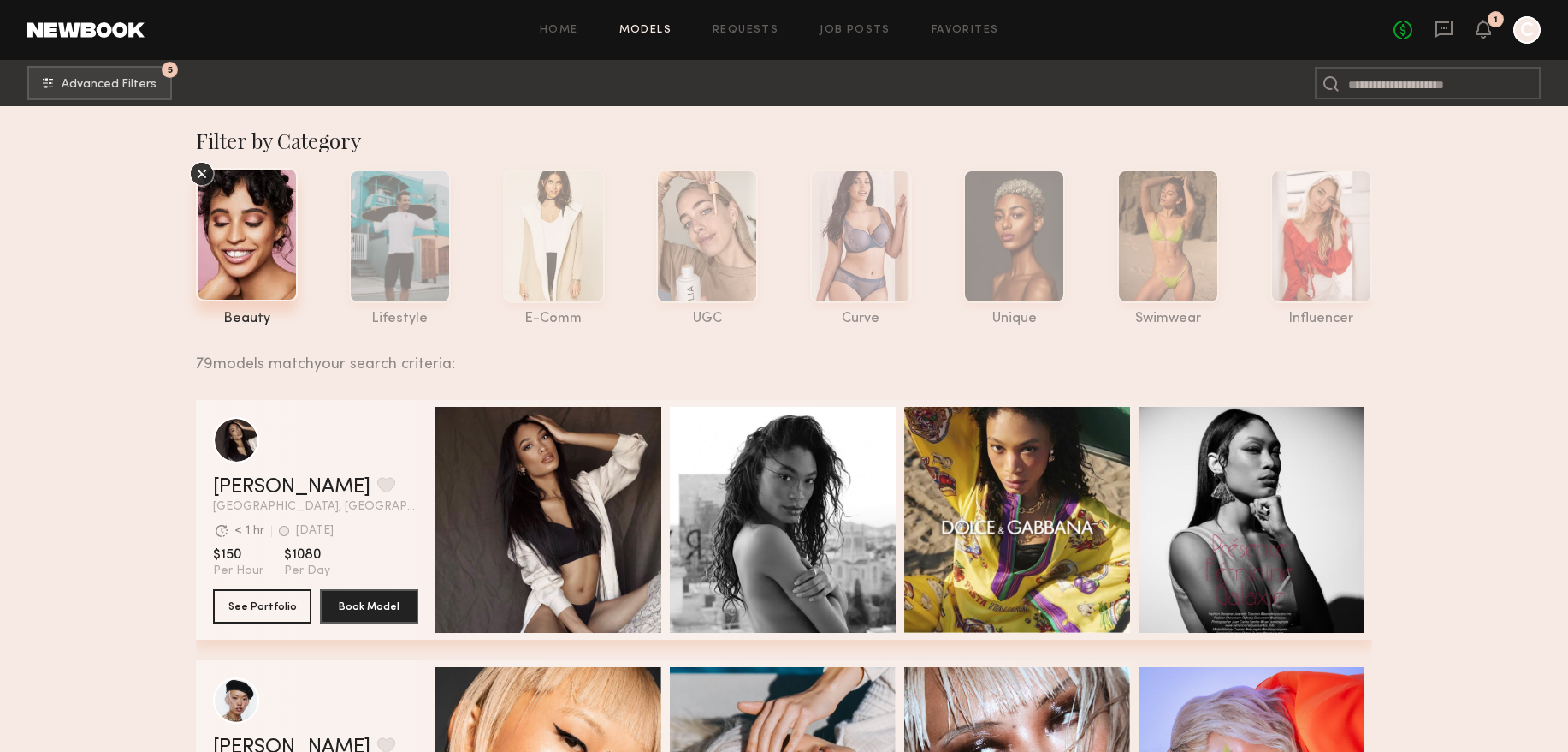
click at [250, 289] on div at bounding box center [247, 235] width 102 height 134
click at [205, 173] on icon at bounding box center [201, 173] width 25 height 25
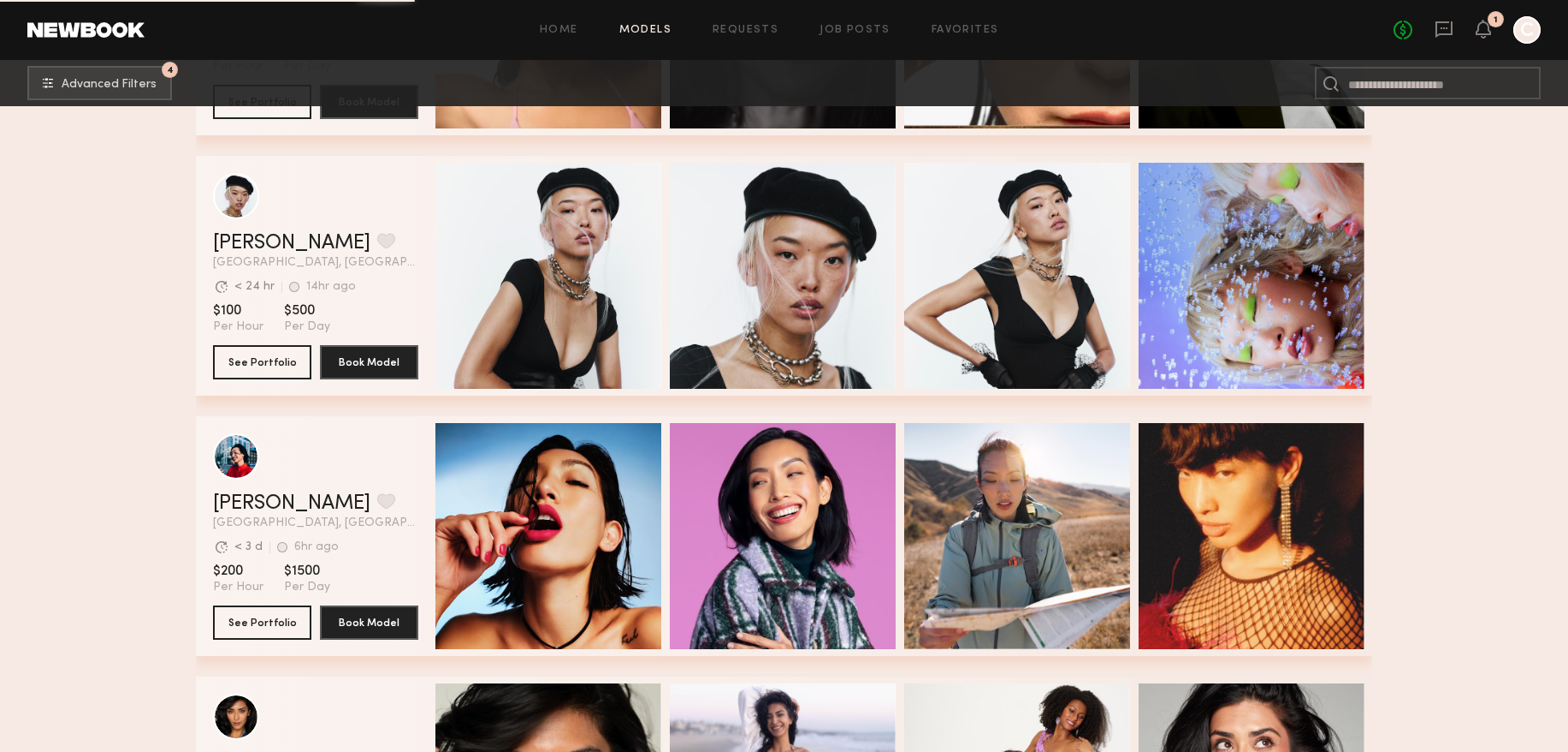
scroll to position [2341, 0]
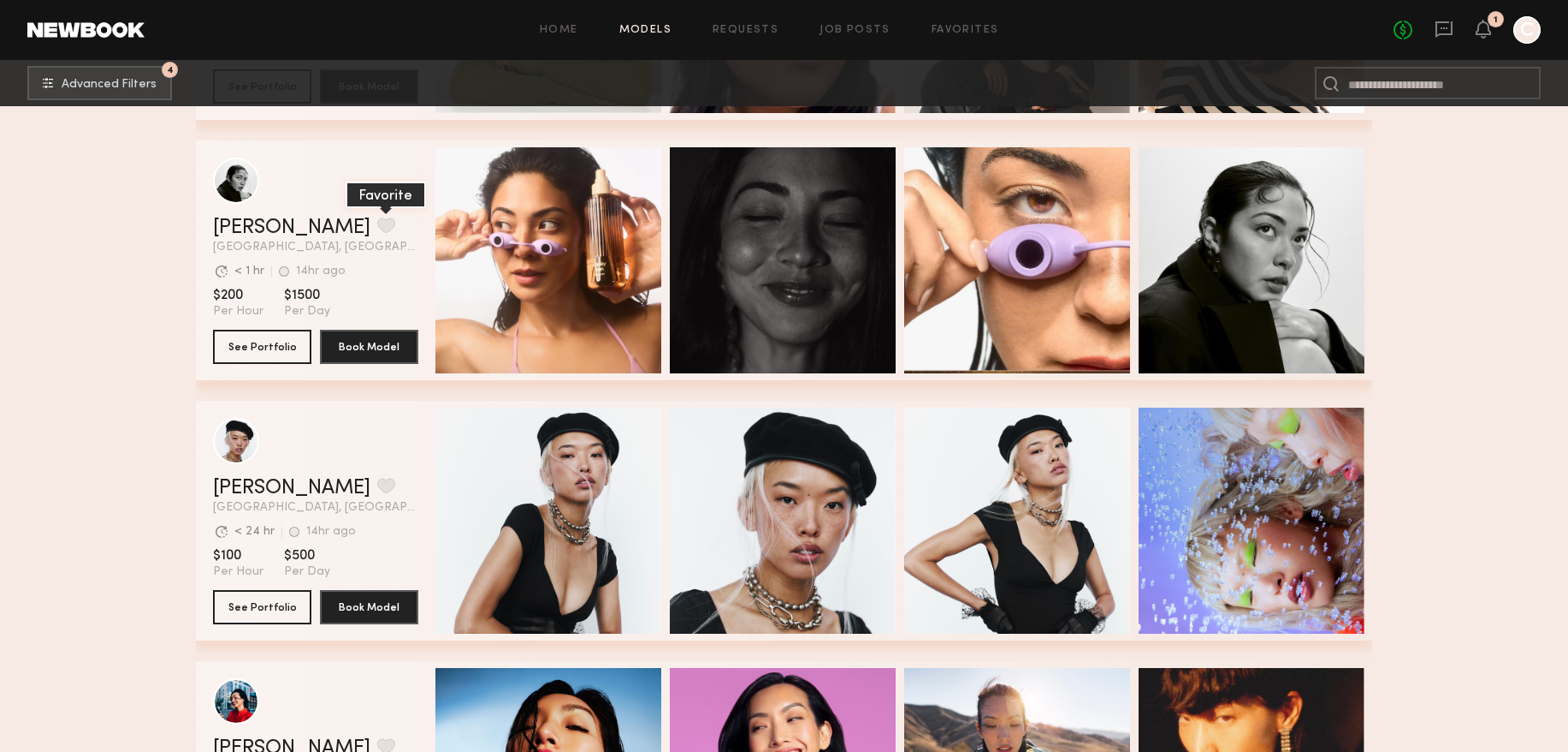
click at [378, 218] on button "grid" at bounding box center [386, 225] width 18 height 16
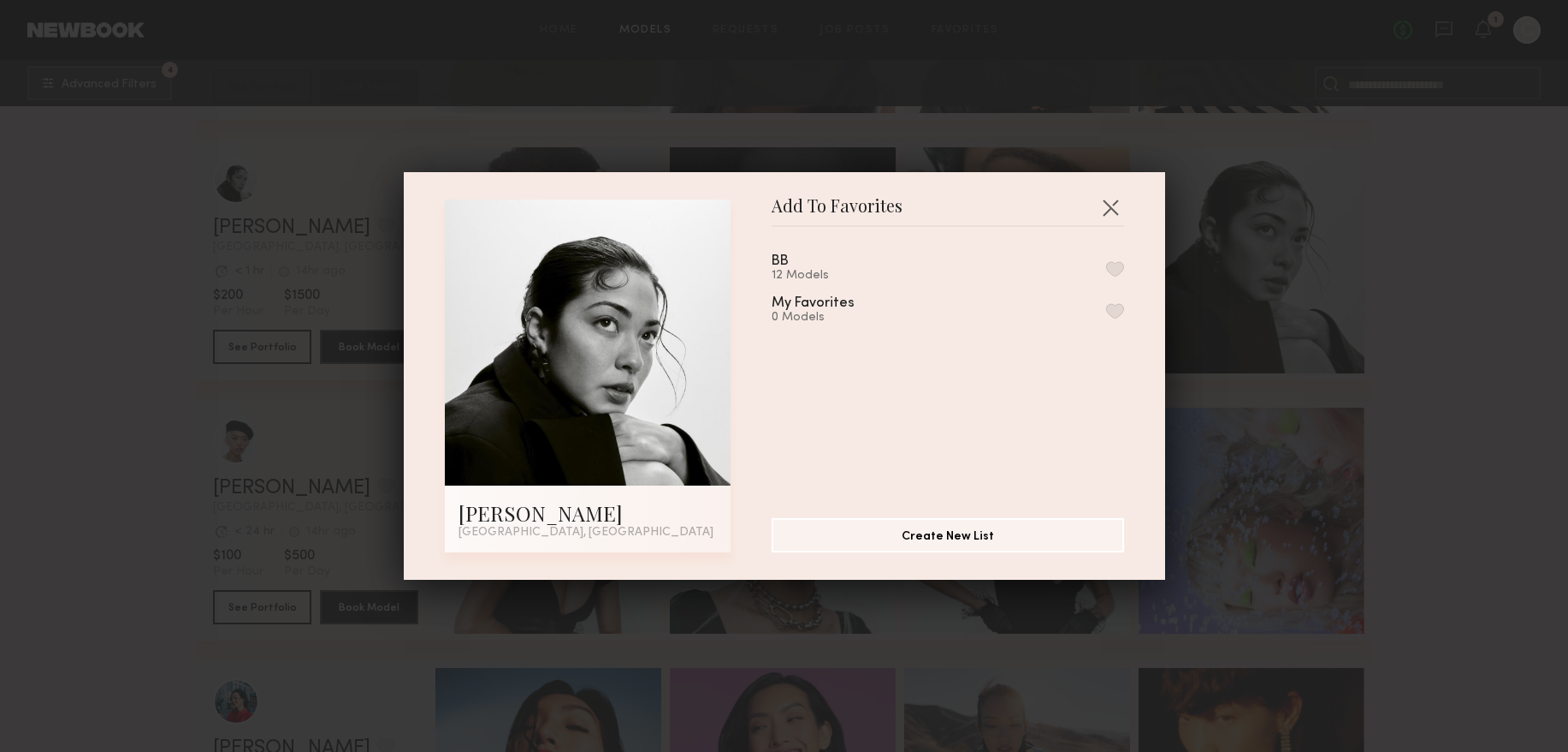
click at [784, 266] on div "BB" at bounding box center [780, 261] width 17 height 15
click at [1121, 265] on button "button" at bounding box center [1115, 269] width 18 height 16
click at [1113, 203] on button "button" at bounding box center [1110, 206] width 27 height 27
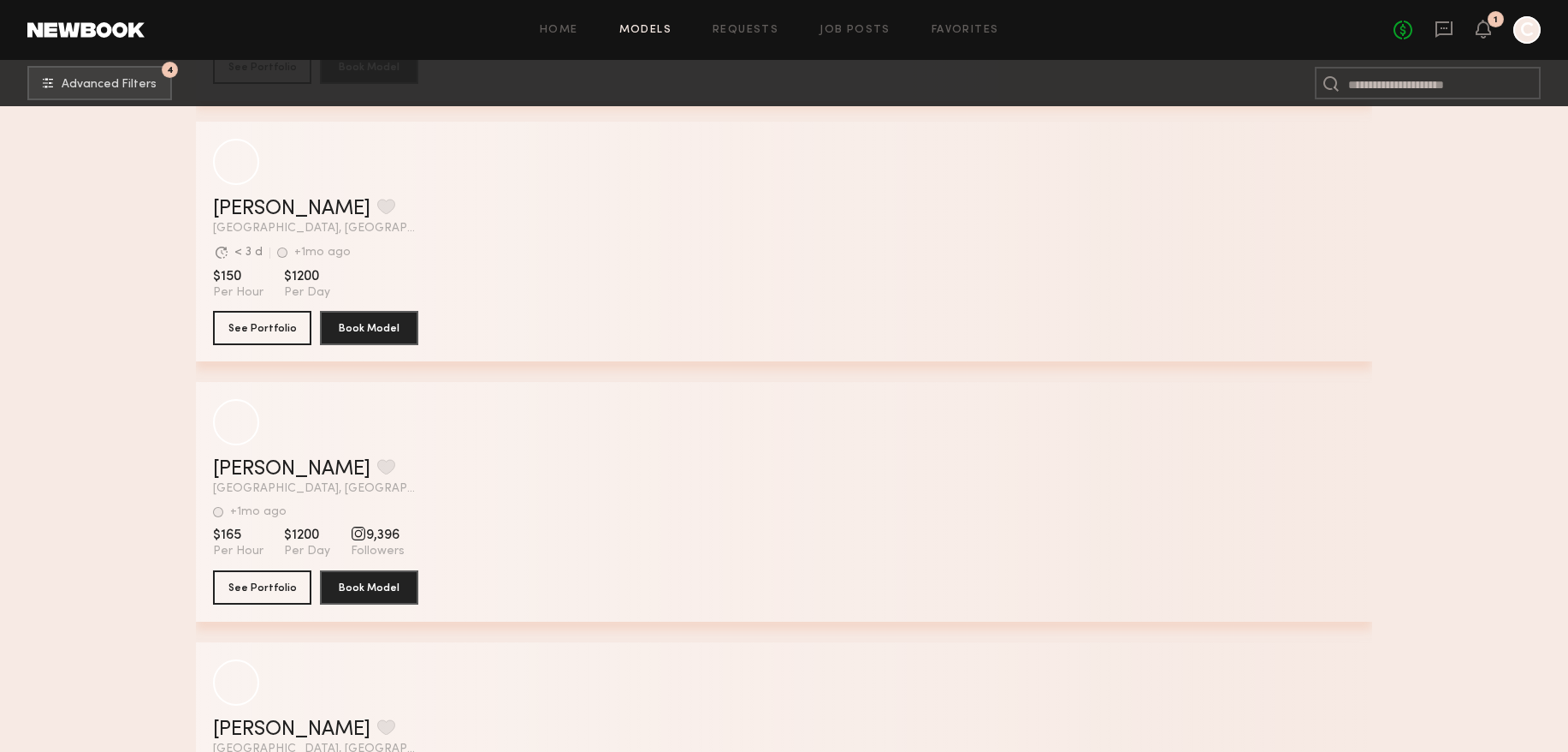
scroll to position [16149, 0]
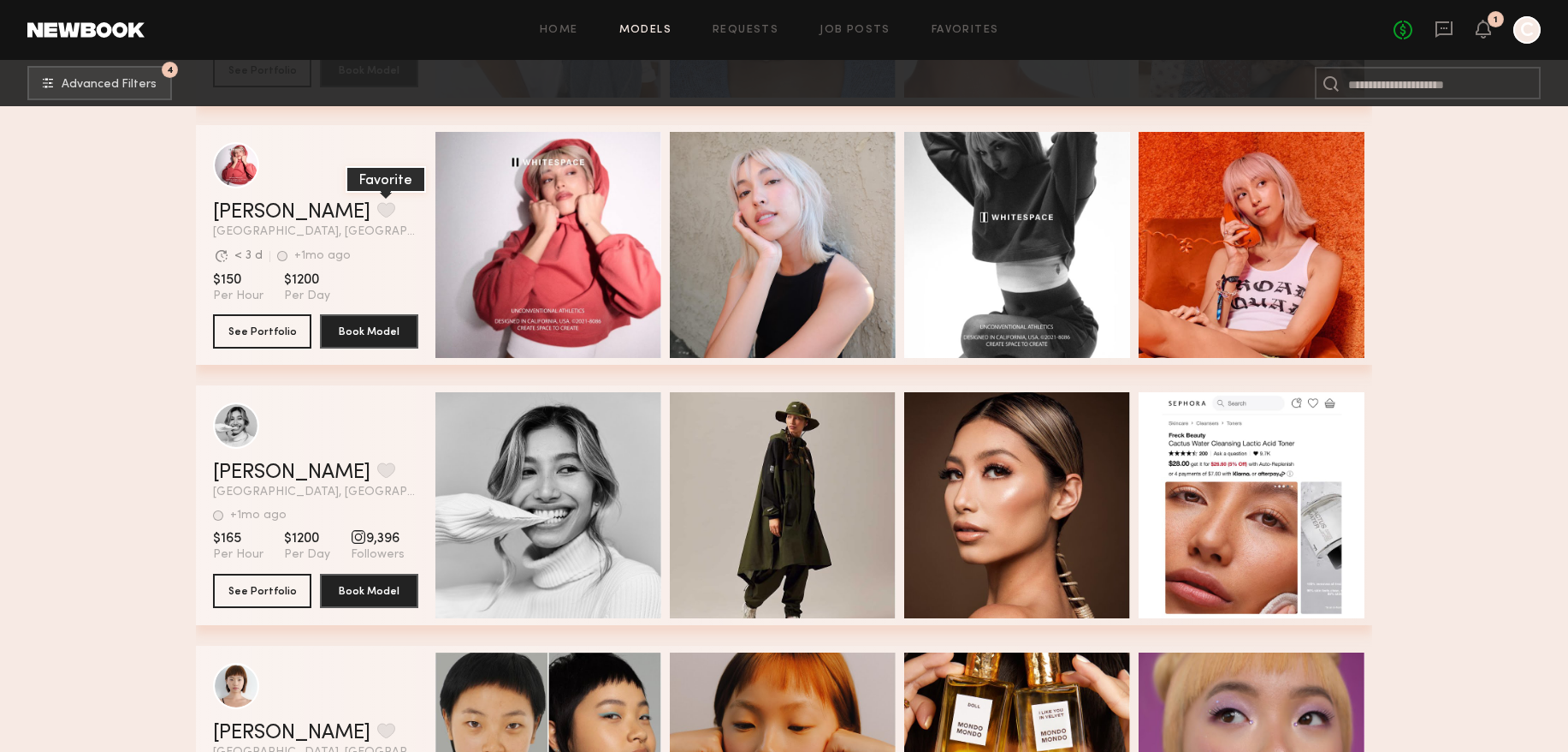
click at [378, 207] on button "grid" at bounding box center [386, 210] width 18 height 16
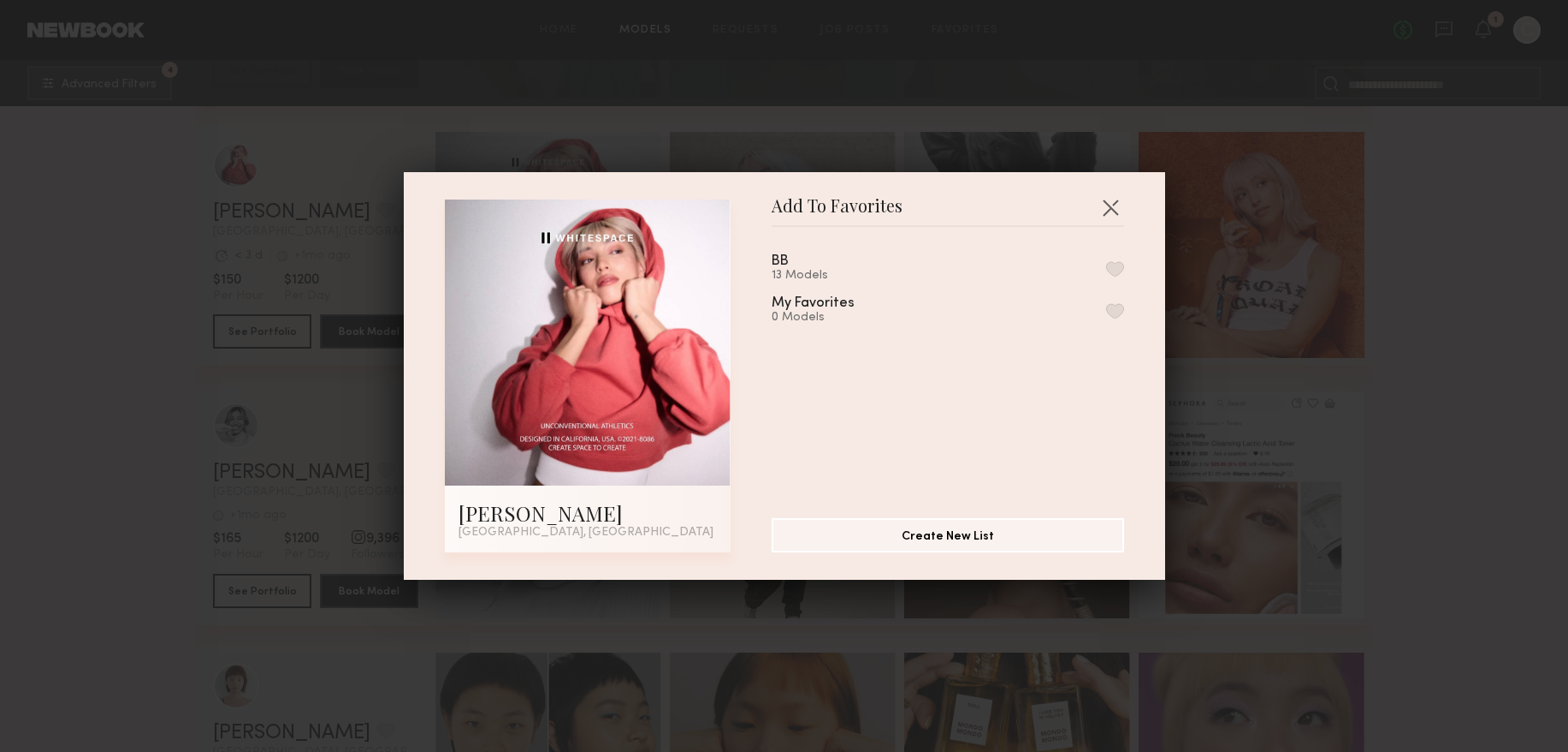
click at [1115, 271] on button "button" at bounding box center [1115, 269] width 18 height 16
click at [1111, 216] on button "button" at bounding box center [1110, 206] width 27 height 27
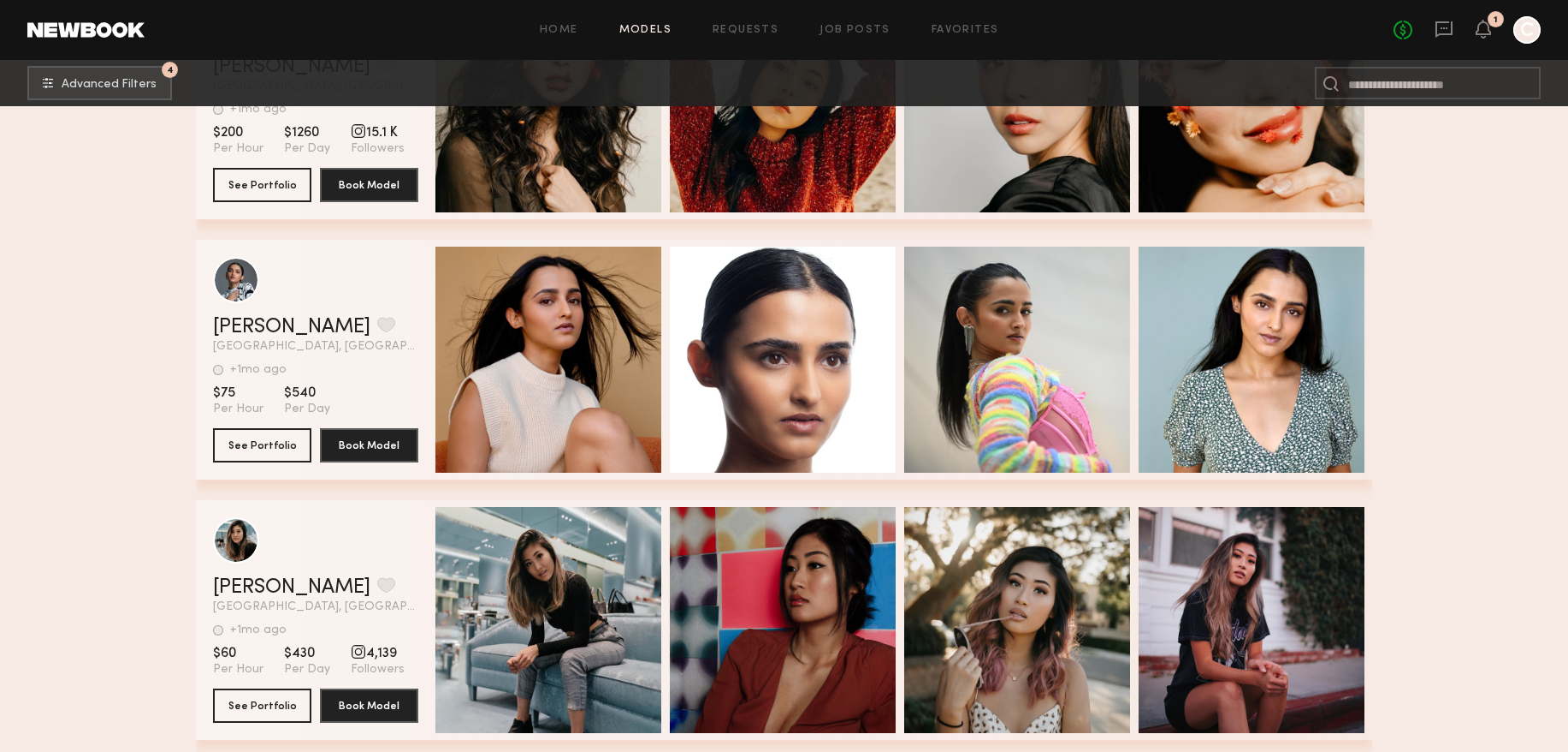
scroll to position [50661, 0]
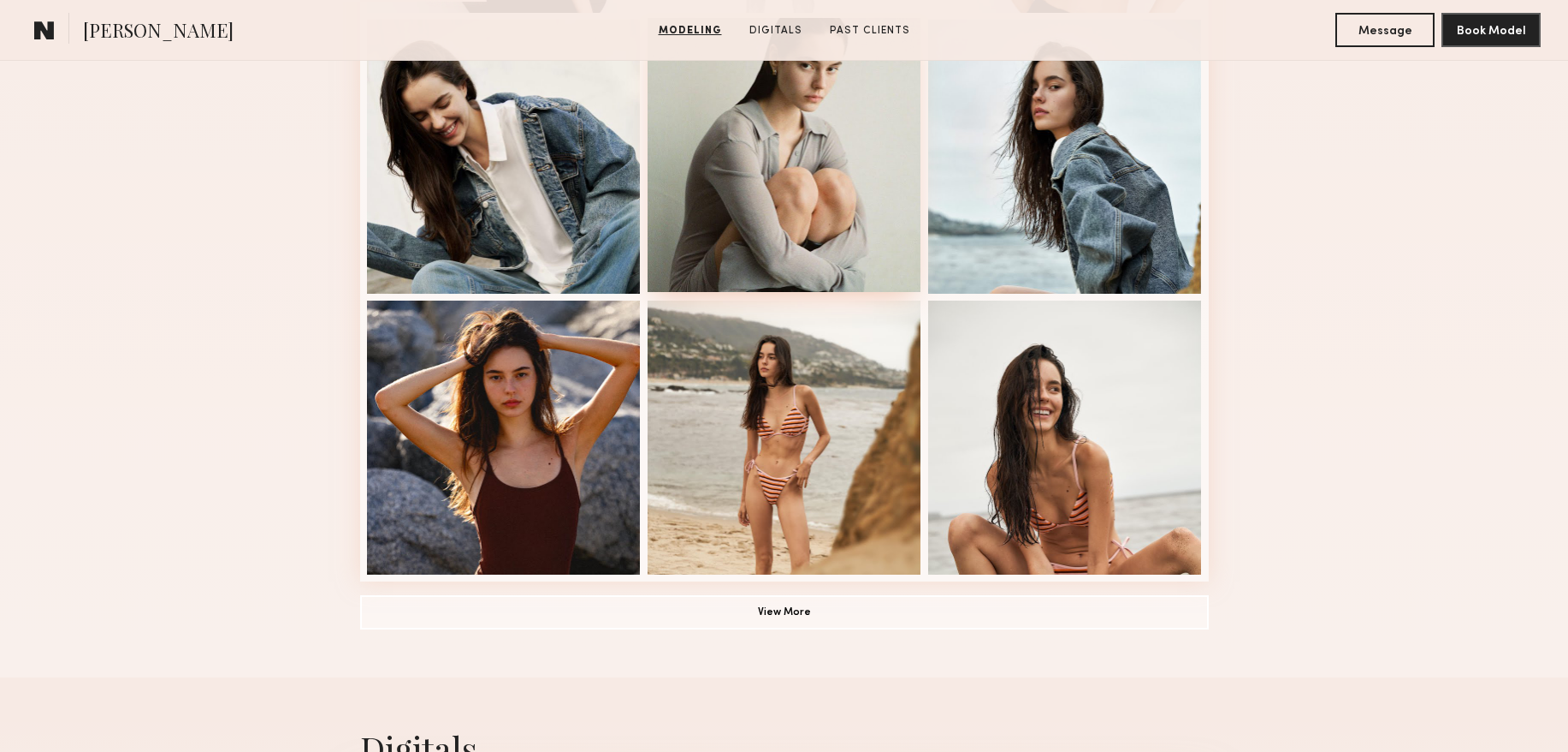
scroll to position [1052, 0]
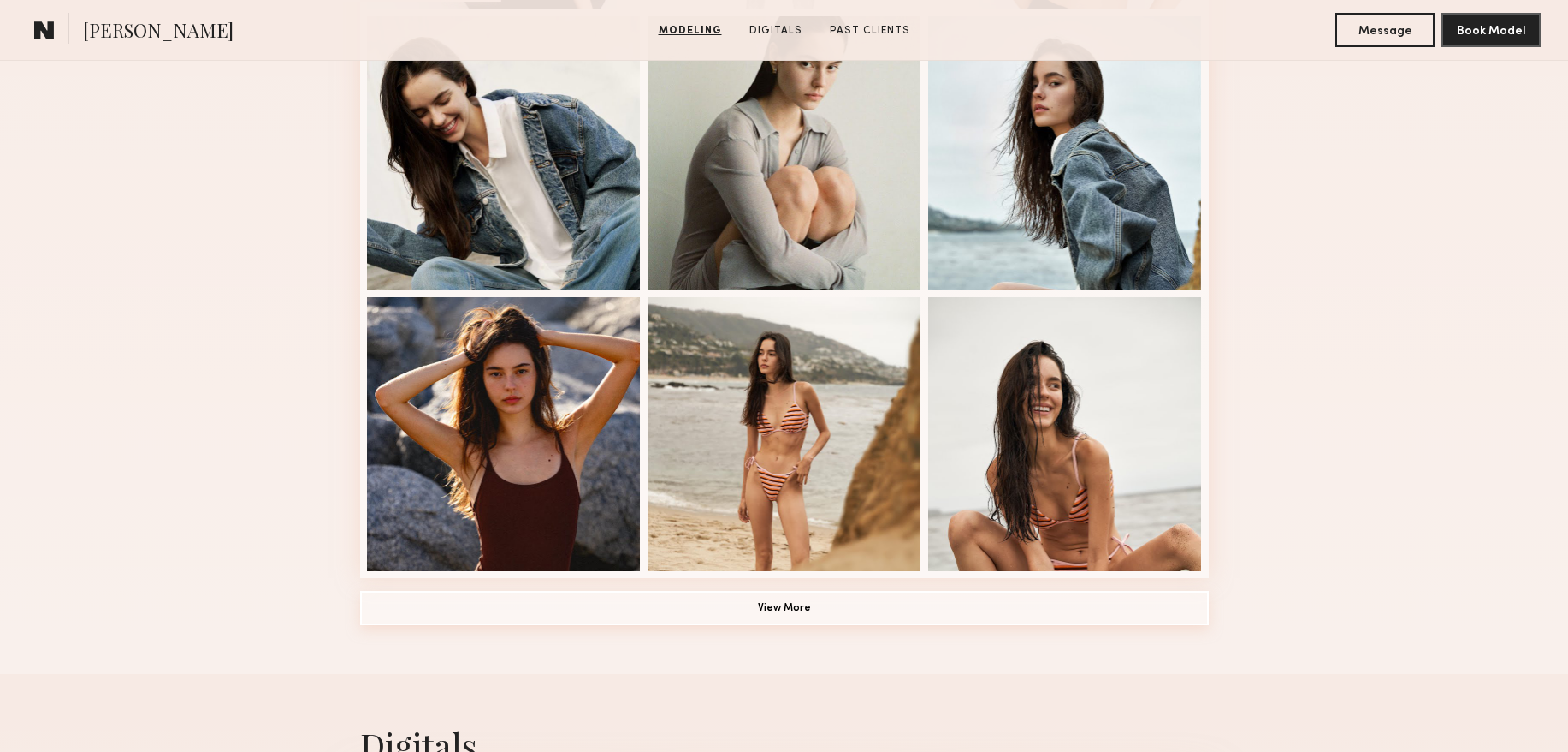
click at [786, 608] on button "View More" at bounding box center [784, 607] width 849 height 34
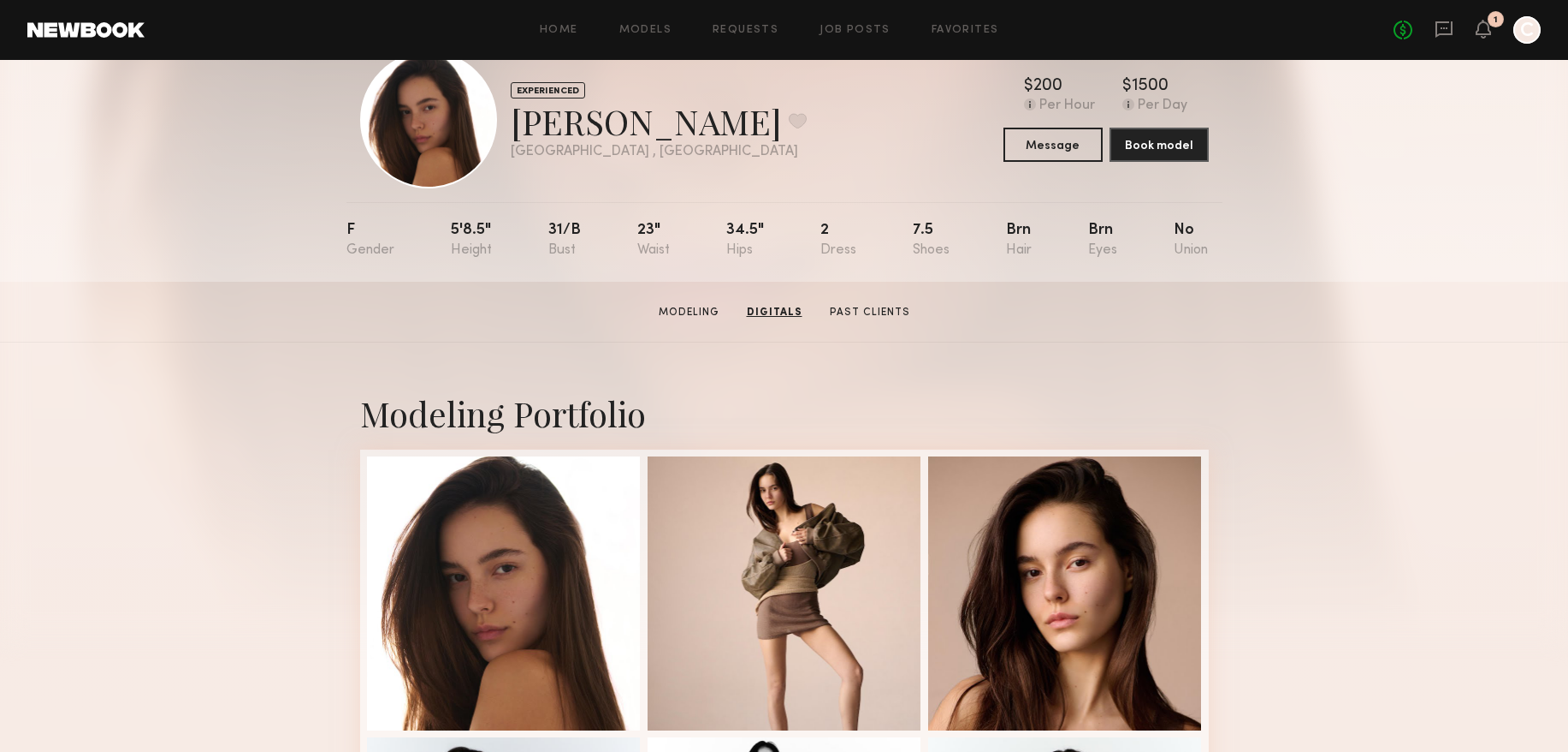
scroll to position [0, 0]
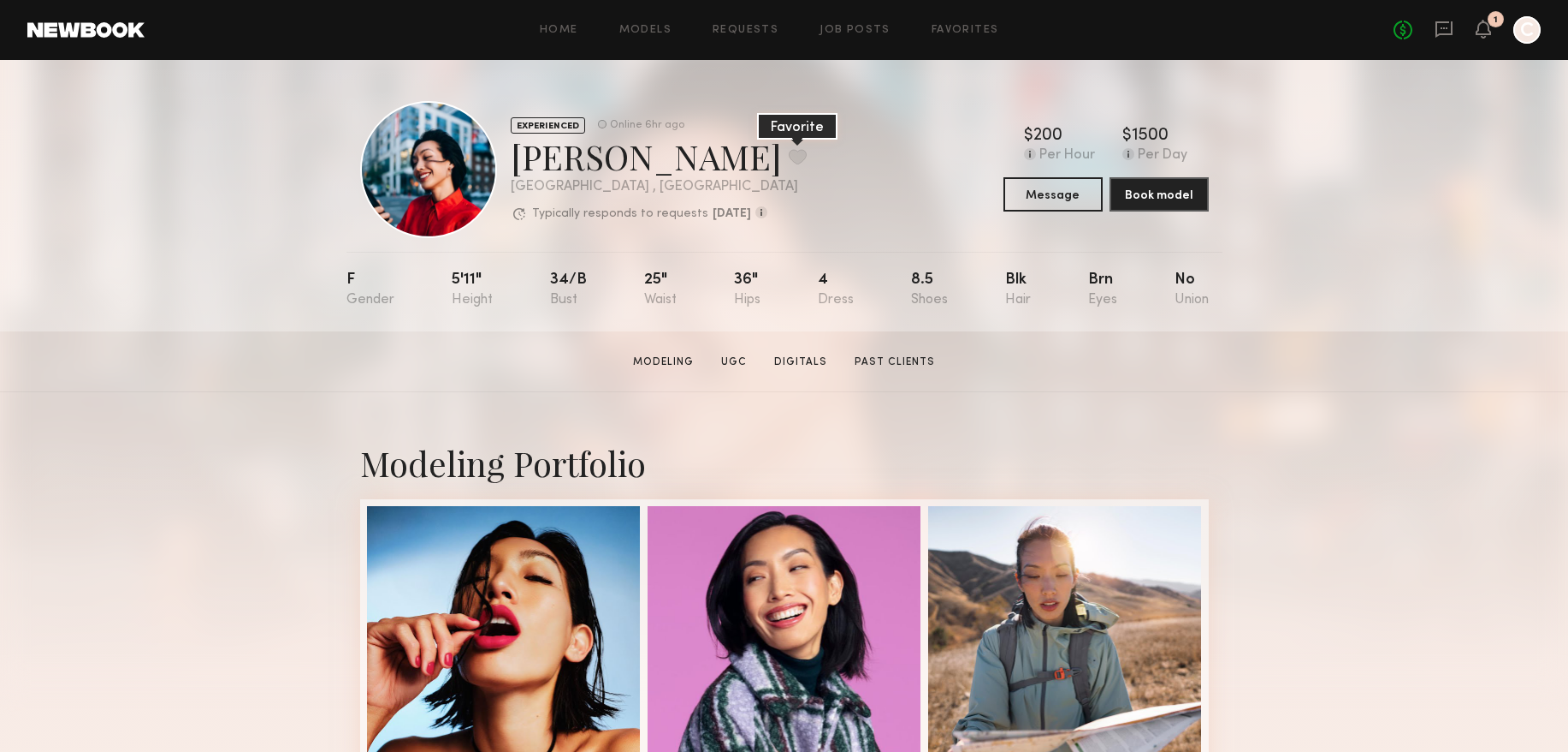
click at [788, 164] on button at bounding box center [797, 157] width 18 height 16
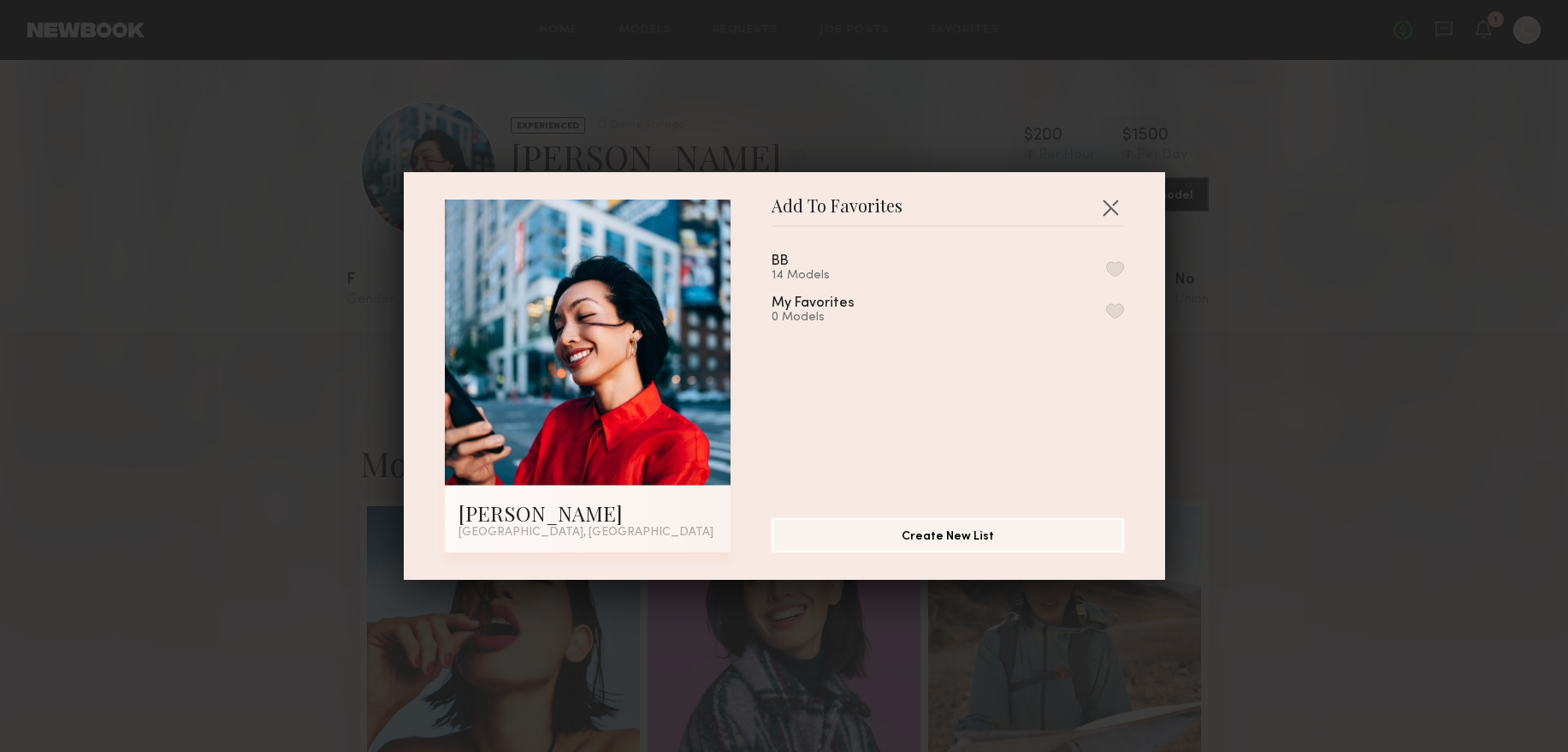
click at [799, 254] on div "BB 14 Models" at bounding box center [801, 268] width 58 height 28
click at [1118, 264] on button "button" at bounding box center [1115, 269] width 18 height 16
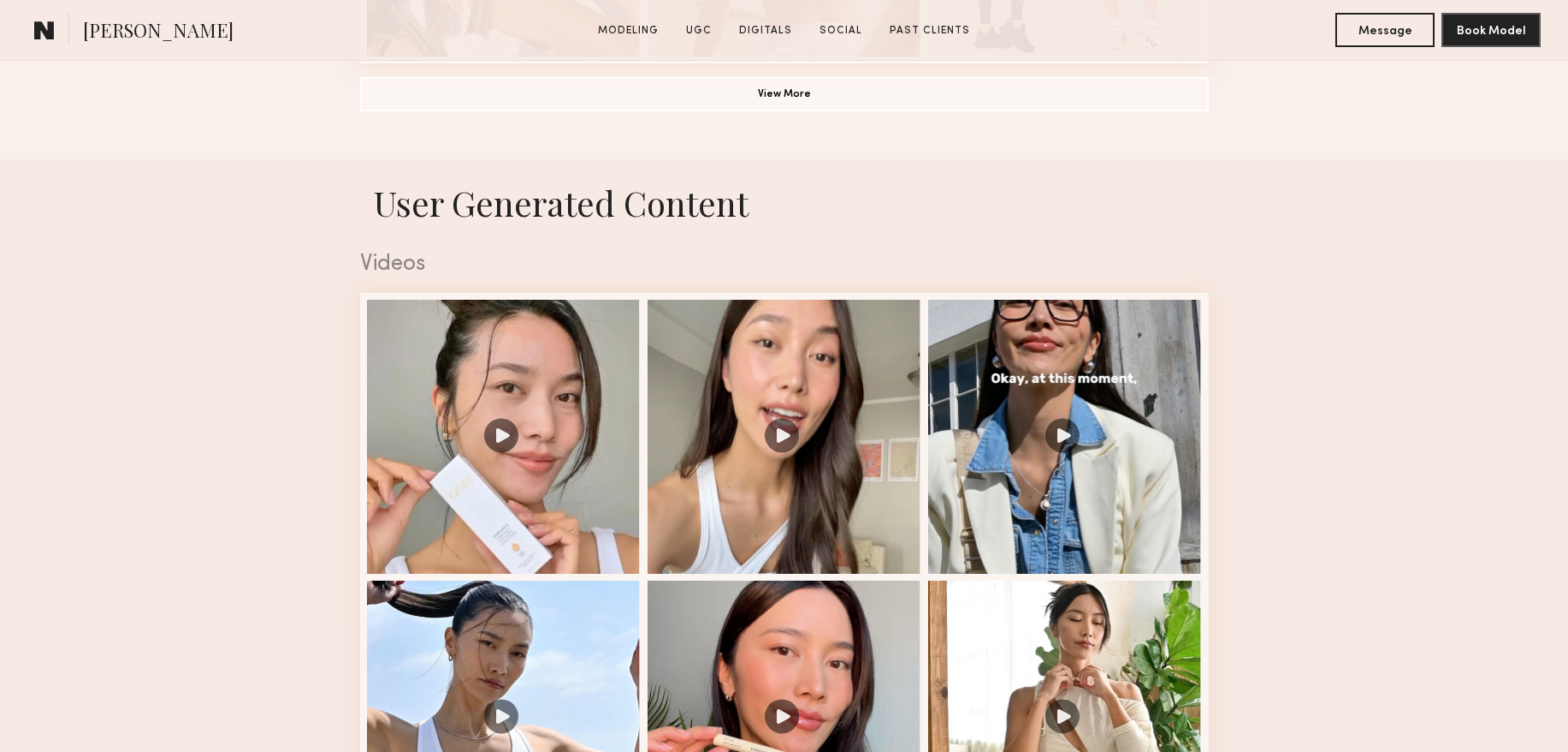
scroll to position [1999, 0]
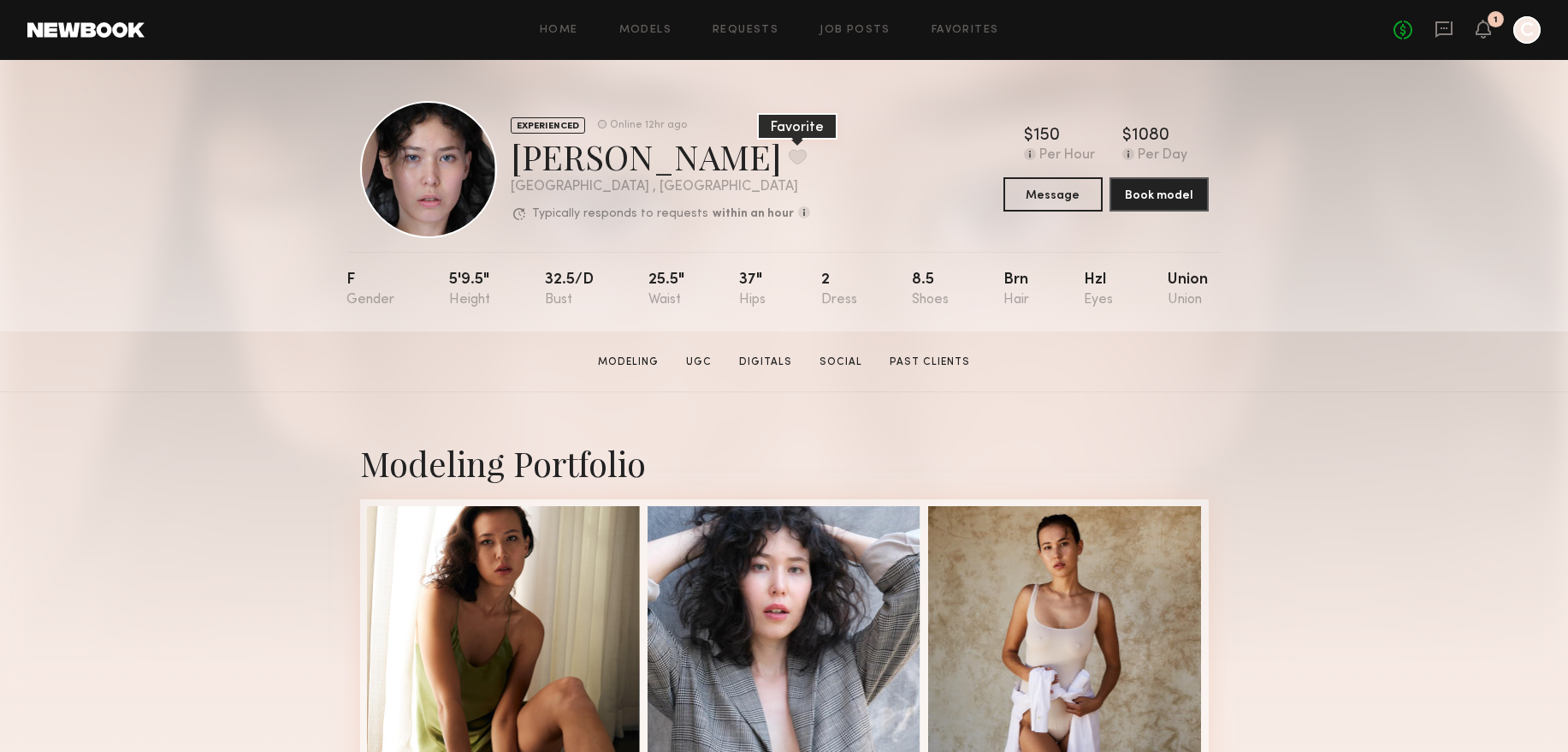
click at [788, 156] on button at bounding box center [797, 157] width 18 height 16
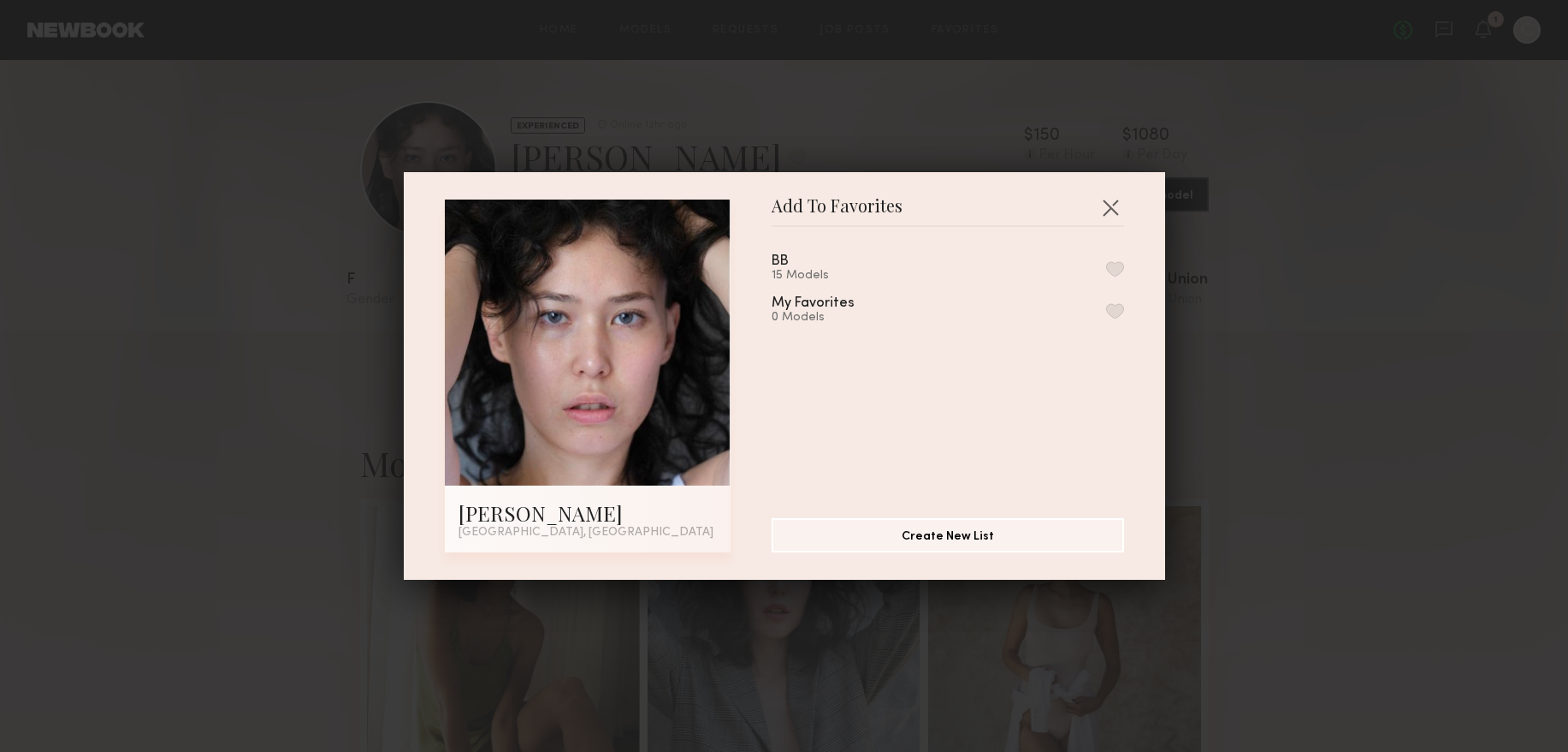
click at [1117, 267] on button "button" at bounding box center [1115, 269] width 18 height 16
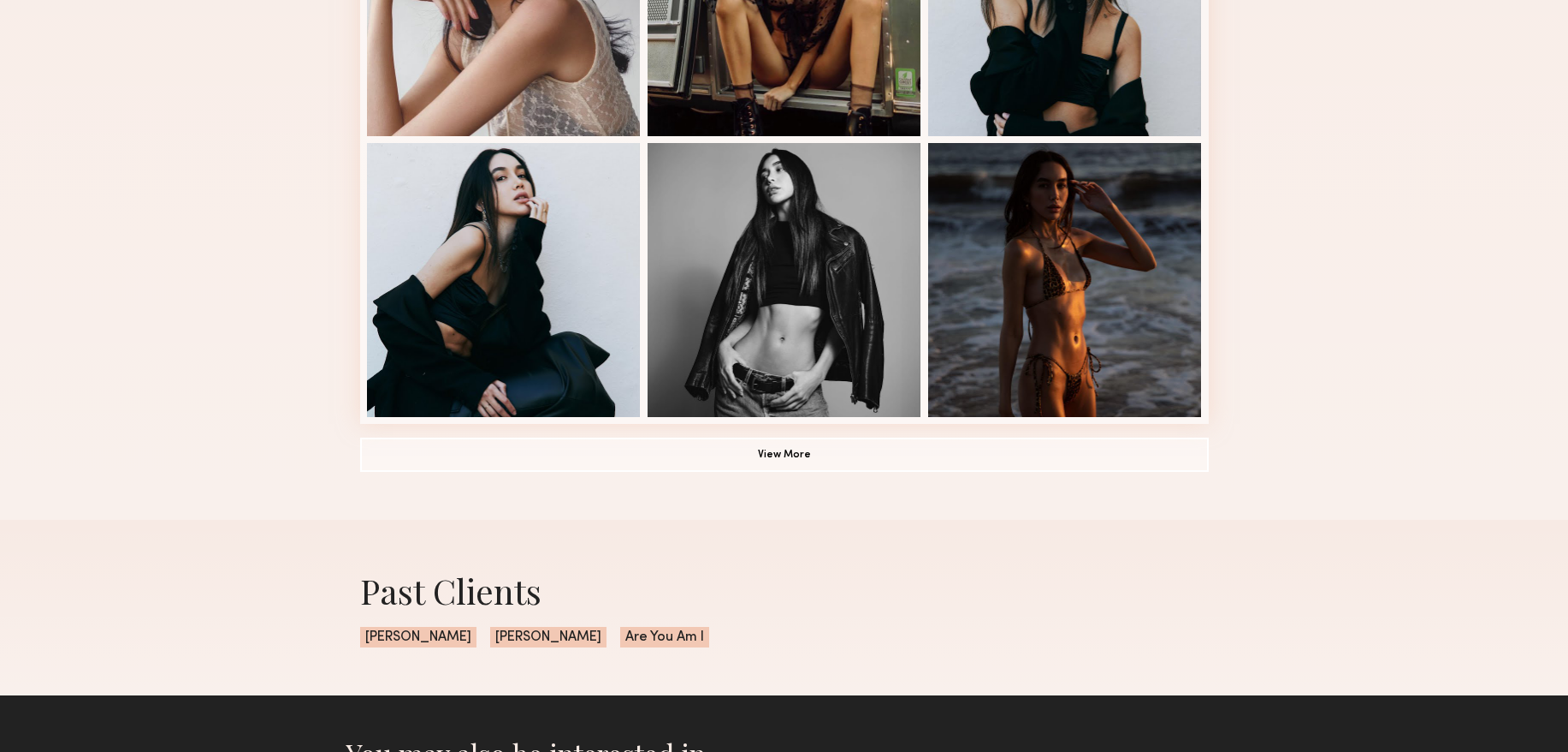
scroll to position [1052, 0]
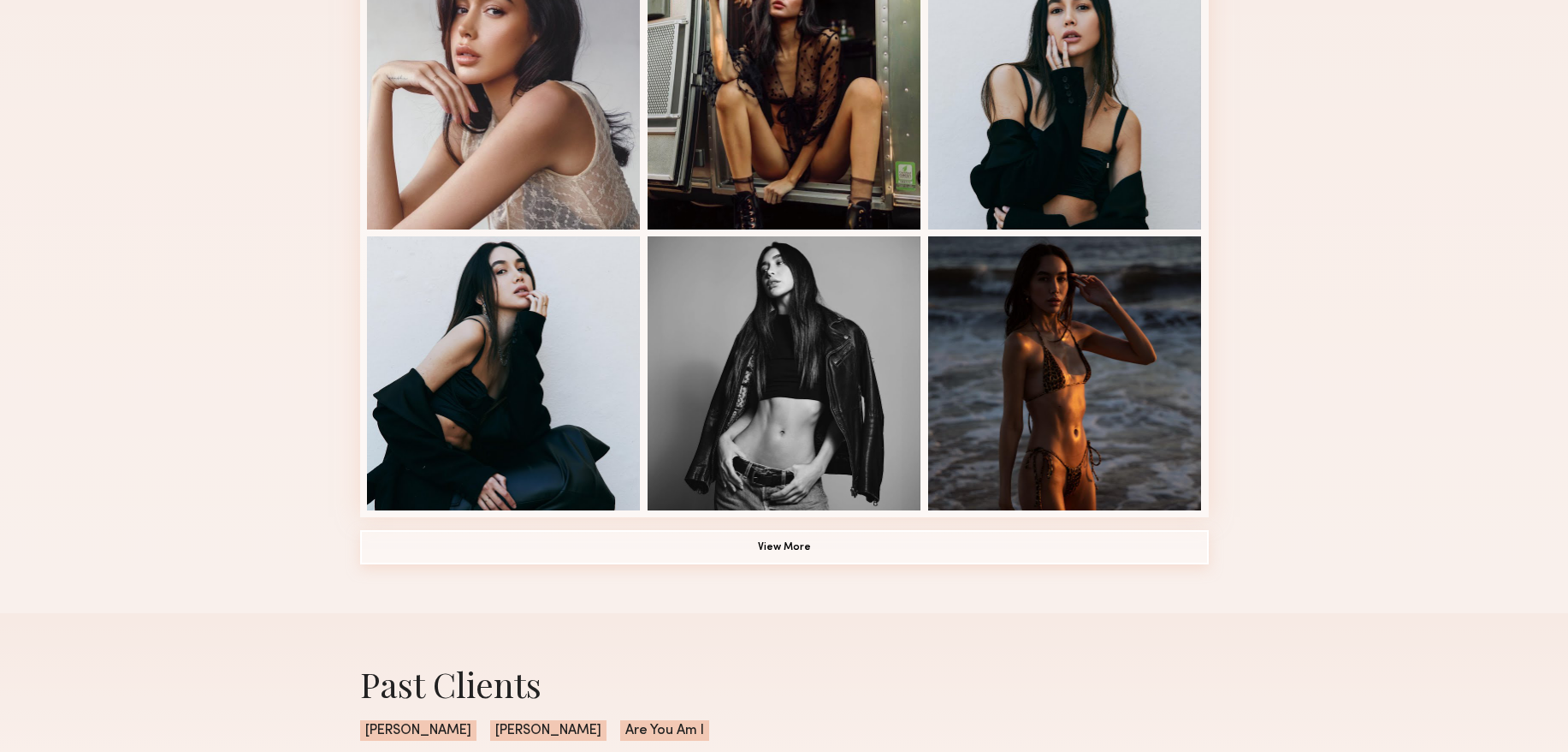
click at [811, 534] on button "View More" at bounding box center [784, 546] width 849 height 34
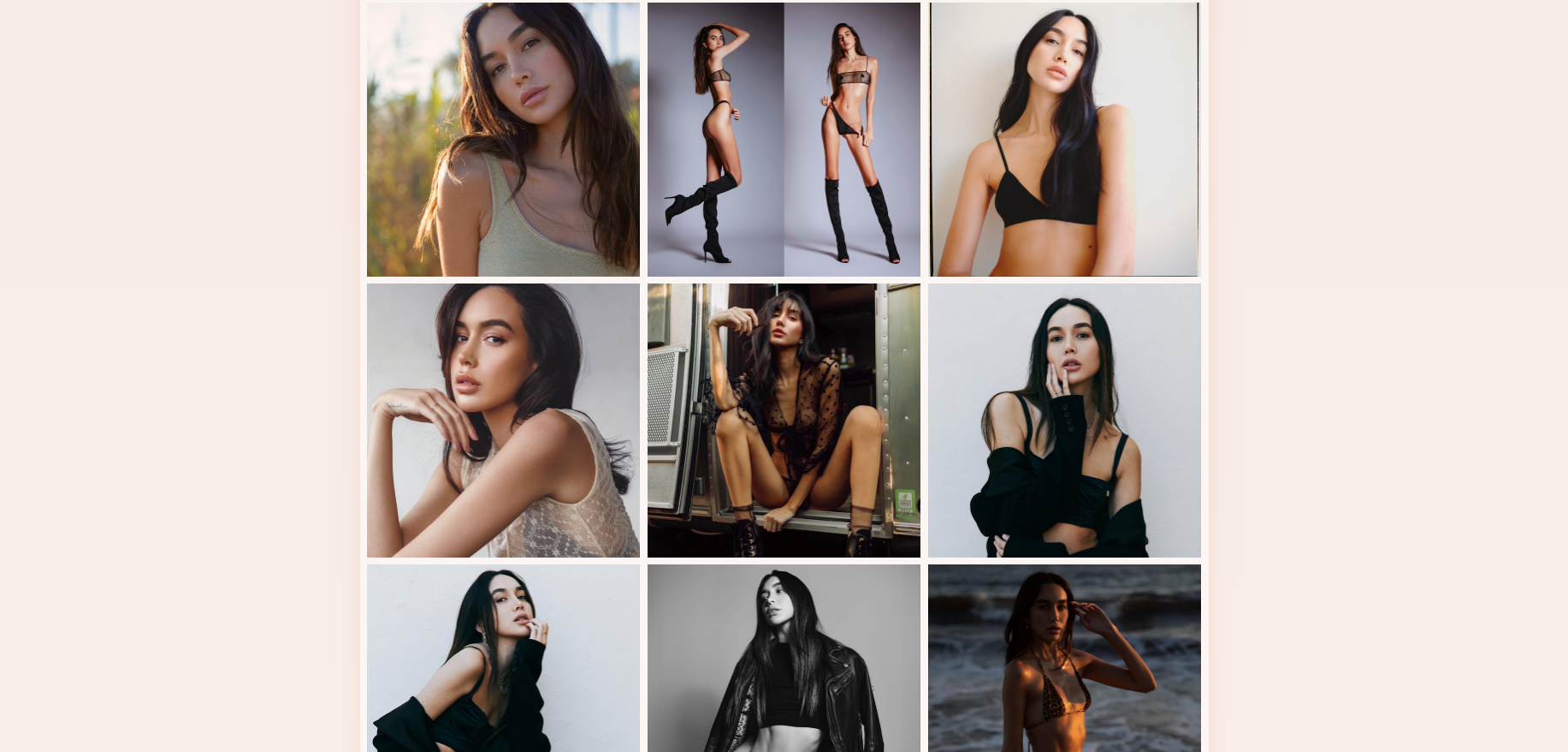
scroll to position [0, 0]
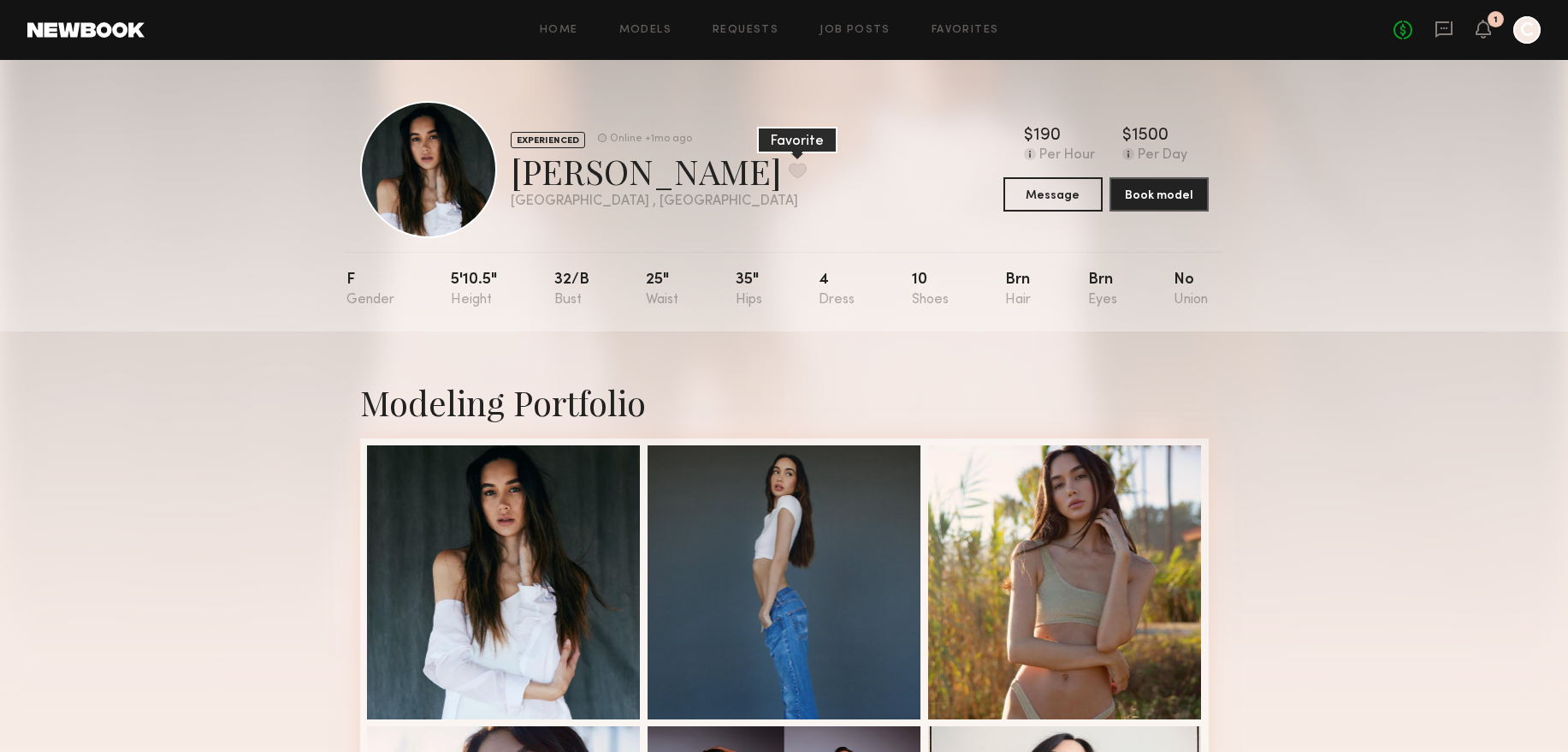
click at [788, 170] on button at bounding box center [797, 170] width 18 height 16
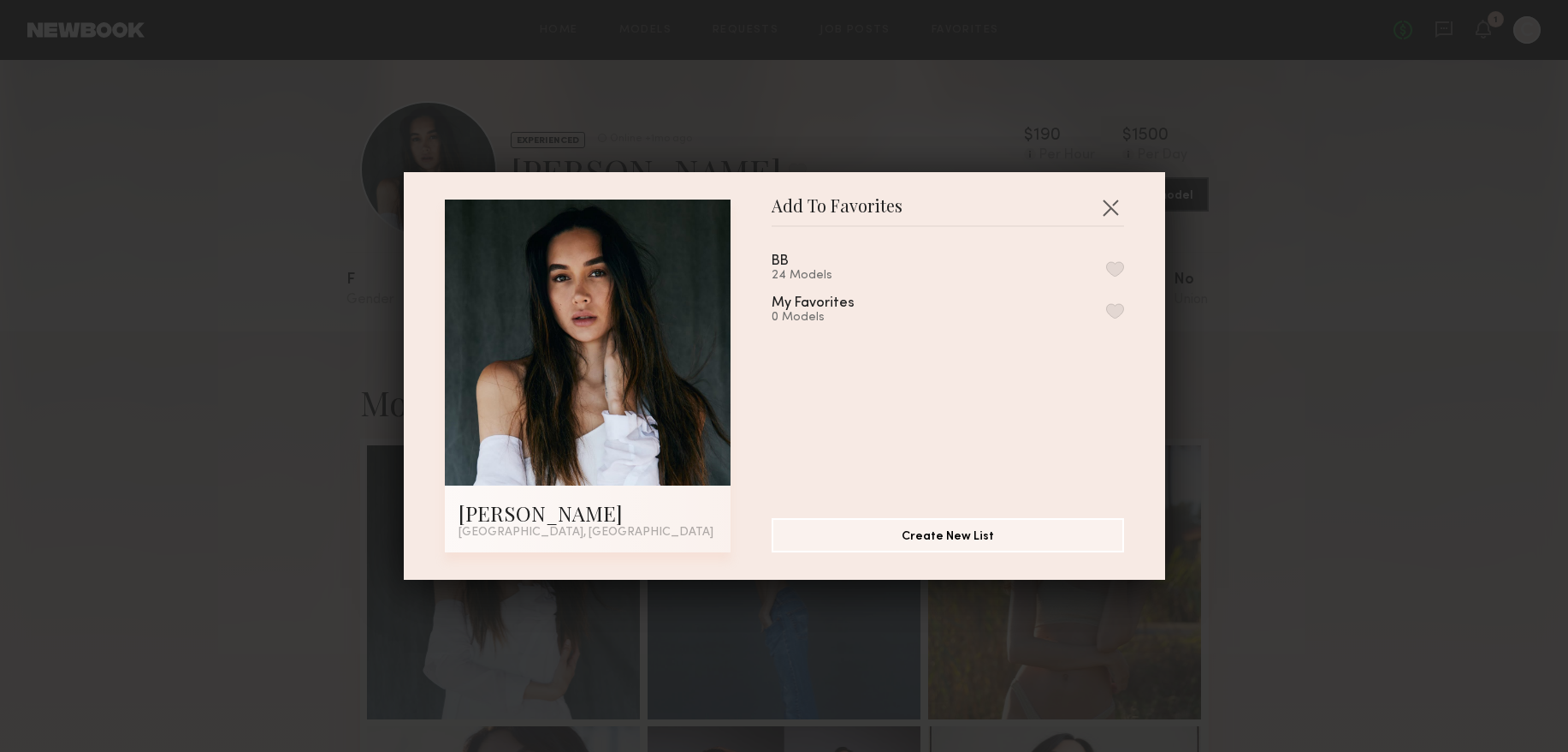
click at [1118, 263] on button "button" at bounding box center [1115, 269] width 18 height 16
click at [1111, 205] on button "button" at bounding box center [1110, 206] width 27 height 27
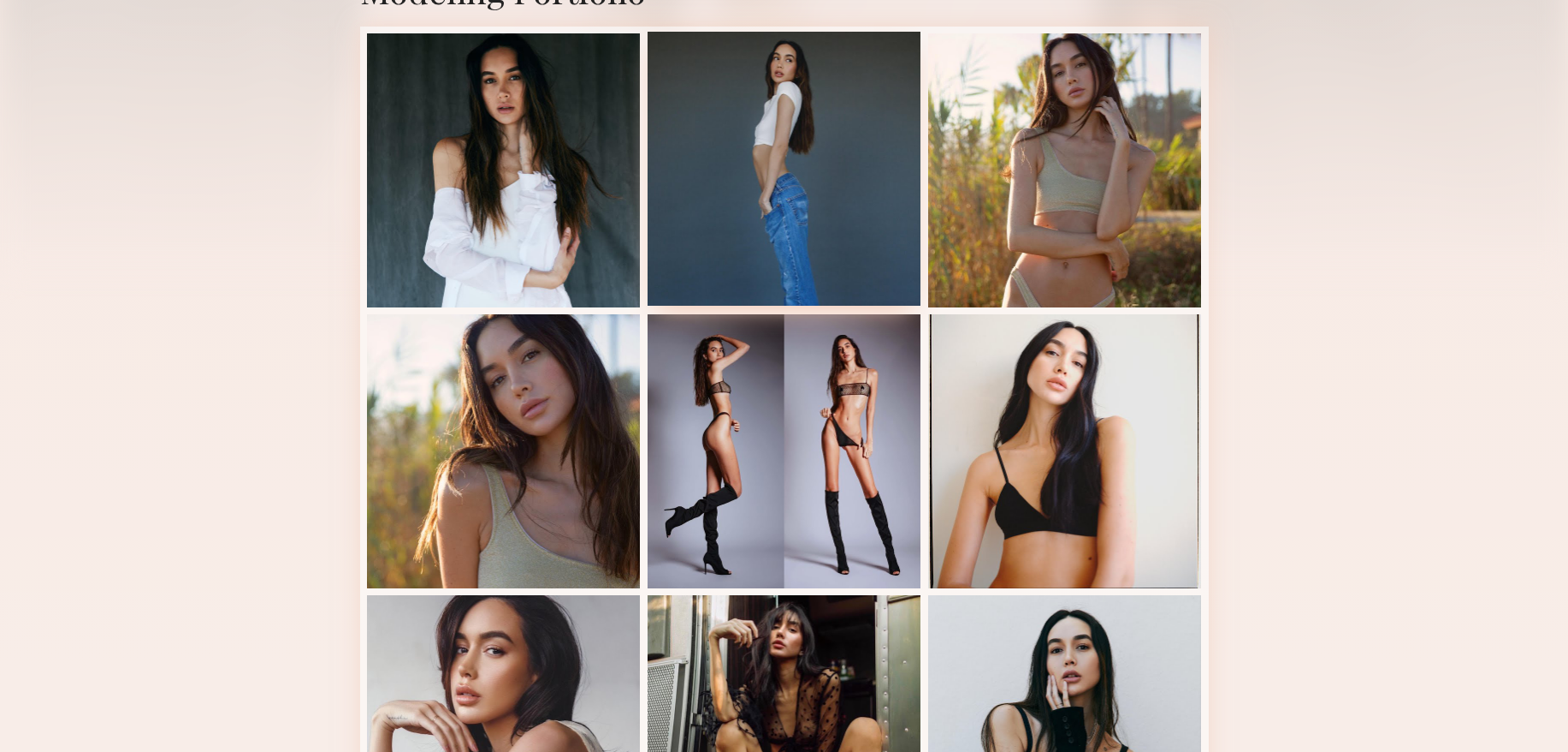
scroll to position [1478, 0]
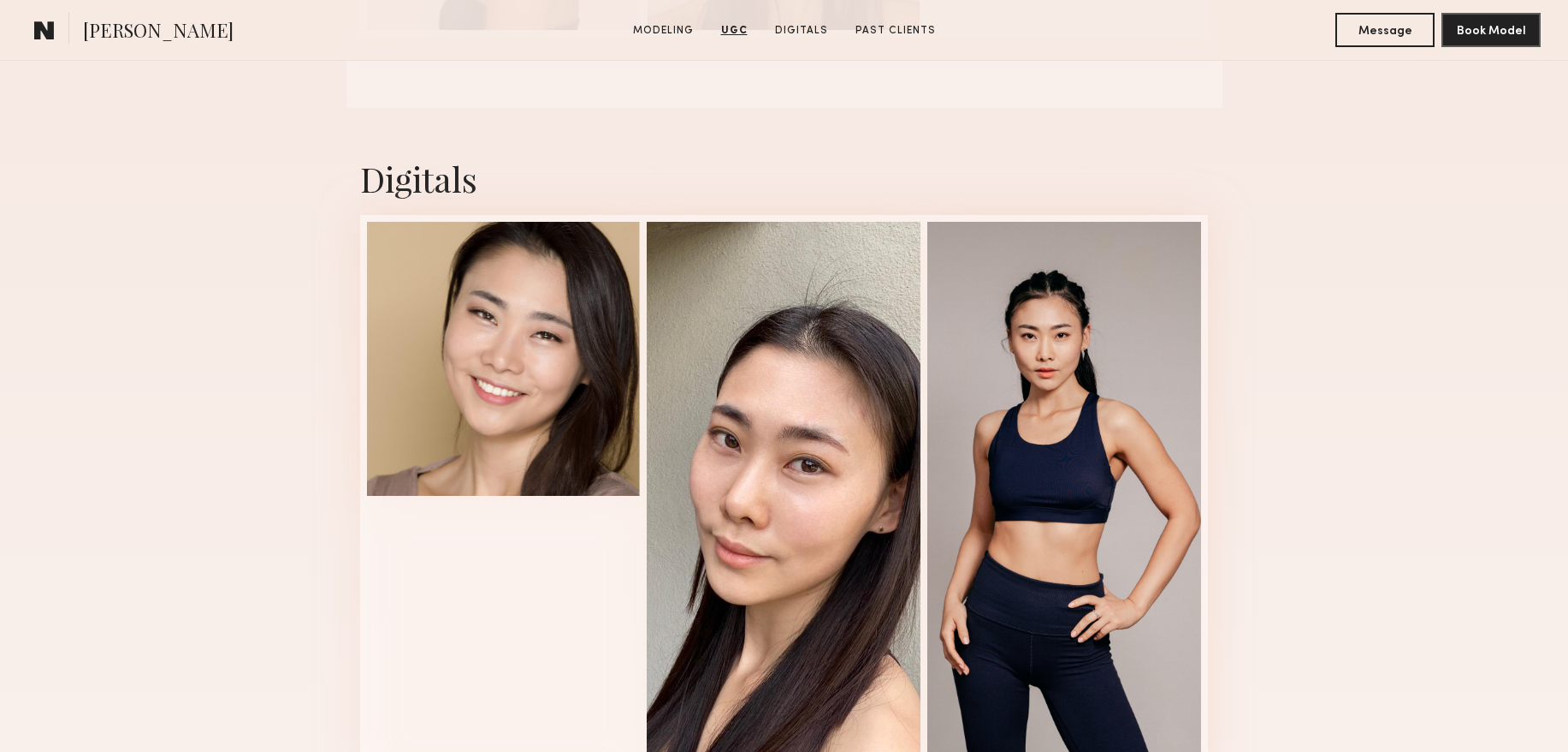
scroll to position [2143, 0]
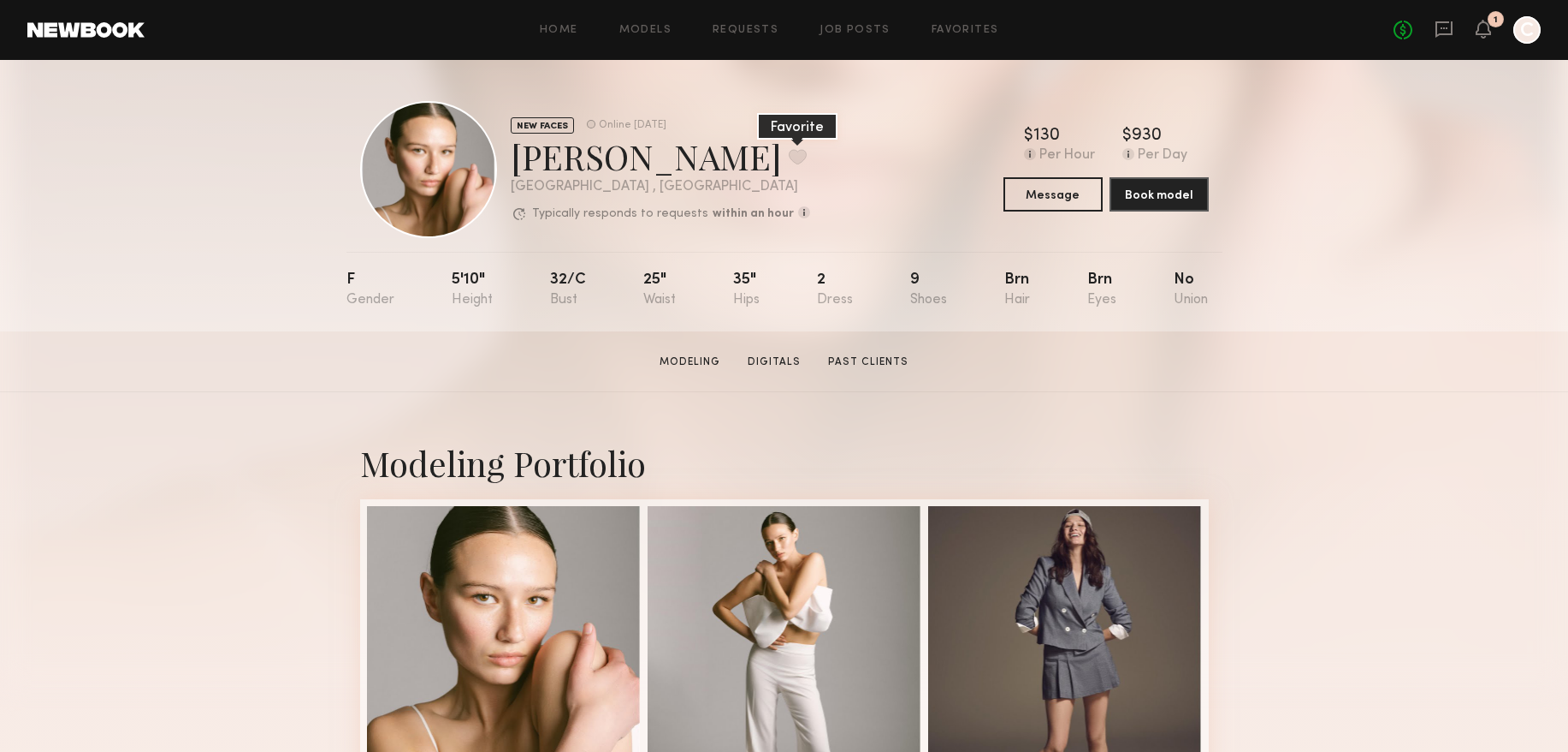
click at [788, 149] on button at bounding box center [797, 157] width 18 height 16
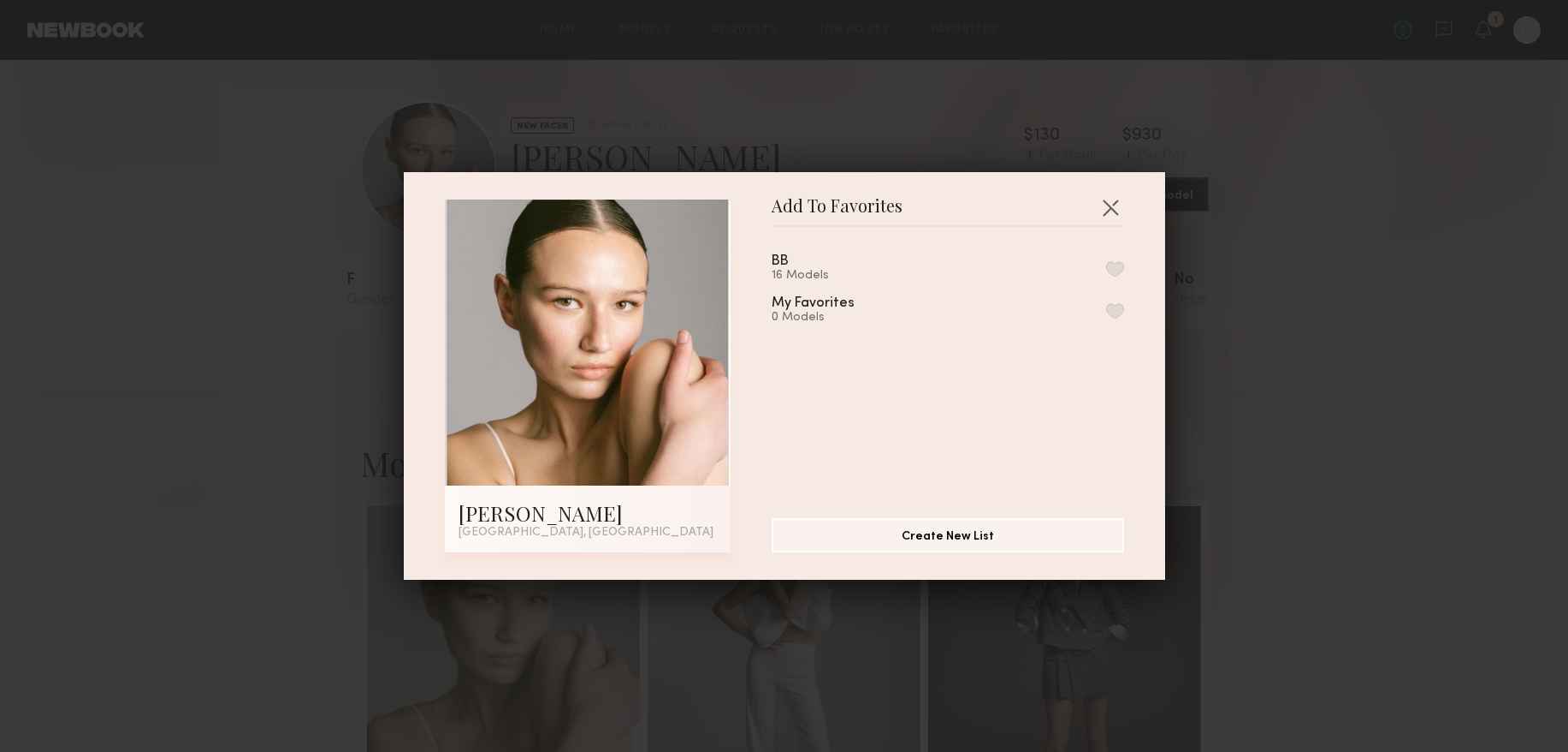
click at [1111, 266] on button "button" at bounding box center [1115, 269] width 18 height 16
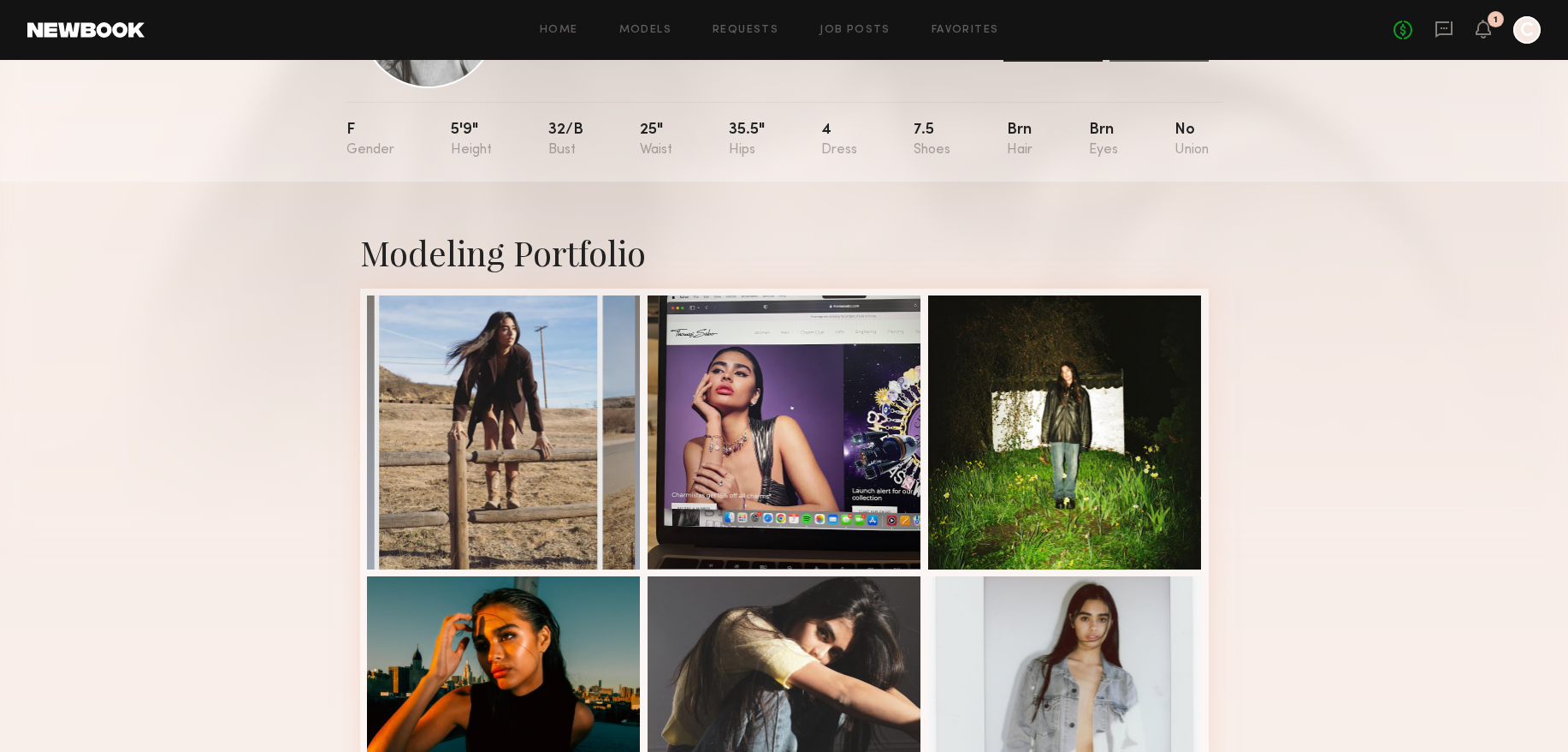
scroll to position [380, 0]
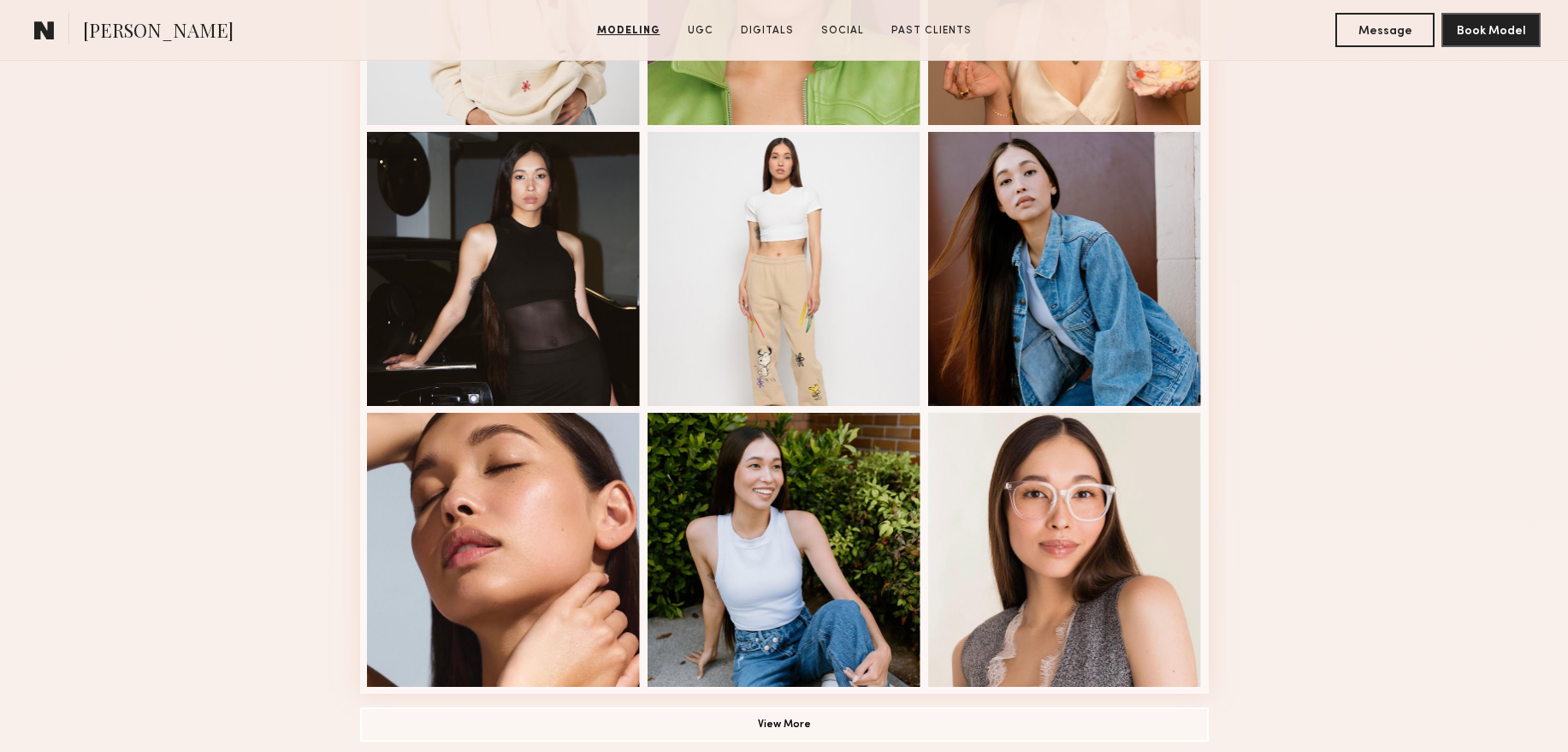
scroll to position [1031, 0]
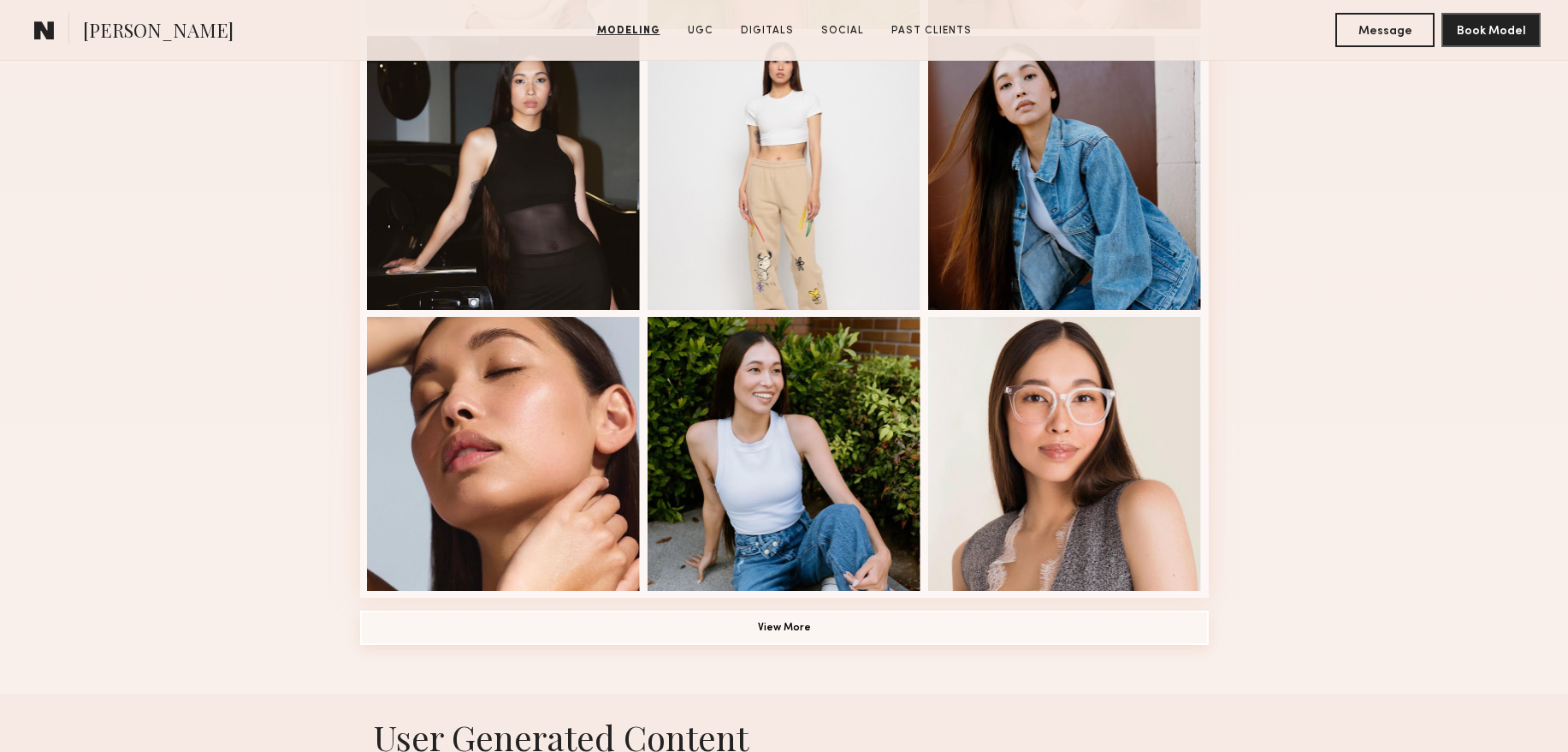
click at [765, 632] on button "View More" at bounding box center [784, 627] width 849 height 34
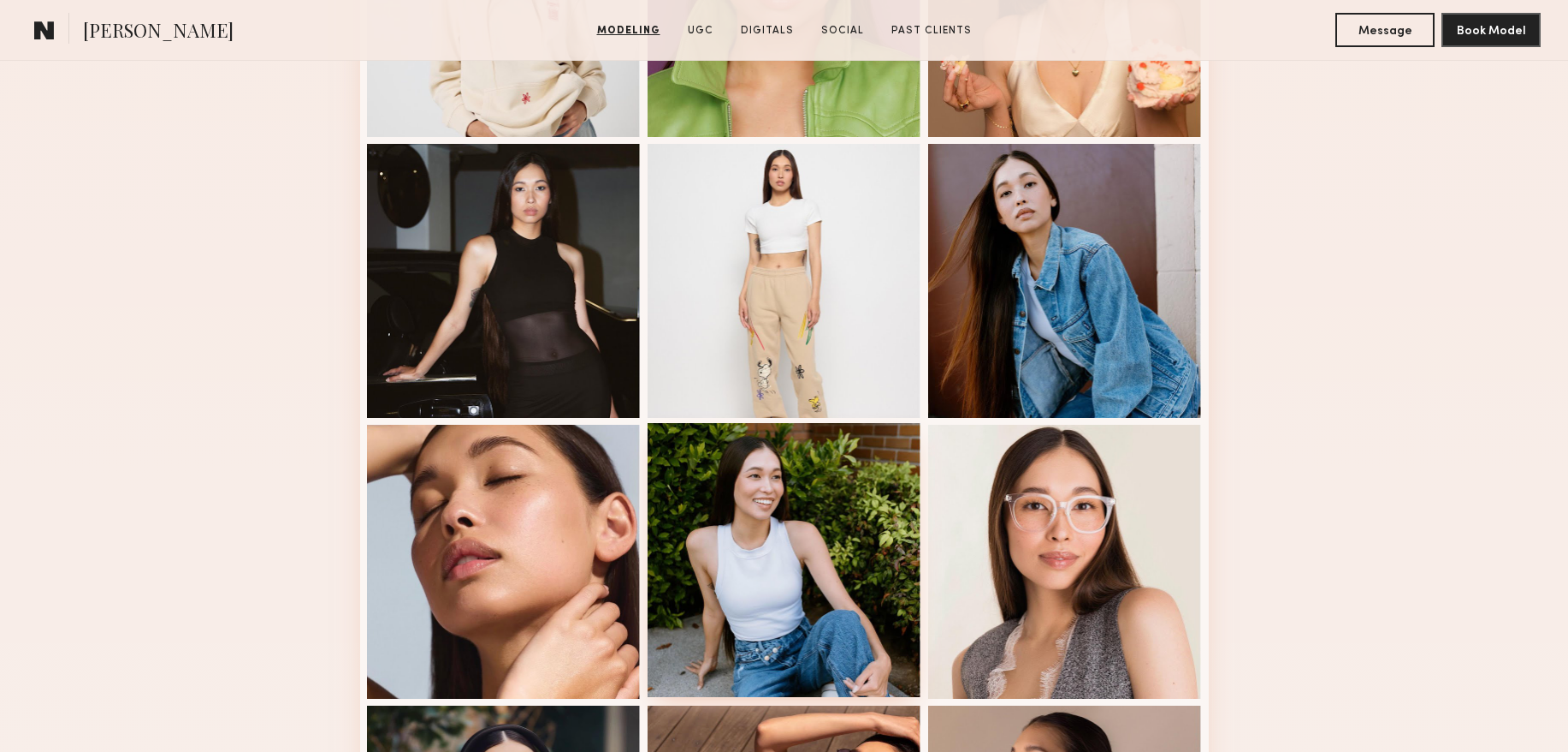
scroll to position [0, 0]
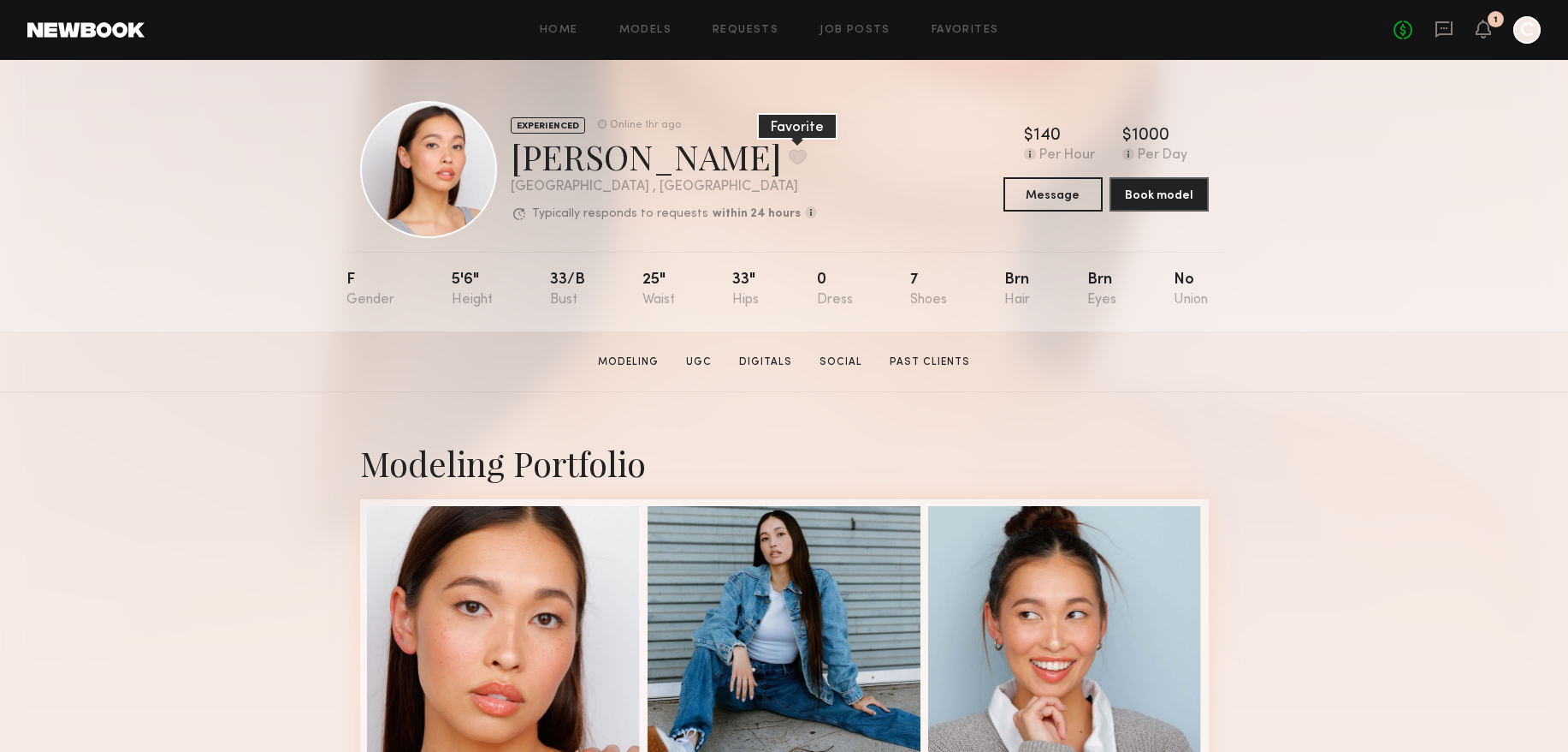
click at [788, 155] on button at bounding box center [797, 157] width 18 height 16
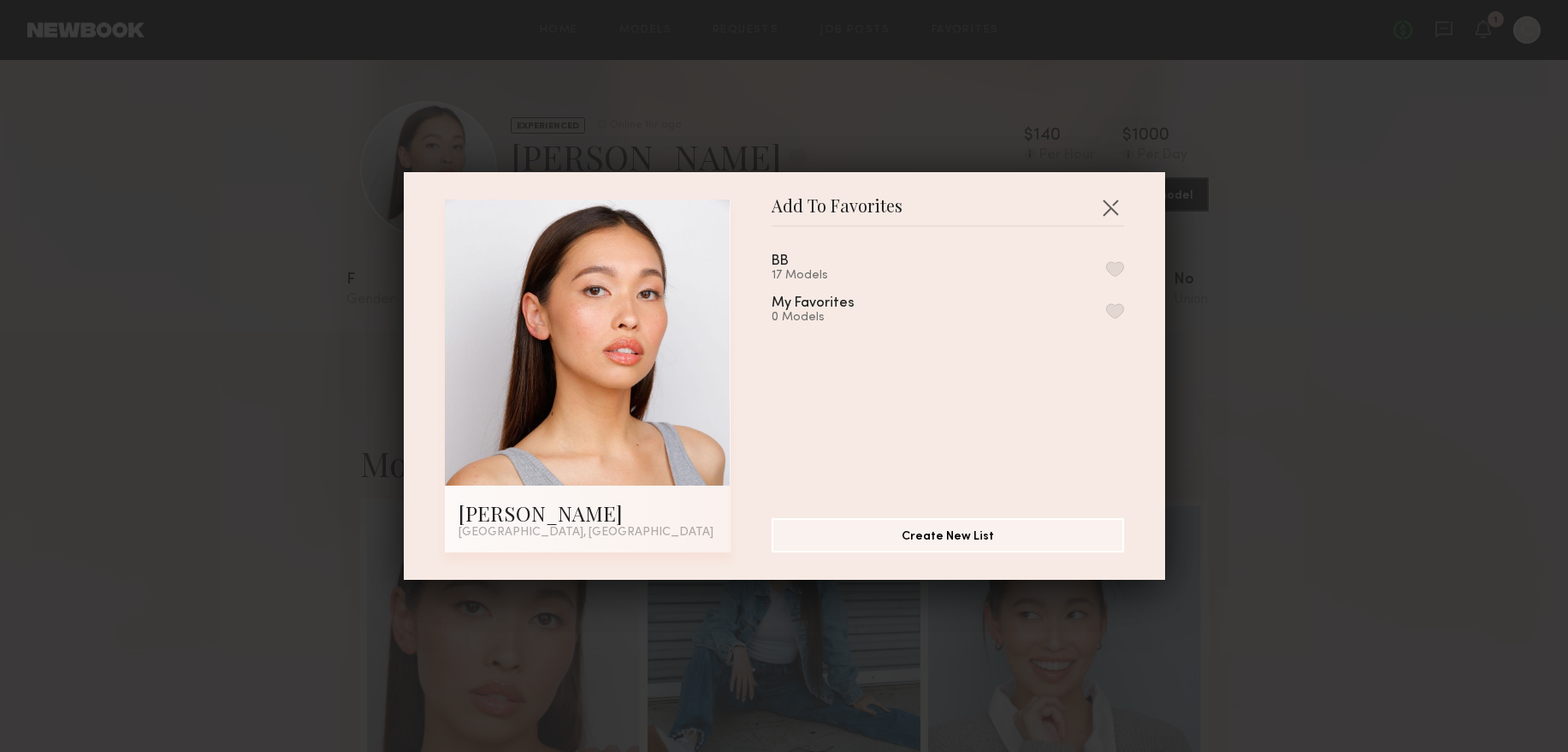
click at [1118, 264] on button "button" at bounding box center [1115, 269] width 18 height 16
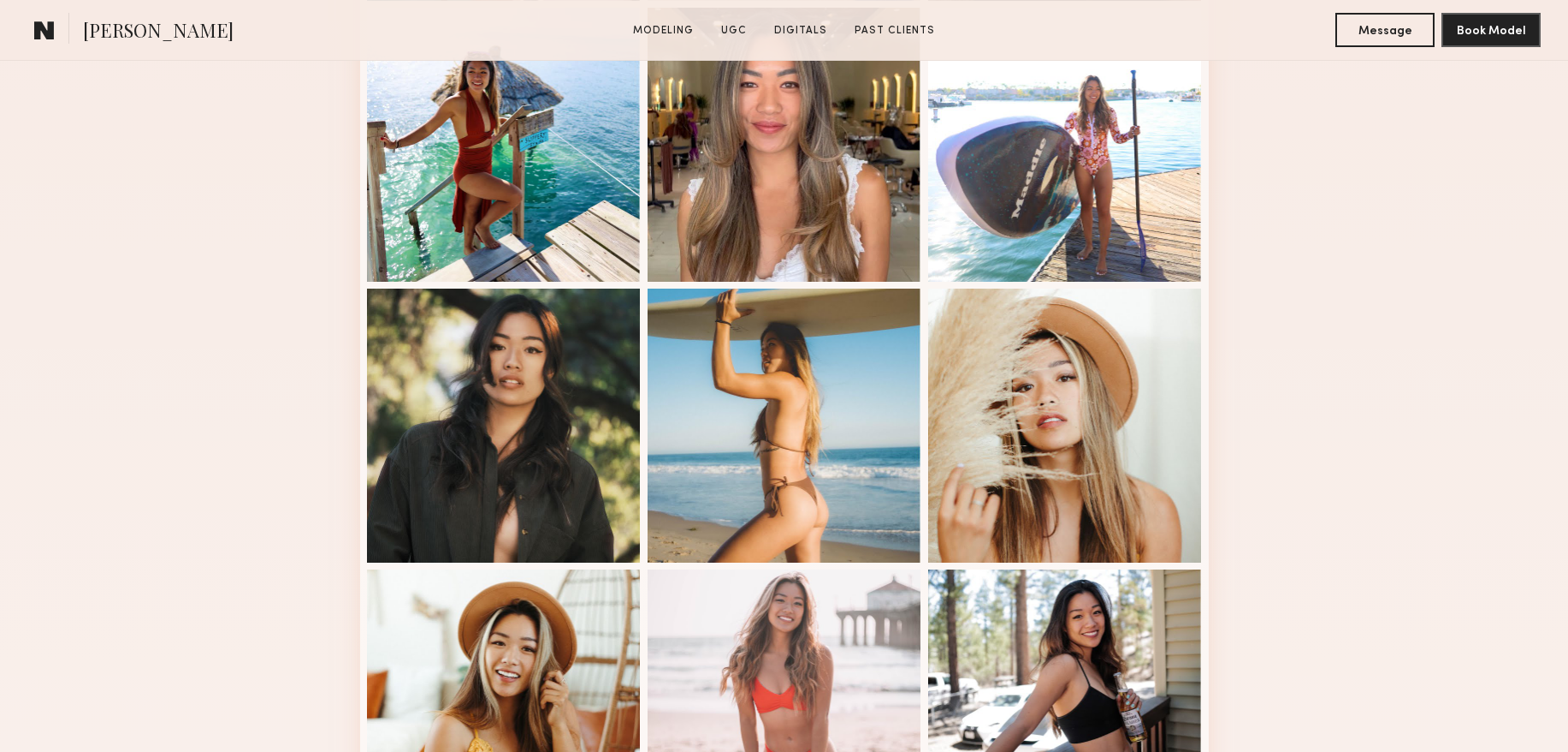
scroll to position [975, 0]
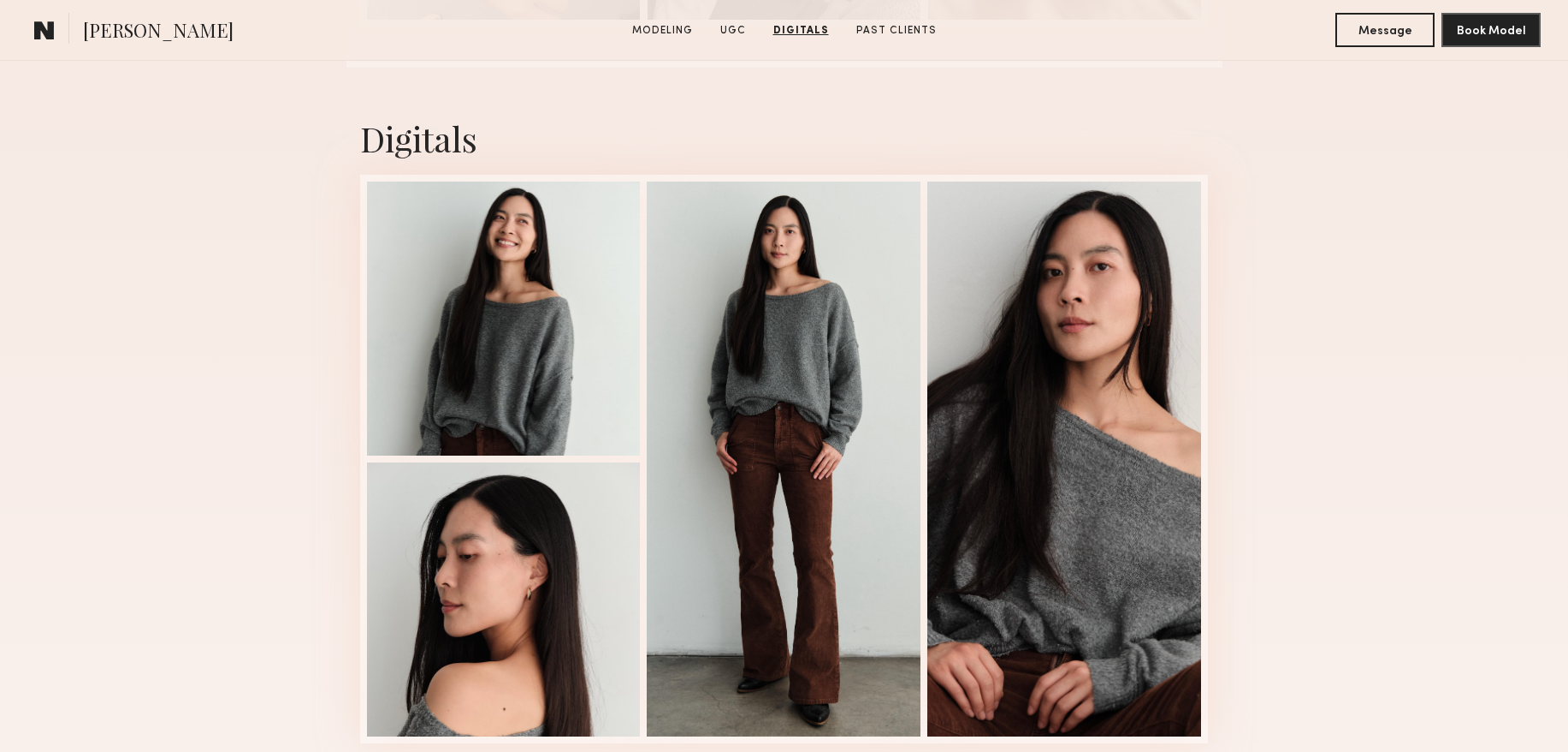
scroll to position [3354, 0]
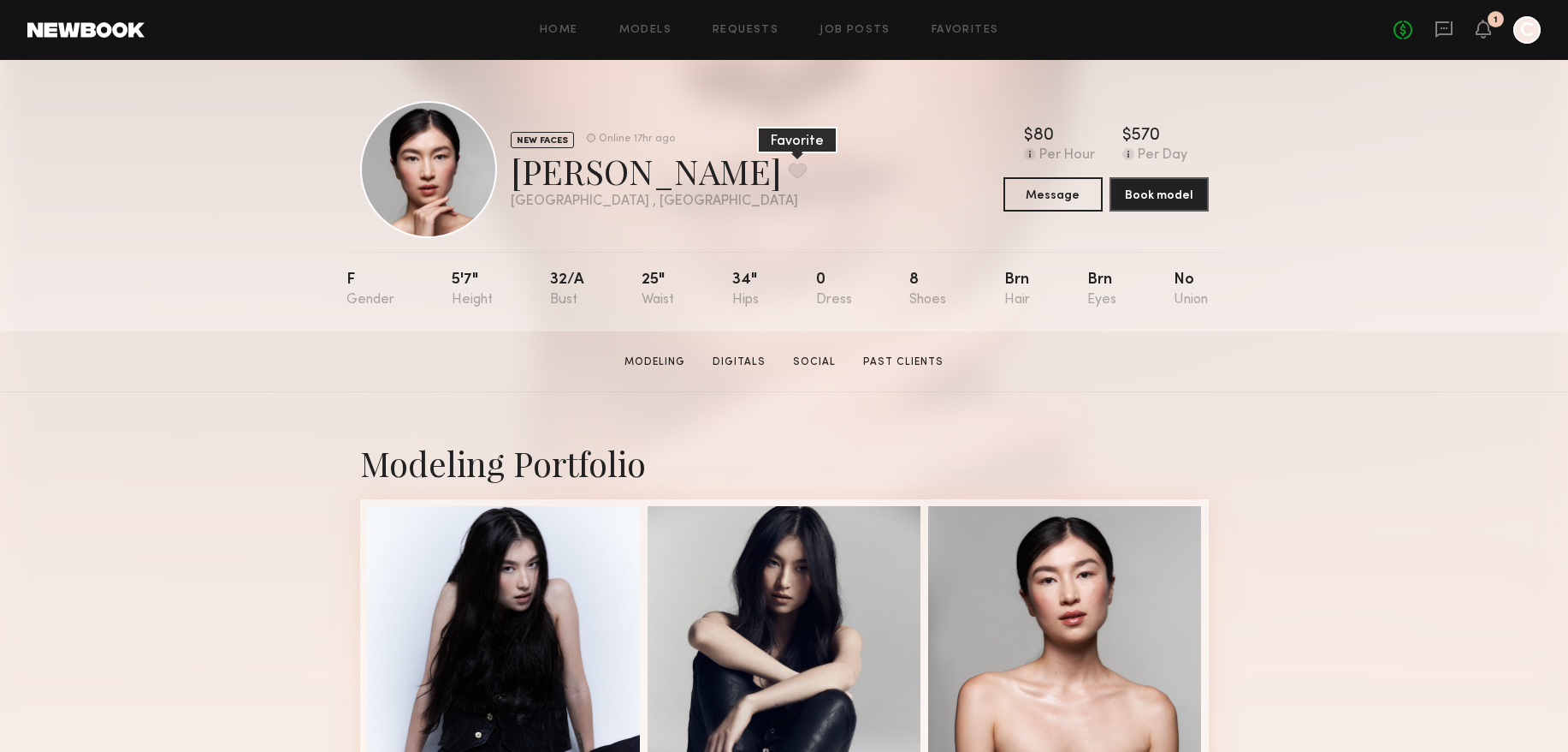
click at [788, 165] on button at bounding box center [797, 170] width 18 height 16
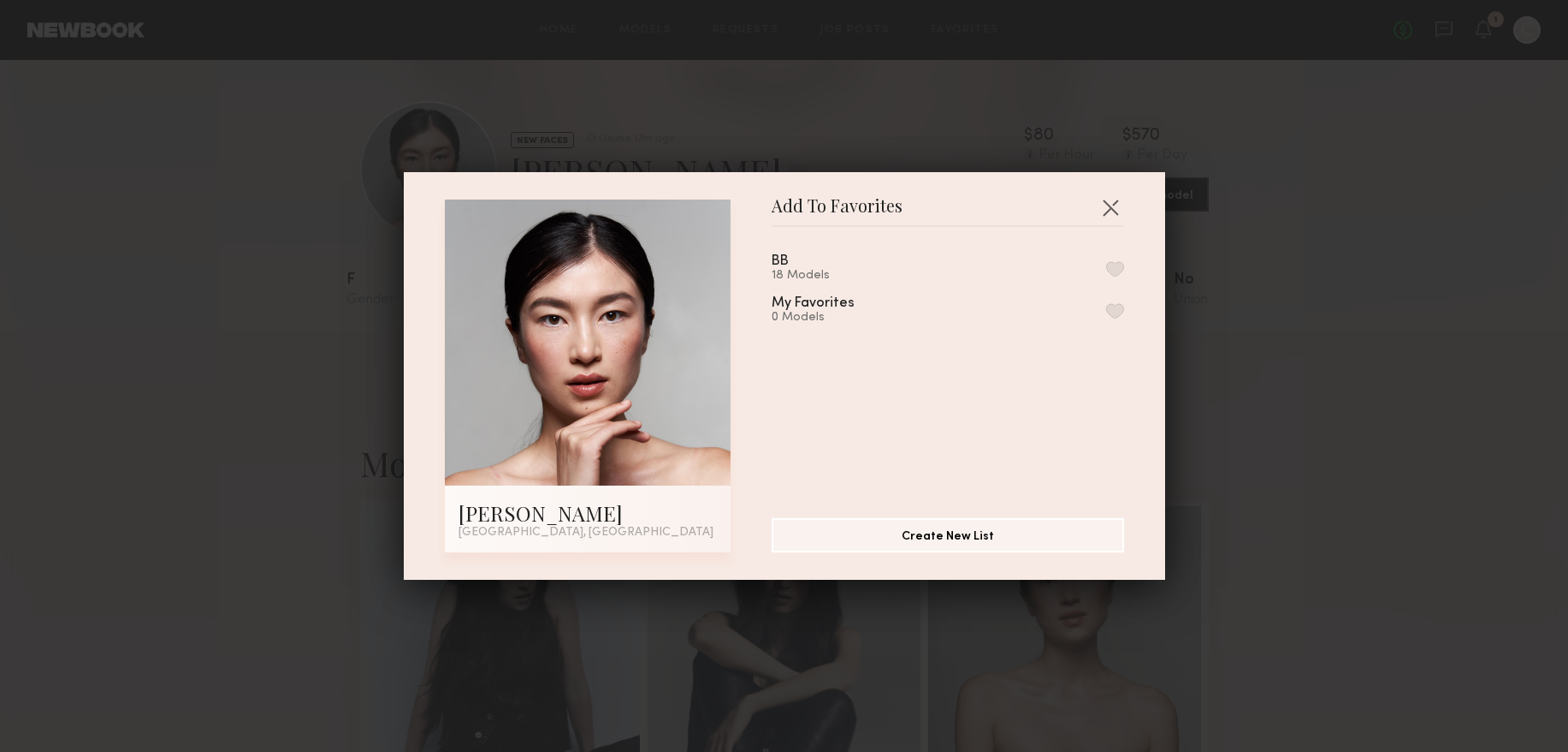
click at [1116, 269] on button "button" at bounding box center [1115, 269] width 18 height 16
click at [1111, 213] on button "button" at bounding box center [1110, 206] width 27 height 27
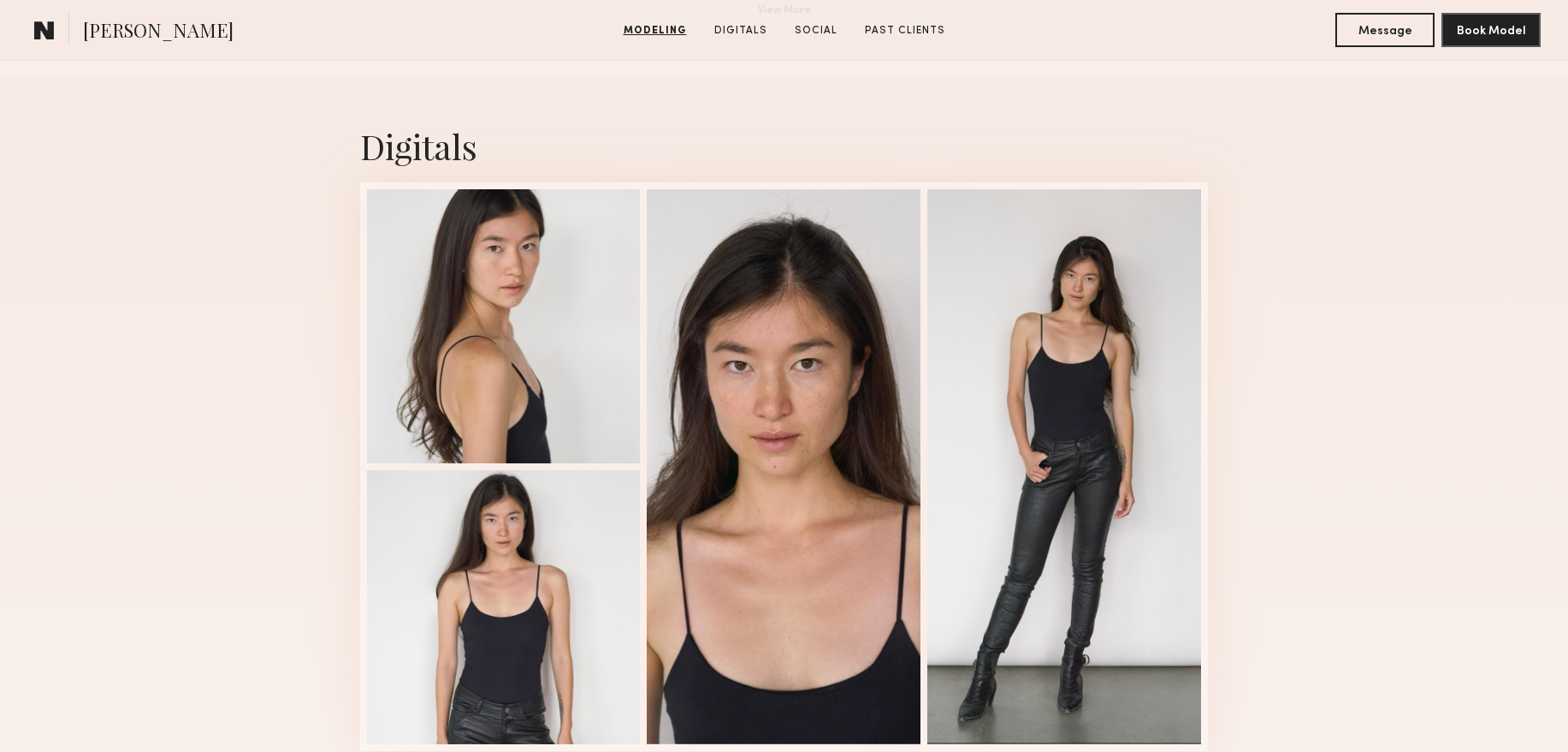
scroll to position [1763, 0]
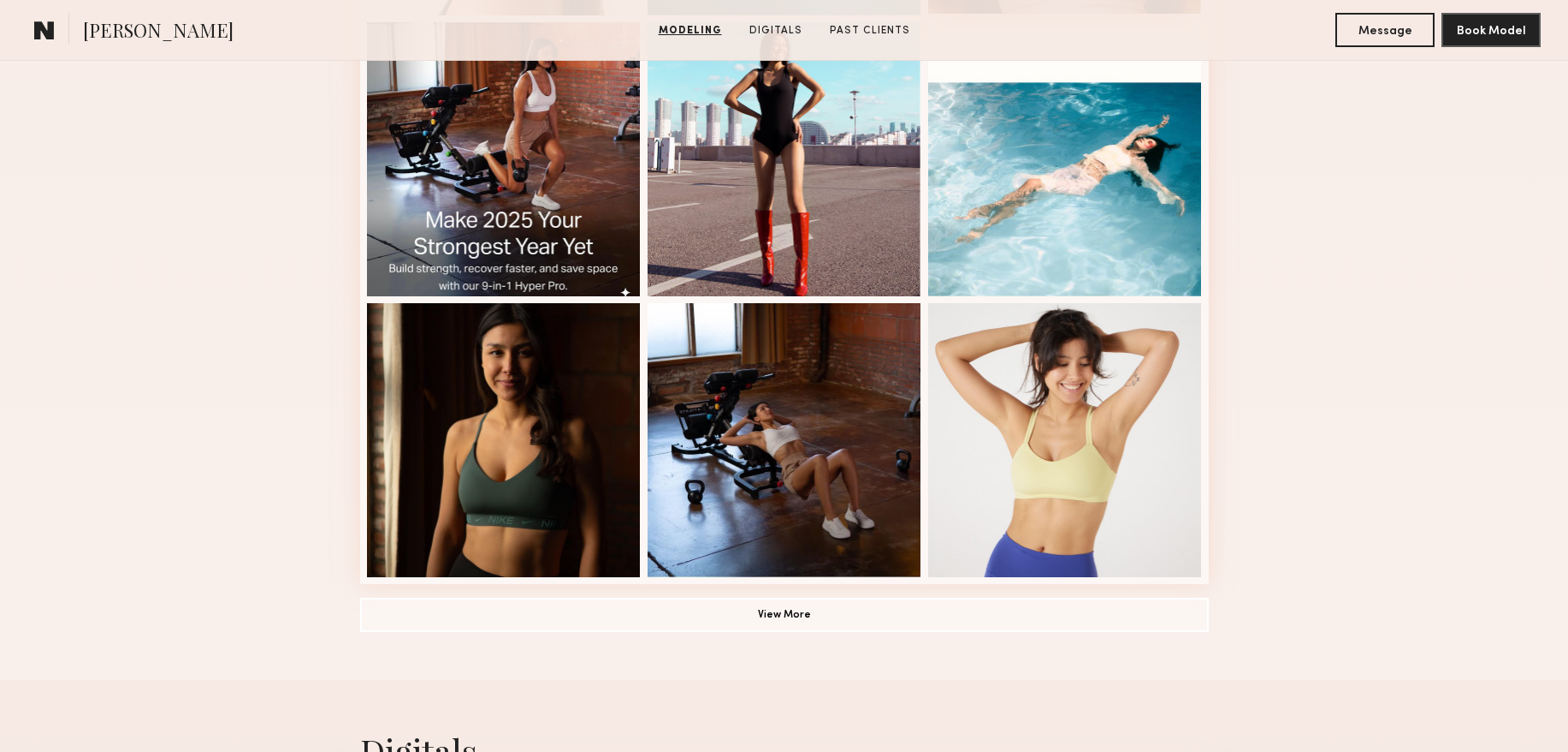
scroll to position [1081, 0]
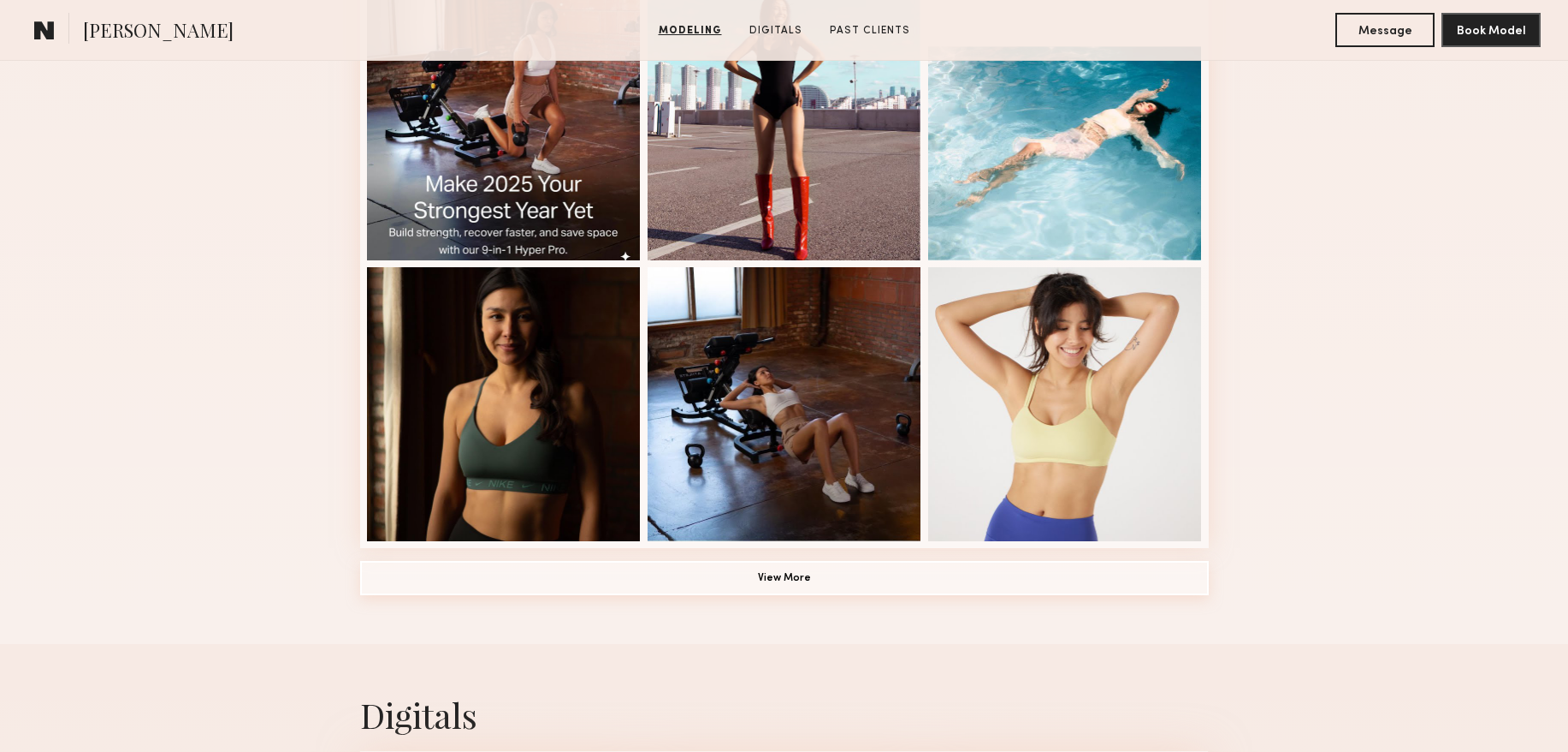
click at [799, 572] on button "View More" at bounding box center [784, 577] width 849 height 34
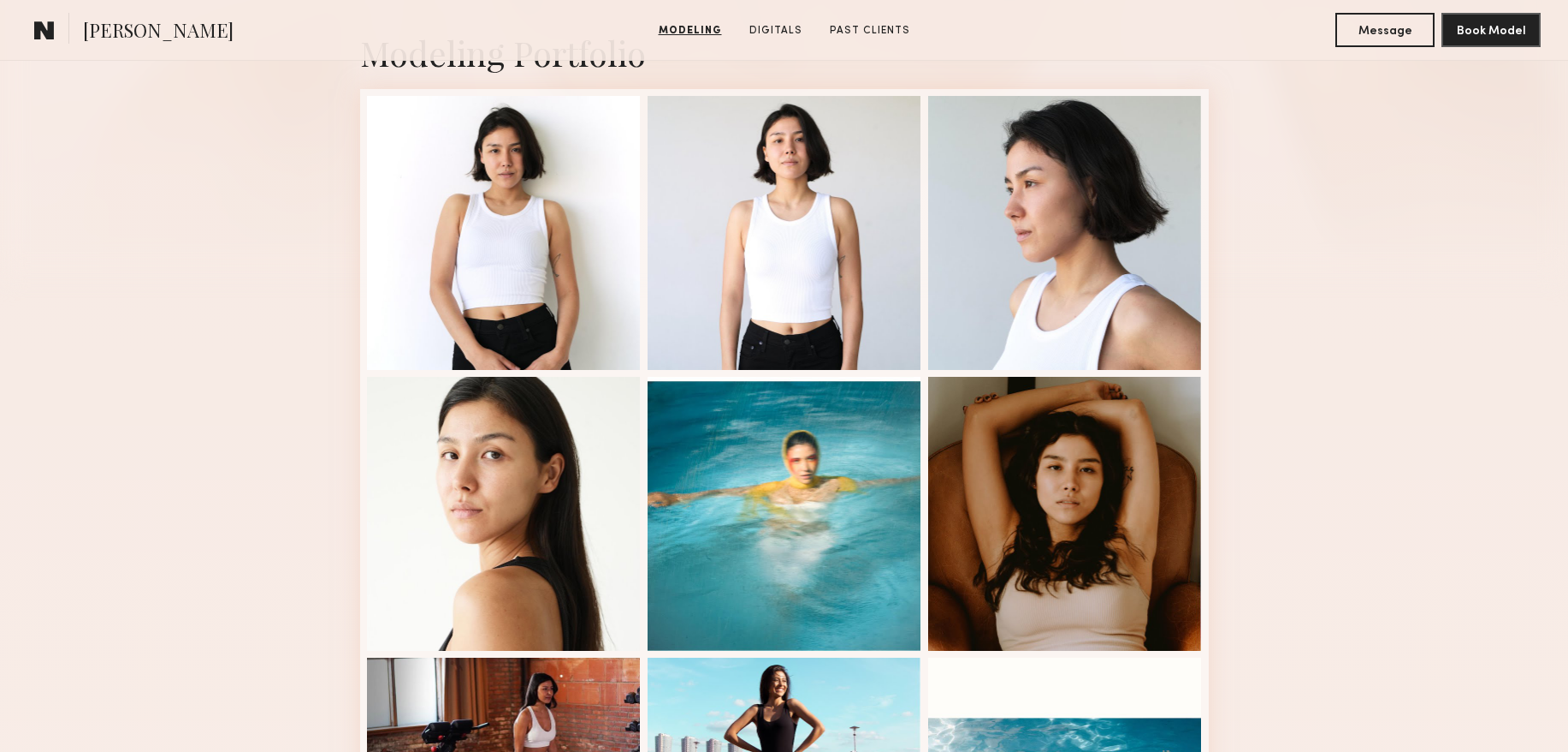
scroll to position [0, 0]
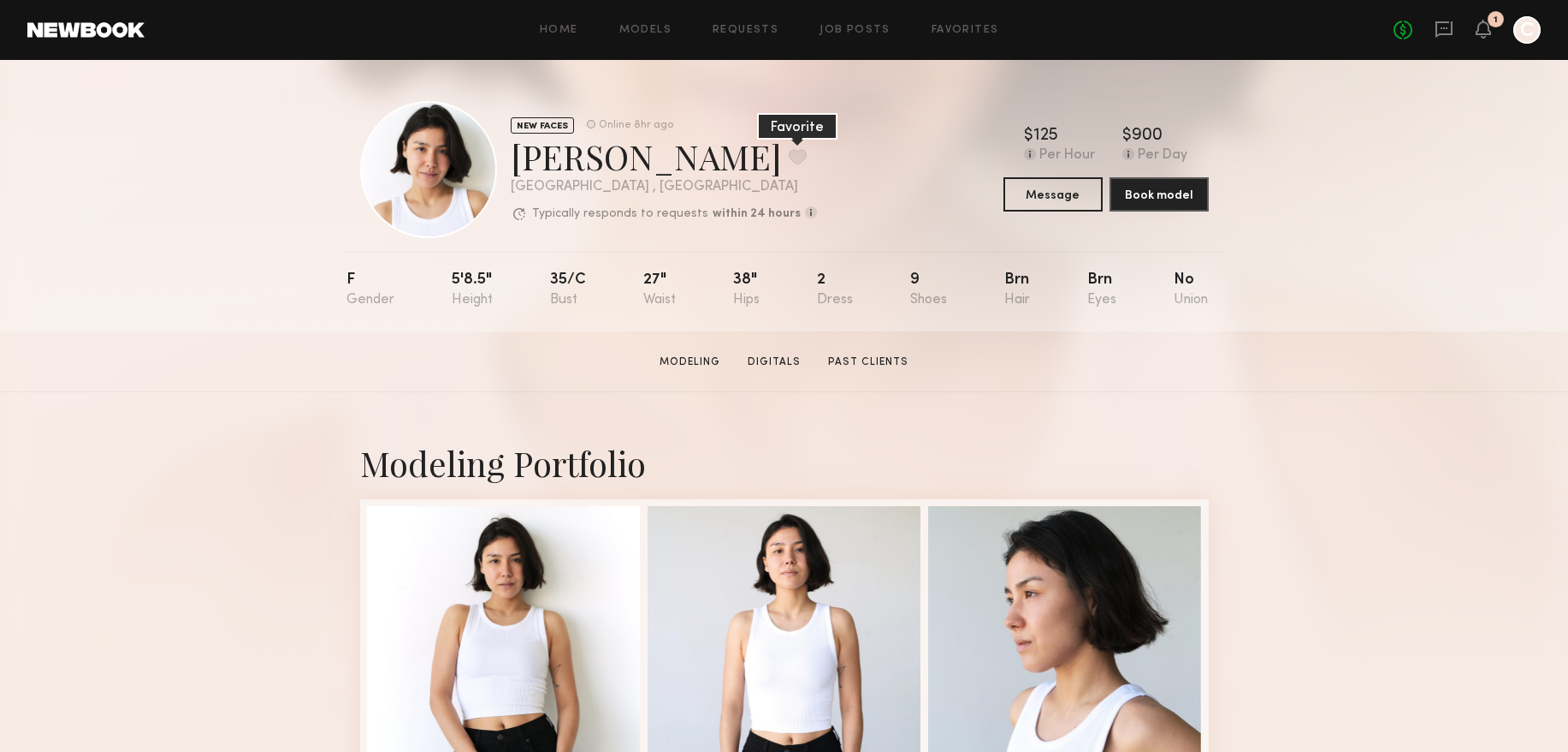
click at [788, 153] on button at bounding box center [797, 157] width 18 height 16
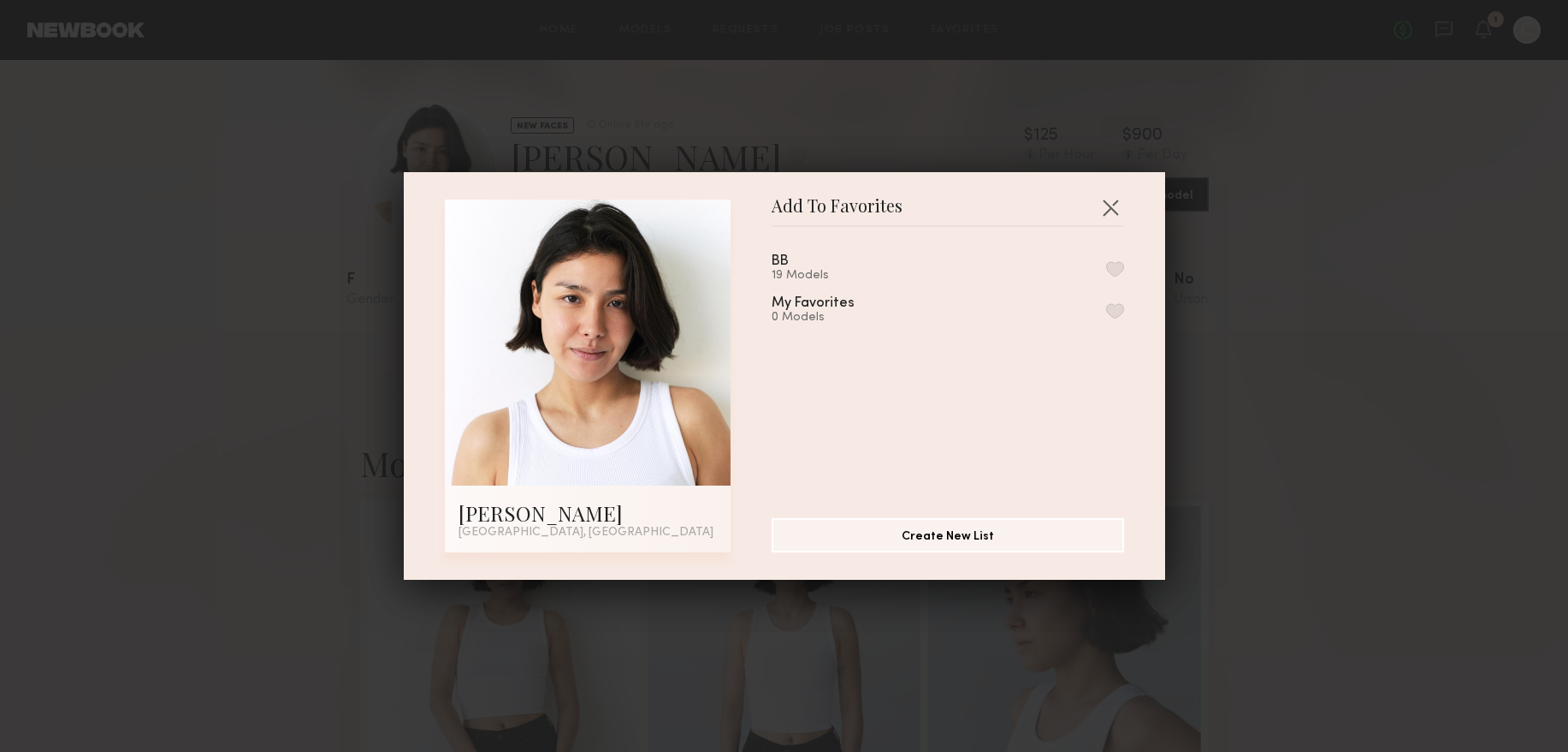
click at [1122, 271] on button "button" at bounding box center [1115, 269] width 18 height 16
click at [1119, 211] on button "button" at bounding box center [1110, 206] width 27 height 27
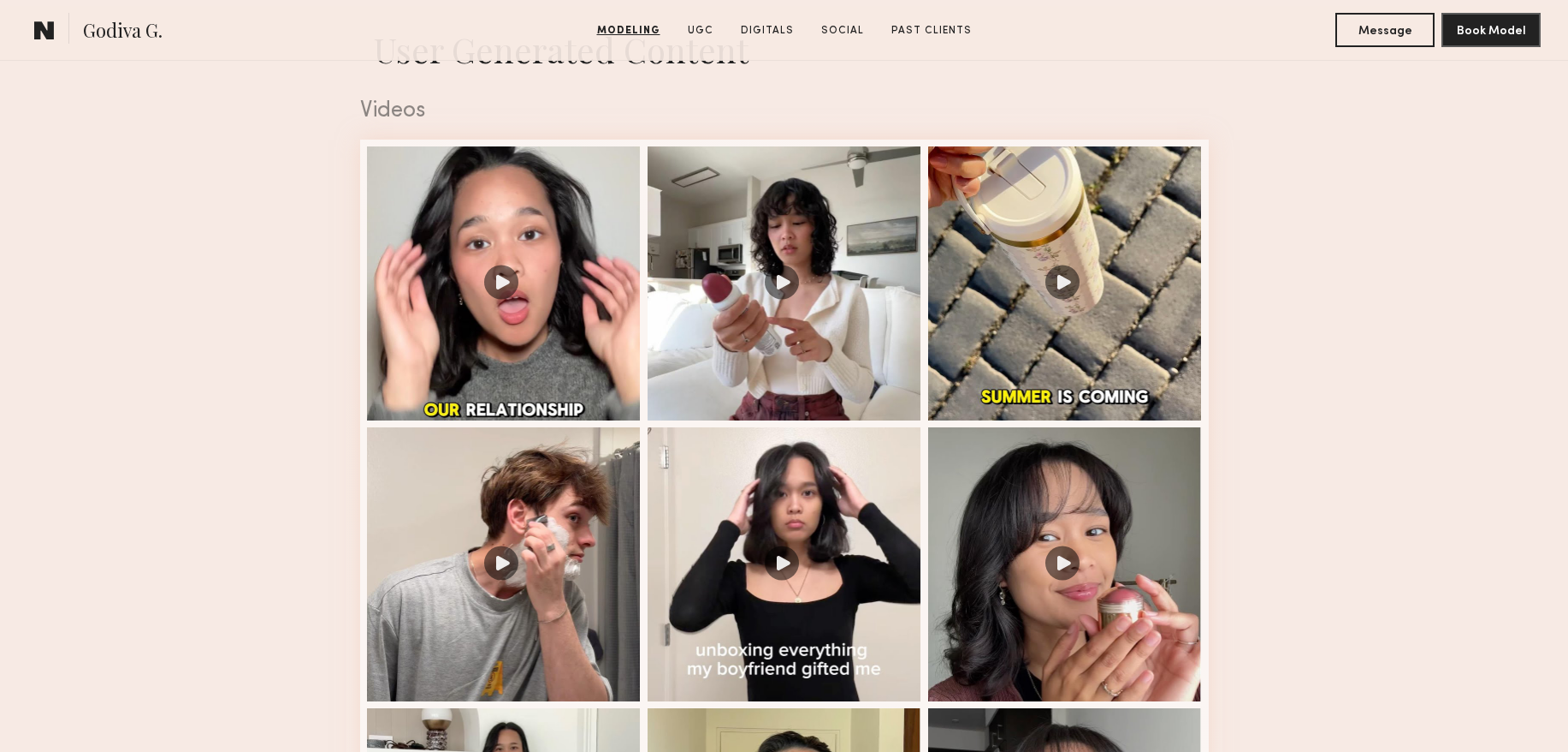
scroll to position [1882, 0]
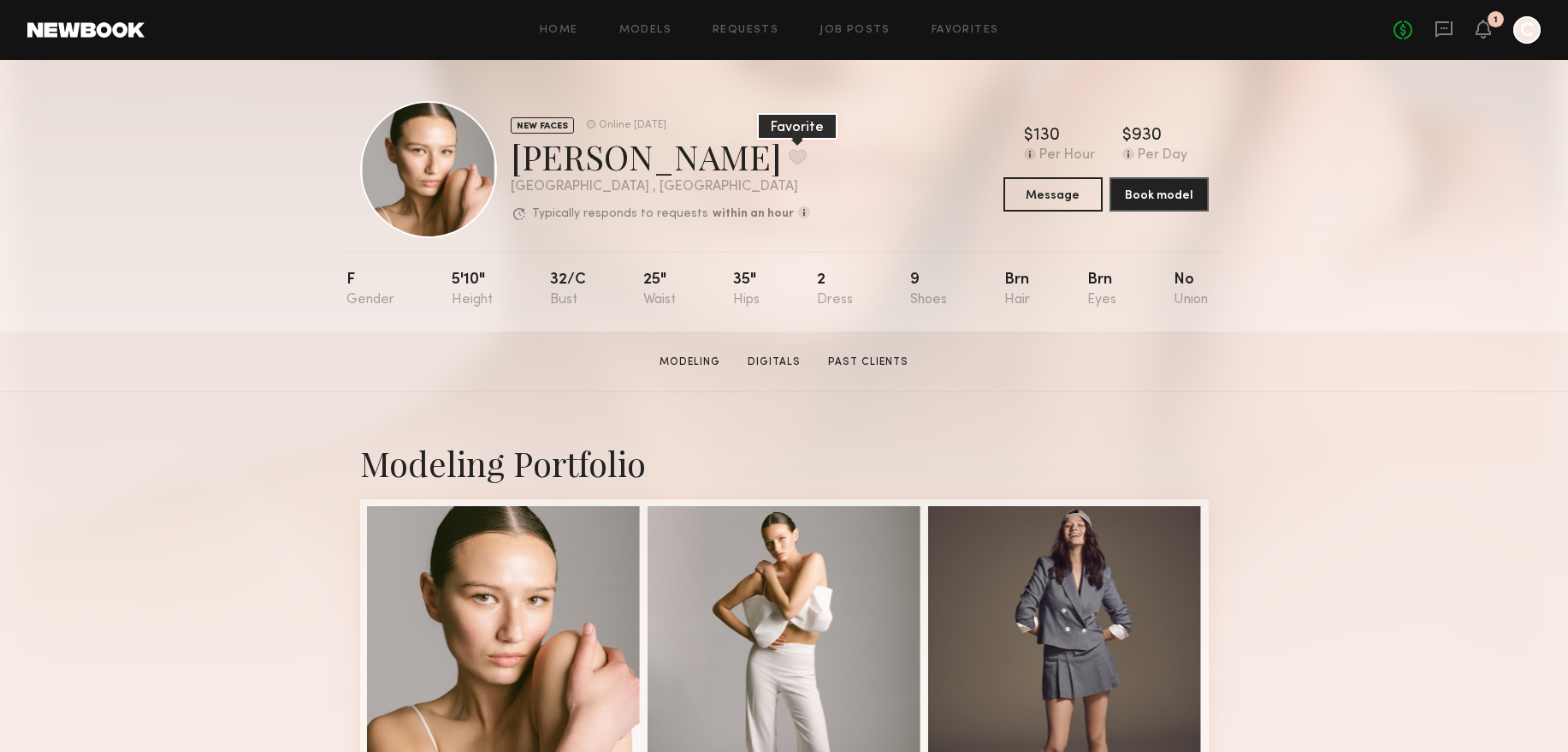
click at [788, 155] on button at bounding box center [797, 157] width 18 height 16
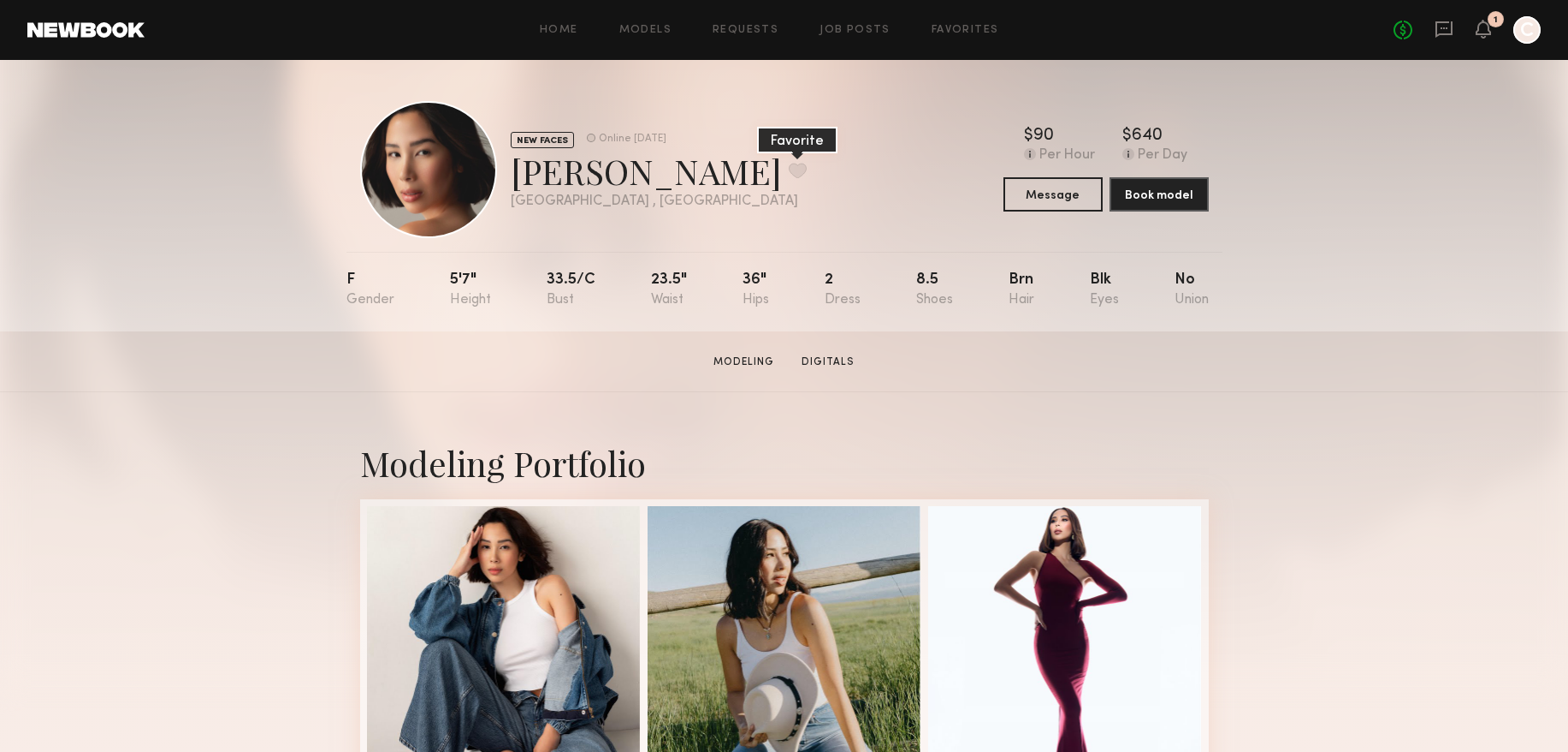
click at [788, 164] on button at bounding box center [797, 170] width 18 height 16
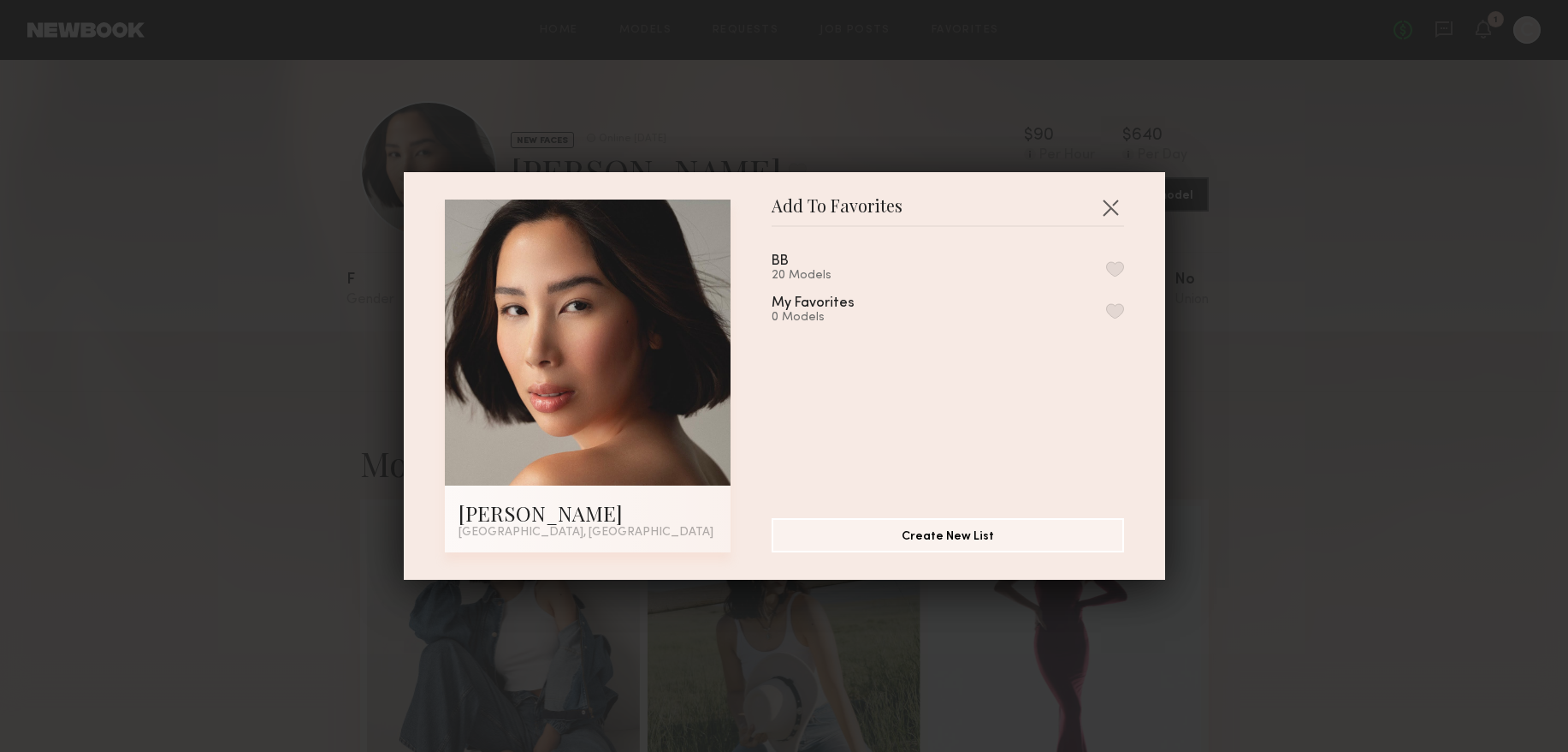
click at [1116, 269] on button "button" at bounding box center [1115, 269] width 18 height 16
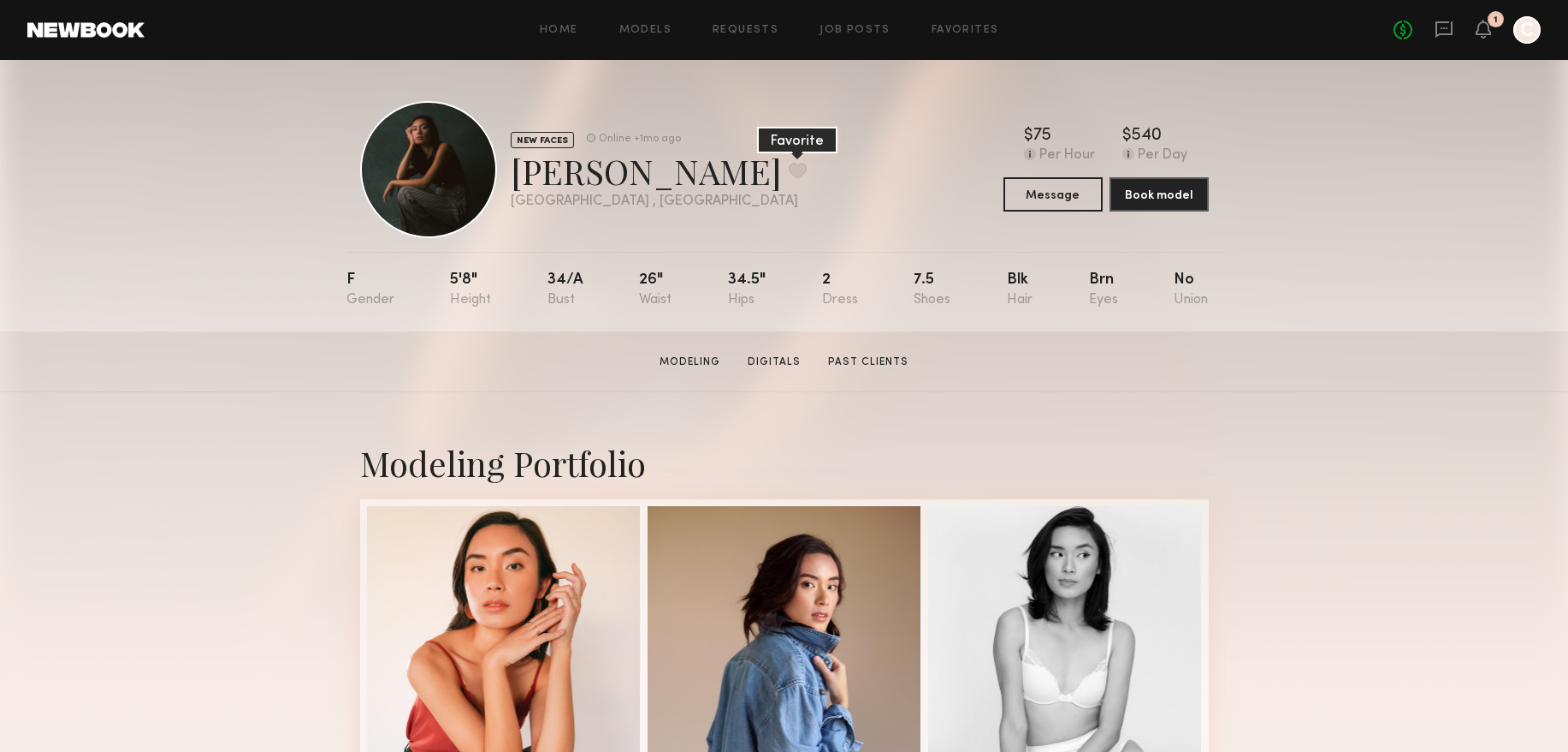
click at [788, 170] on button at bounding box center [797, 170] width 18 height 16
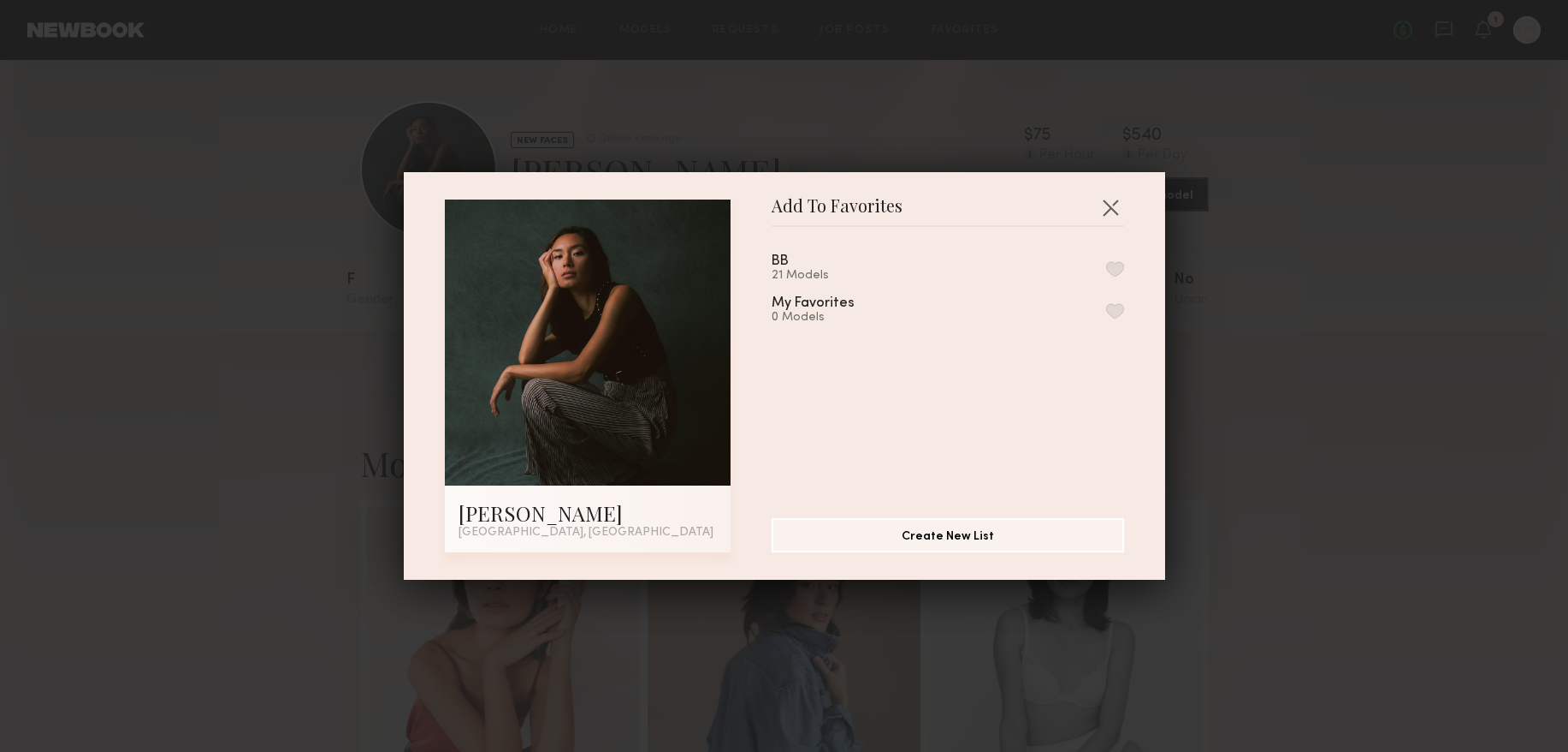
click at [1106, 261] on button "button" at bounding box center [1115, 269] width 18 height 16
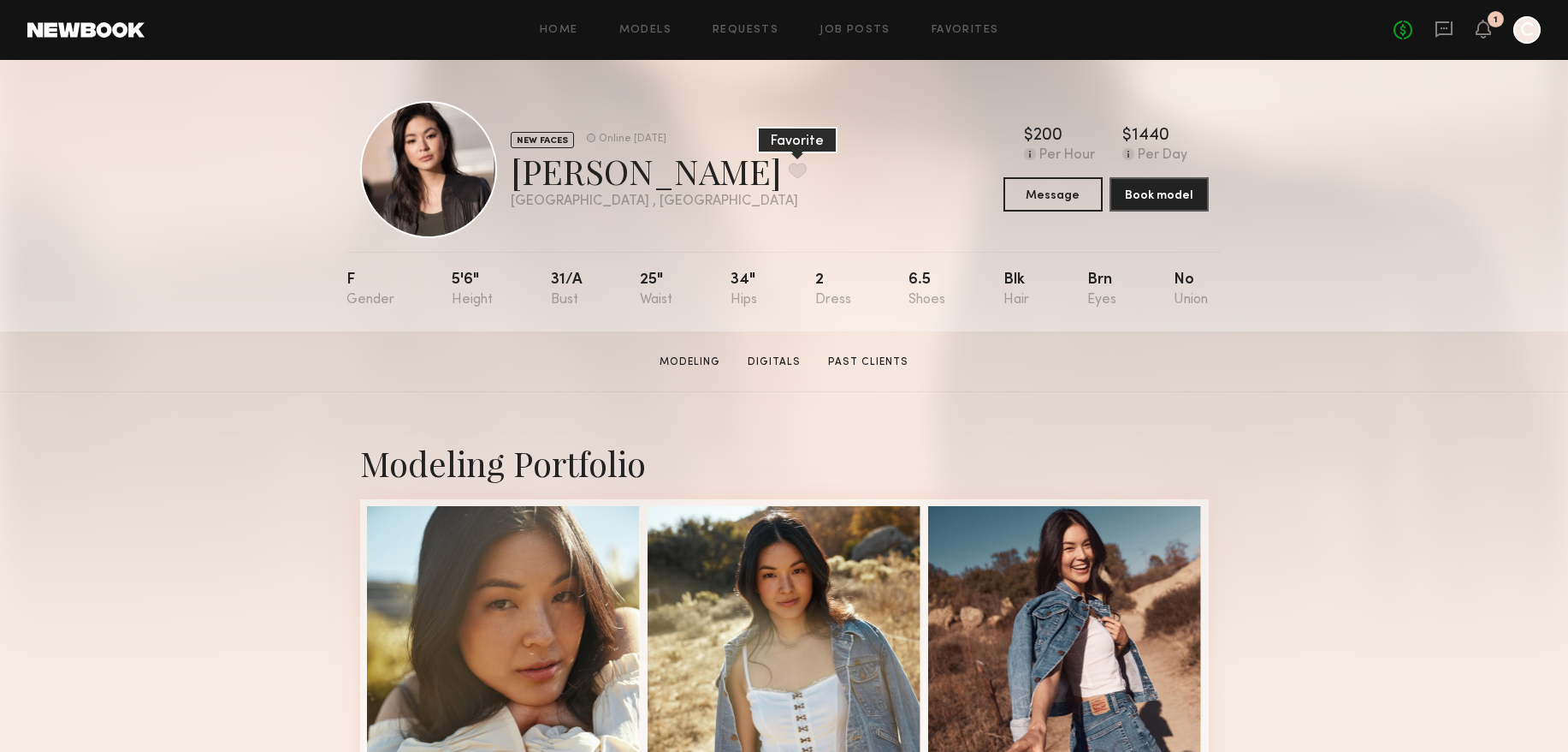
click at [788, 170] on button at bounding box center [797, 170] width 18 height 16
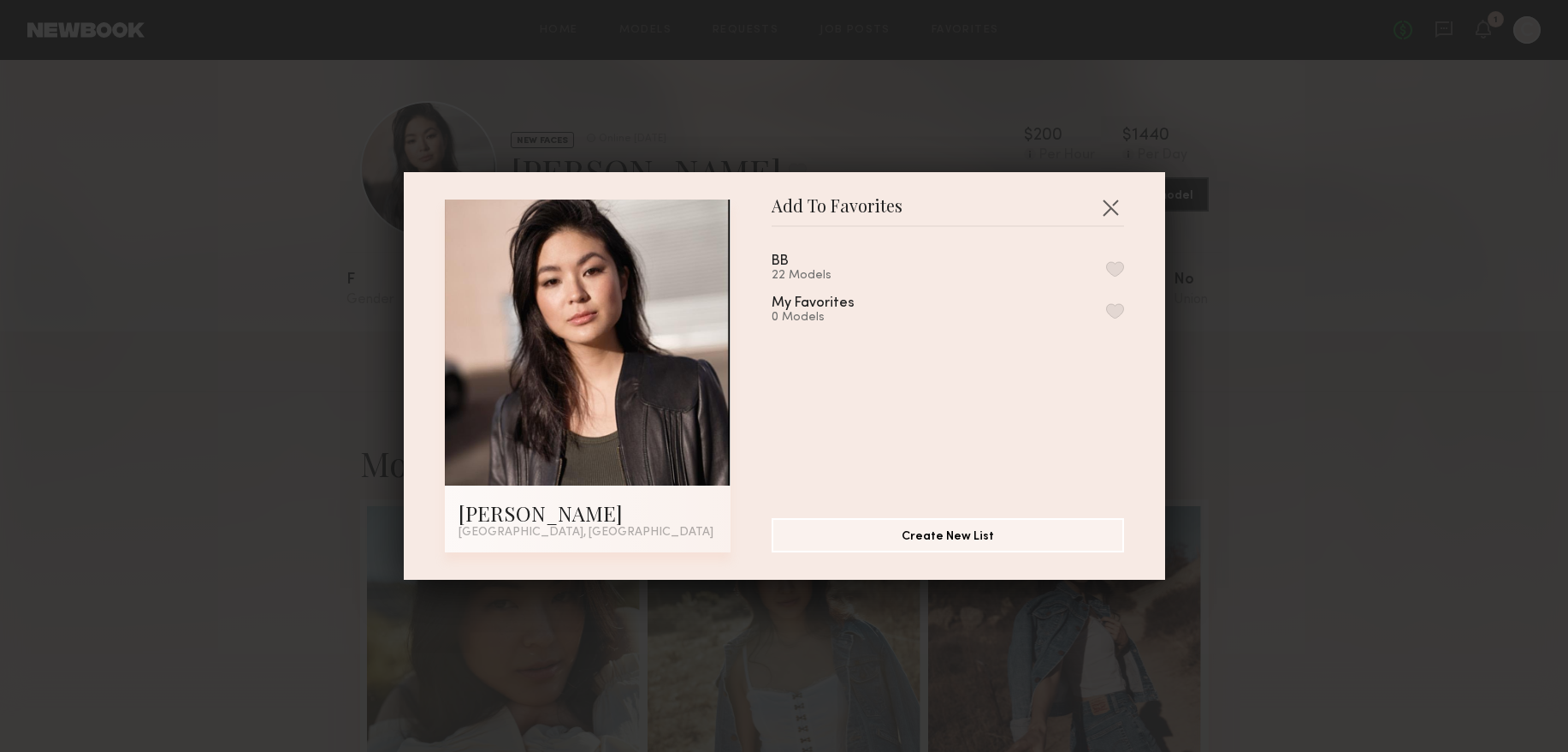
click at [1111, 271] on button "button" at bounding box center [1115, 269] width 18 height 16
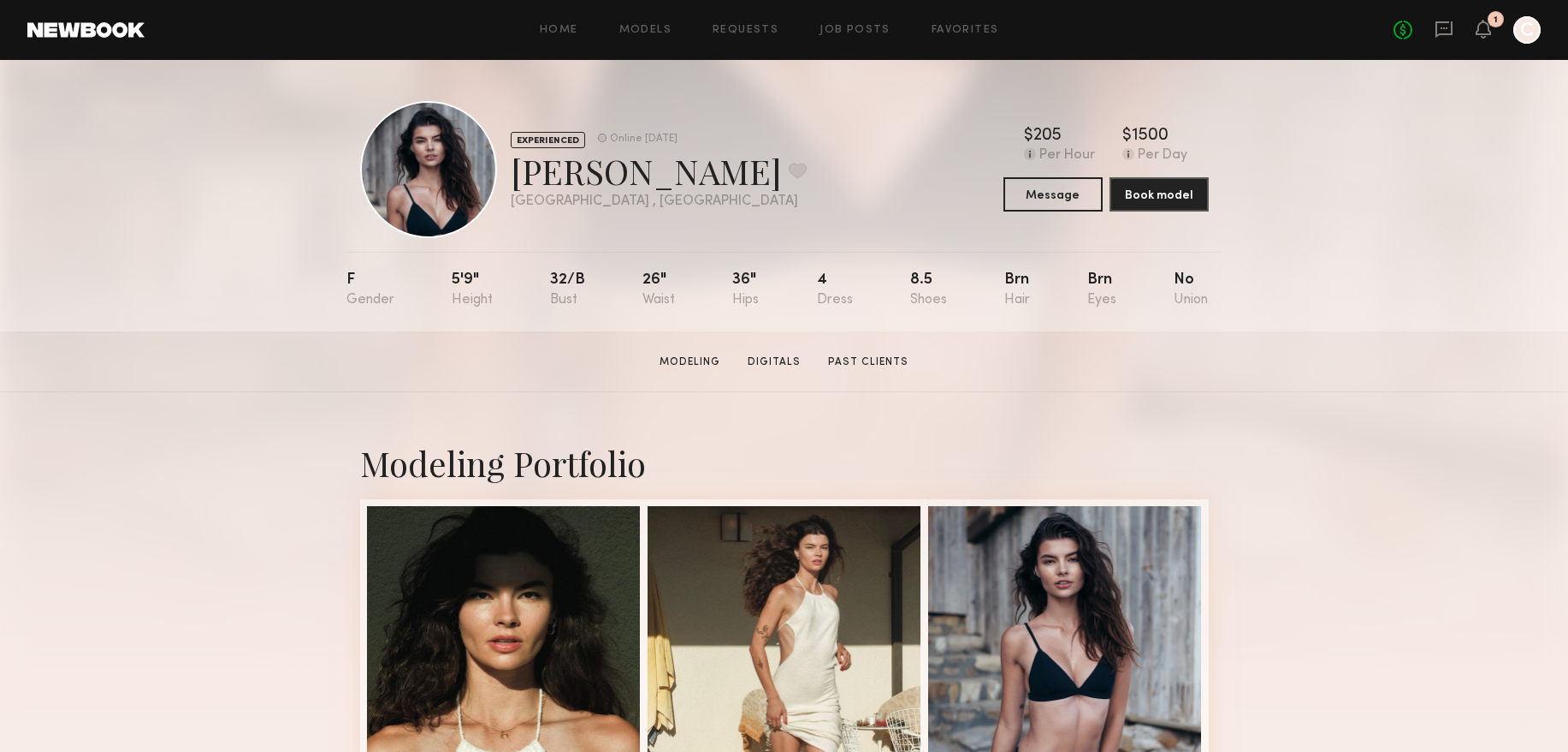
scroll to position [3, 0]
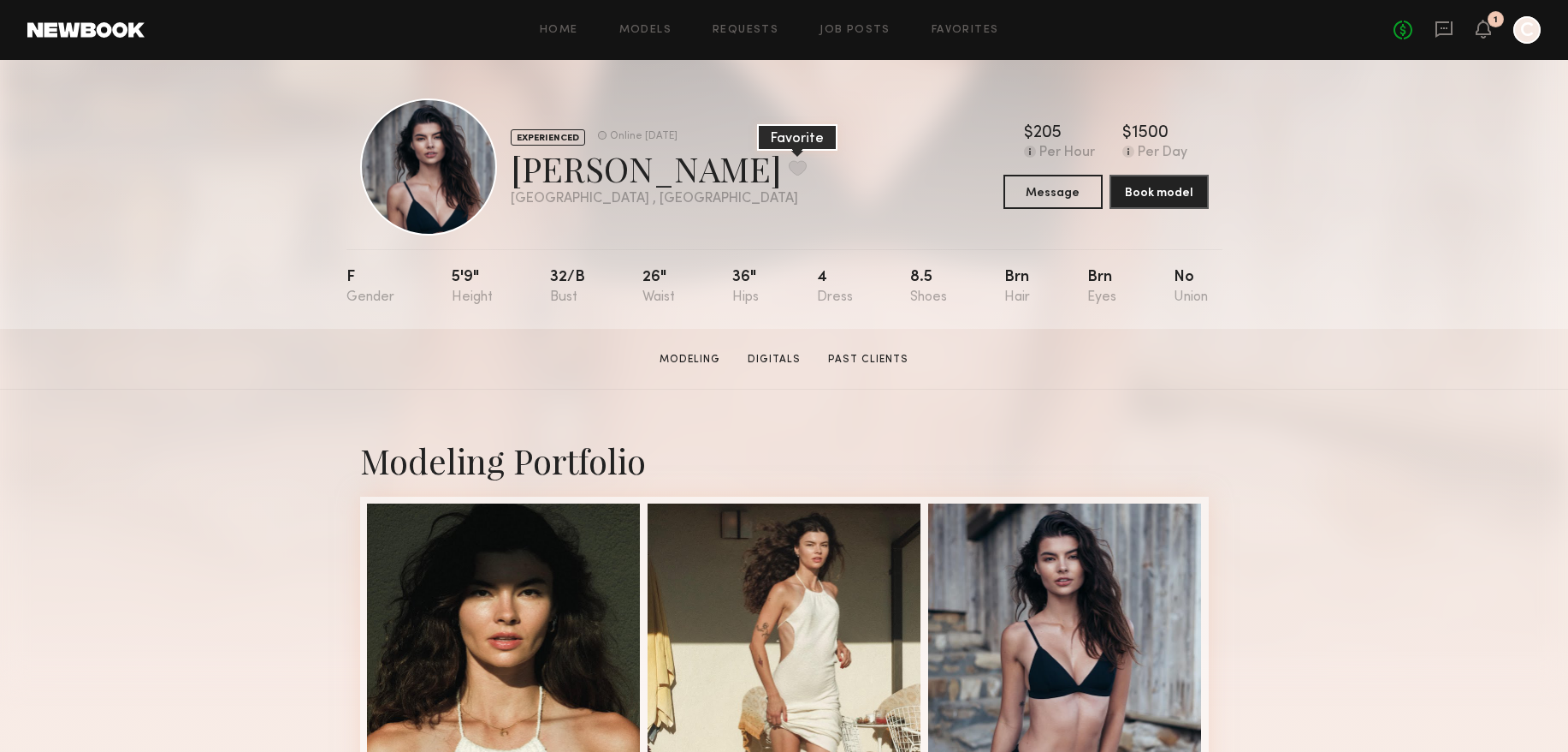
click at [788, 164] on button at bounding box center [797, 168] width 18 height 16
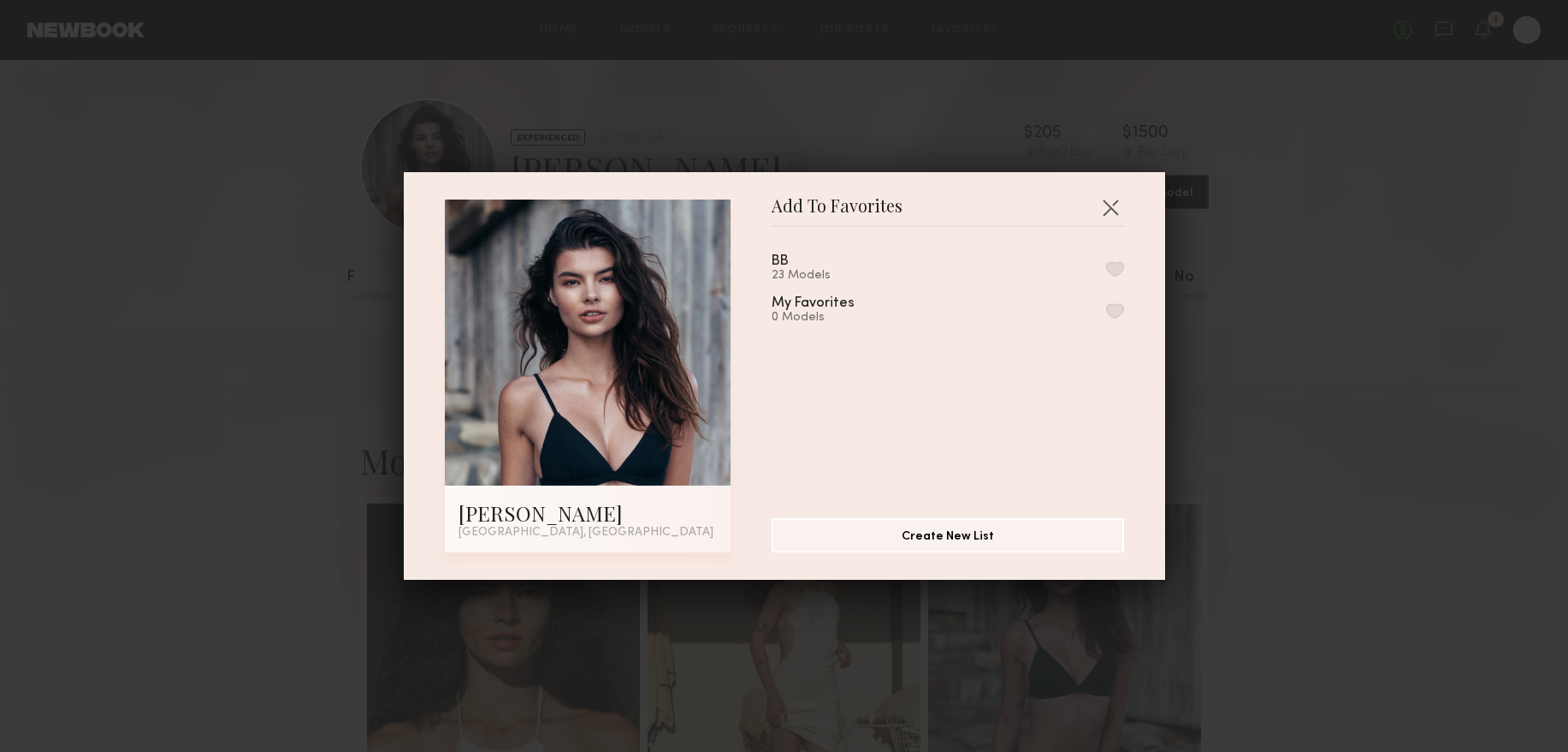
click at [1113, 266] on button "button" at bounding box center [1115, 269] width 18 height 16
click at [1386, 228] on div "Add To Favorites Madi B. [GEOGRAPHIC_DATA], [GEOGRAPHIC_DATA] Add To Favorites …" at bounding box center [784, 376] width 1568 height 752
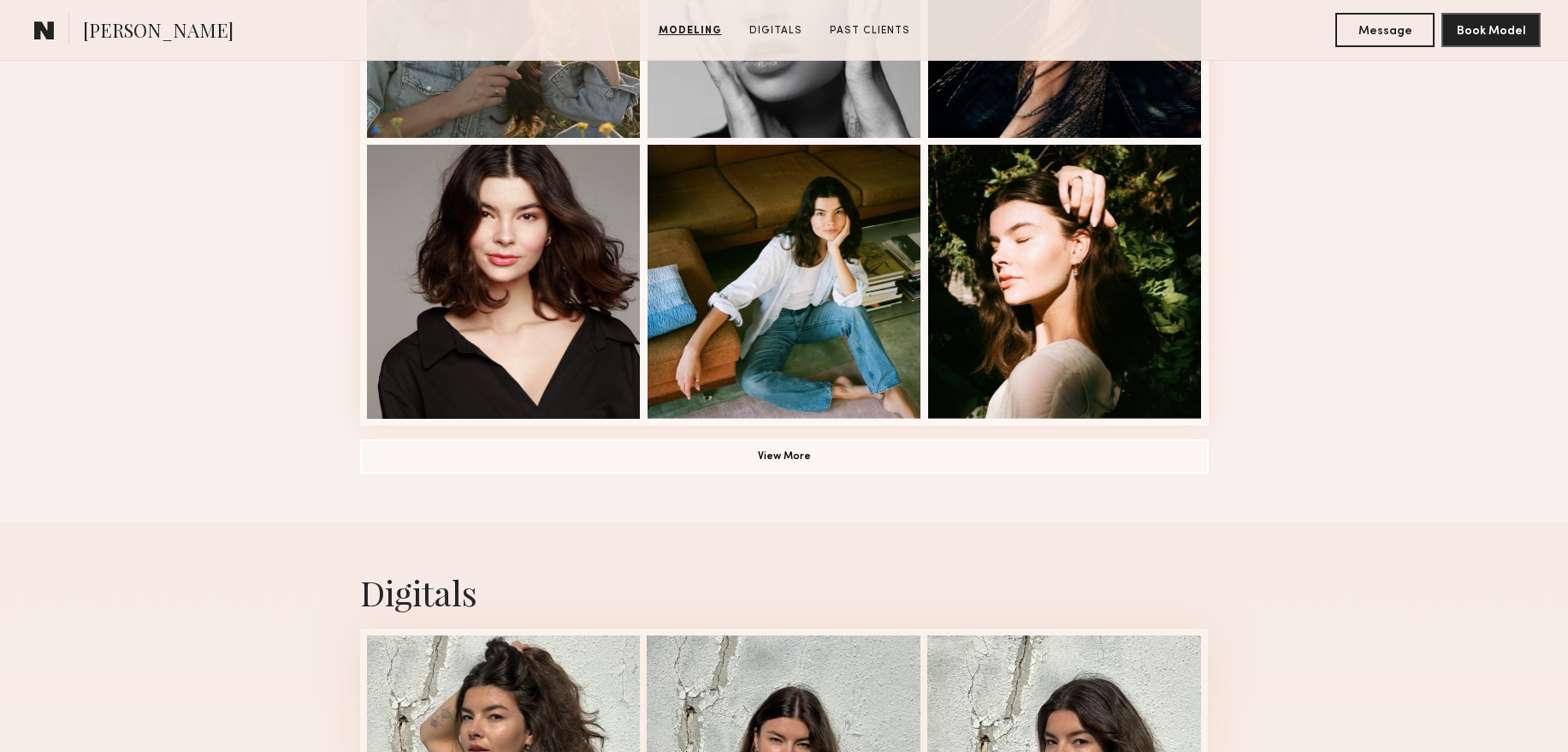
scroll to position [1078, 0]
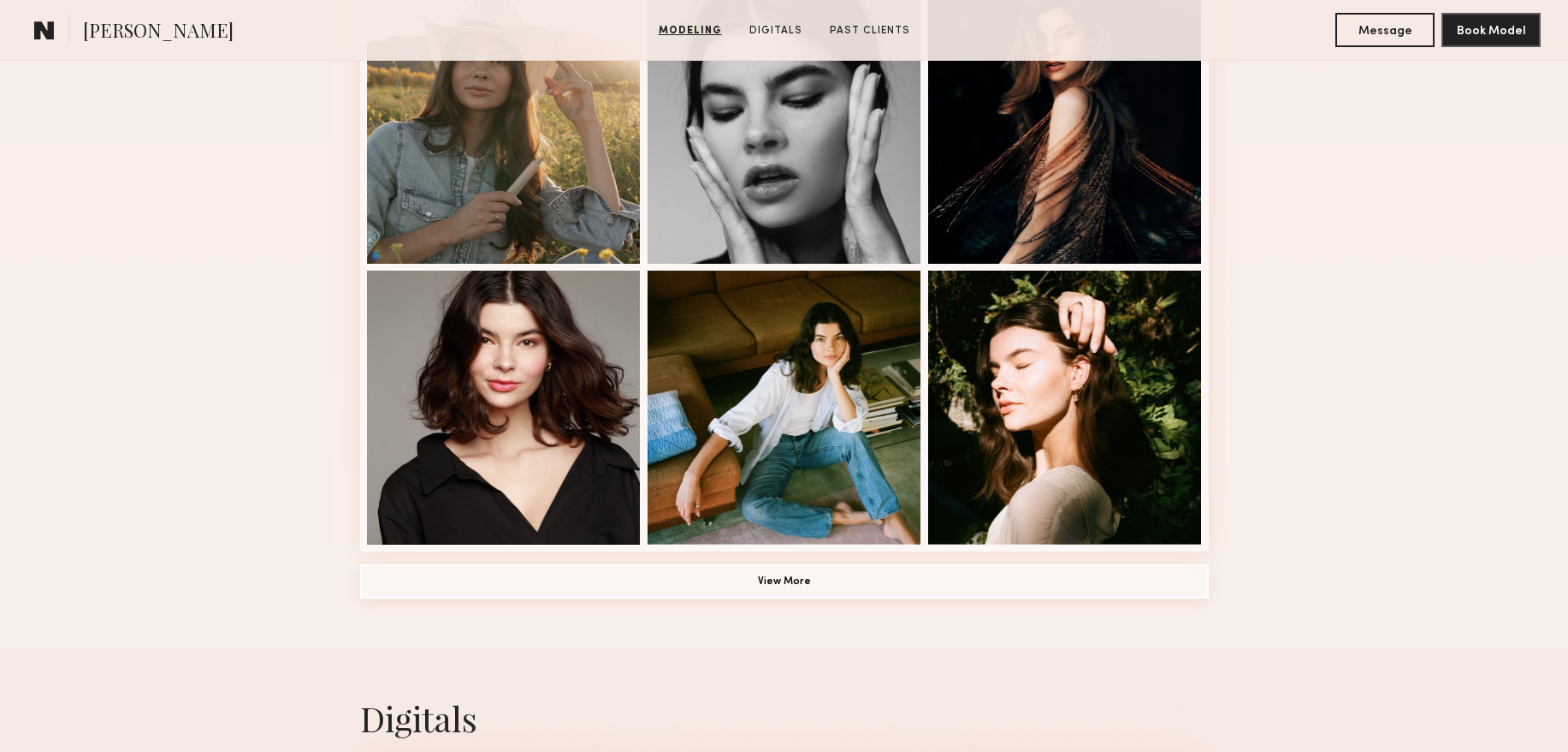
click at [816, 587] on button "View More" at bounding box center [784, 581] width 849 height 34
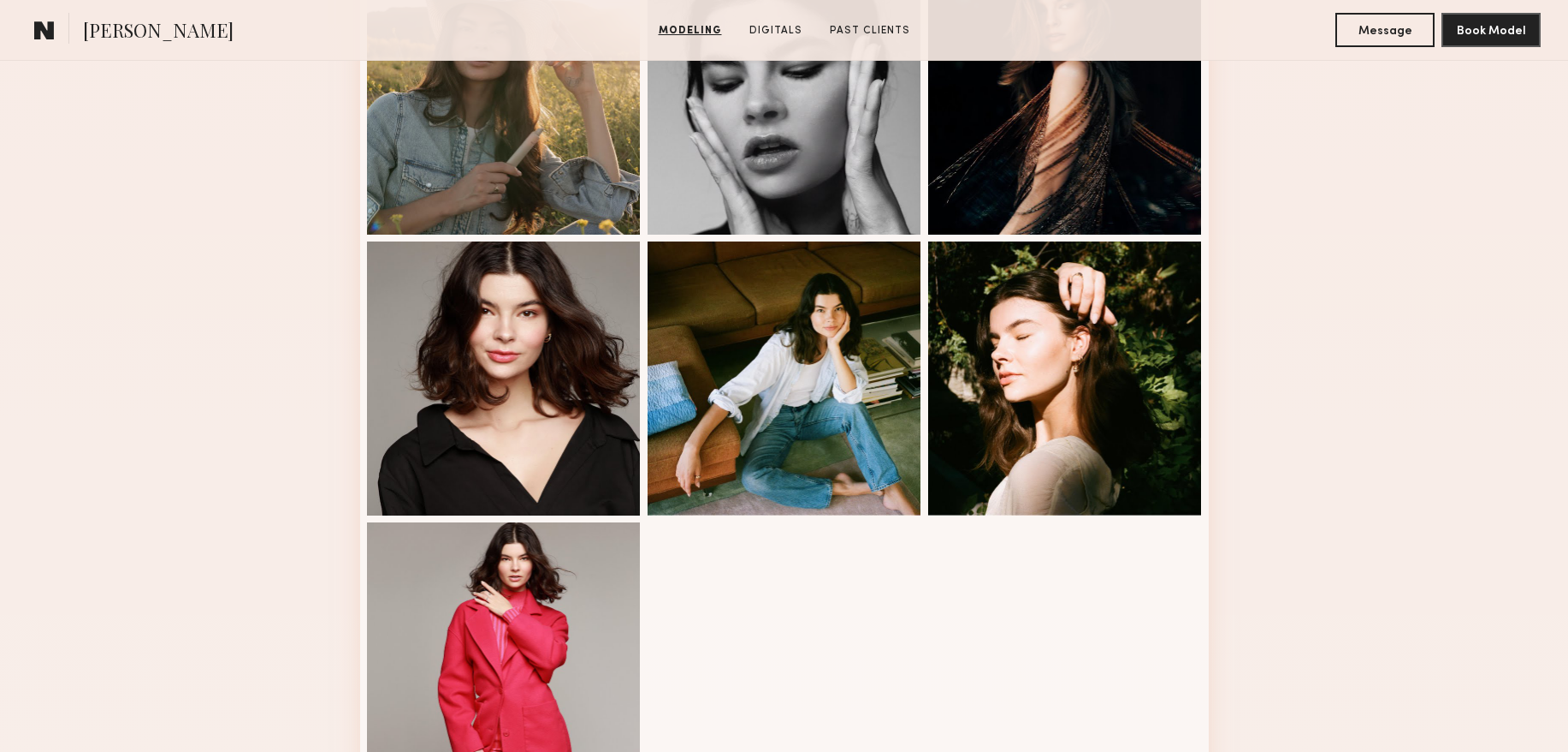
scroll to position [792, 0]
